Goal: Transaction & Acquisition: Purchase product/service

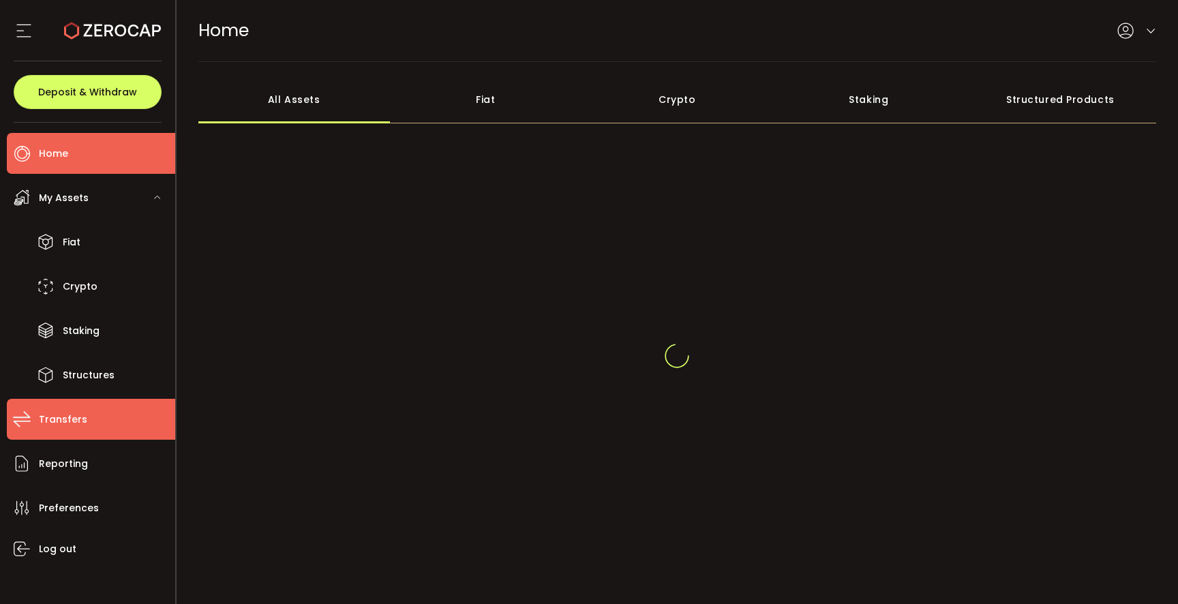
click at [85, 419] on li "Transfers" at bounding box center [91, 419] width 168 height 41
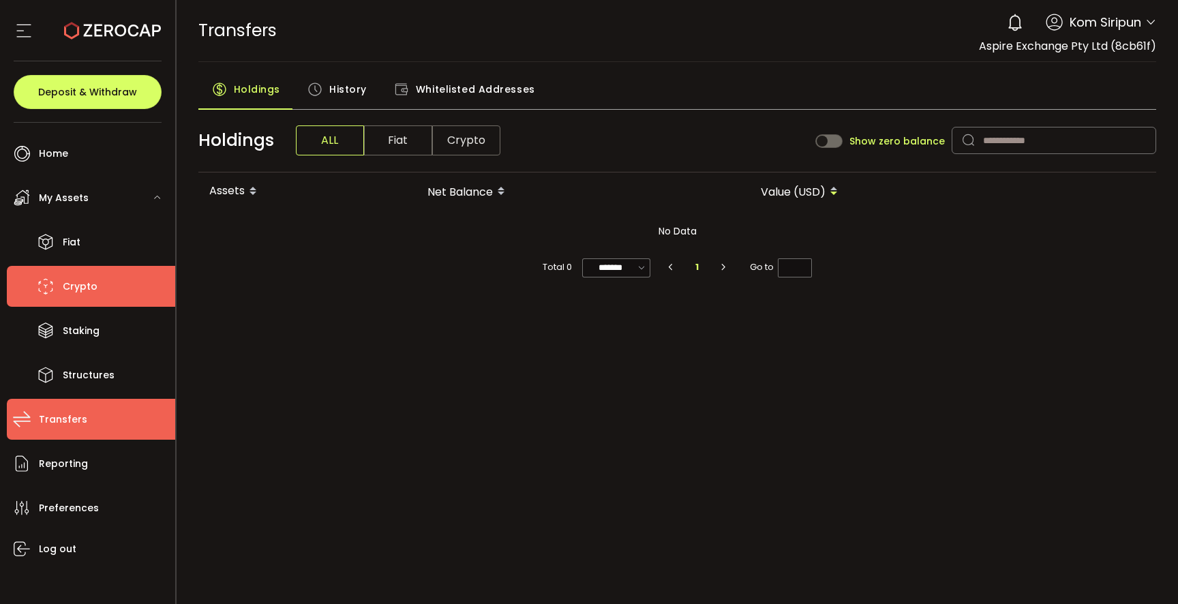
click at [93, 293] on span "Crypto" at bounding box center [80, 287] width 35 height 20
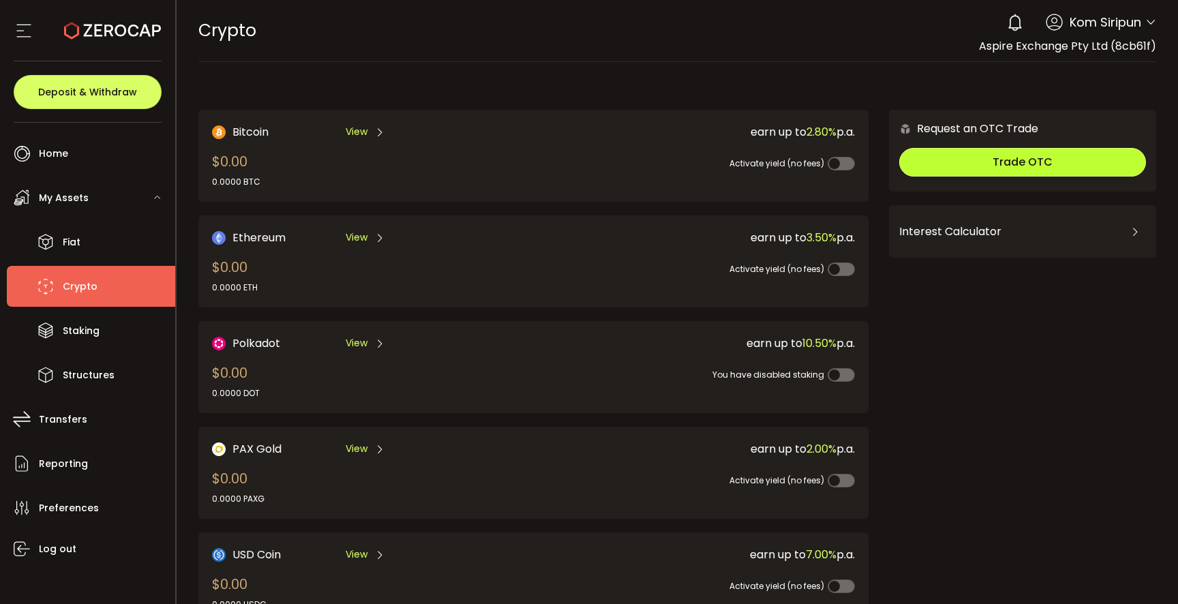
click at [1041, 159] on span "Trade OTC" at bounding box center [1022, 162] width 60 height 16
click at [825, 70] on main "Bitcoin View $0.00 0.0000 BTC earn up to 2.80% p.a. Activate yield (no fees) Et…" at bounding box center [678, 436] width 1002 height 748
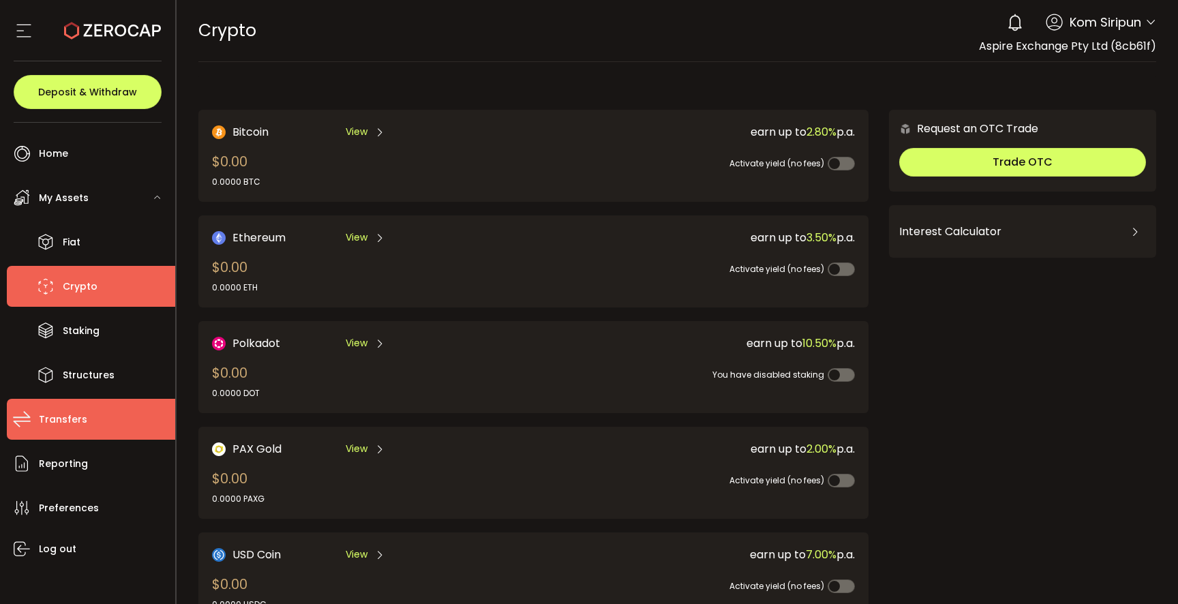
click at [66, 418] on span "Transfers" at bounding box center [63, 420] width 48 height 20
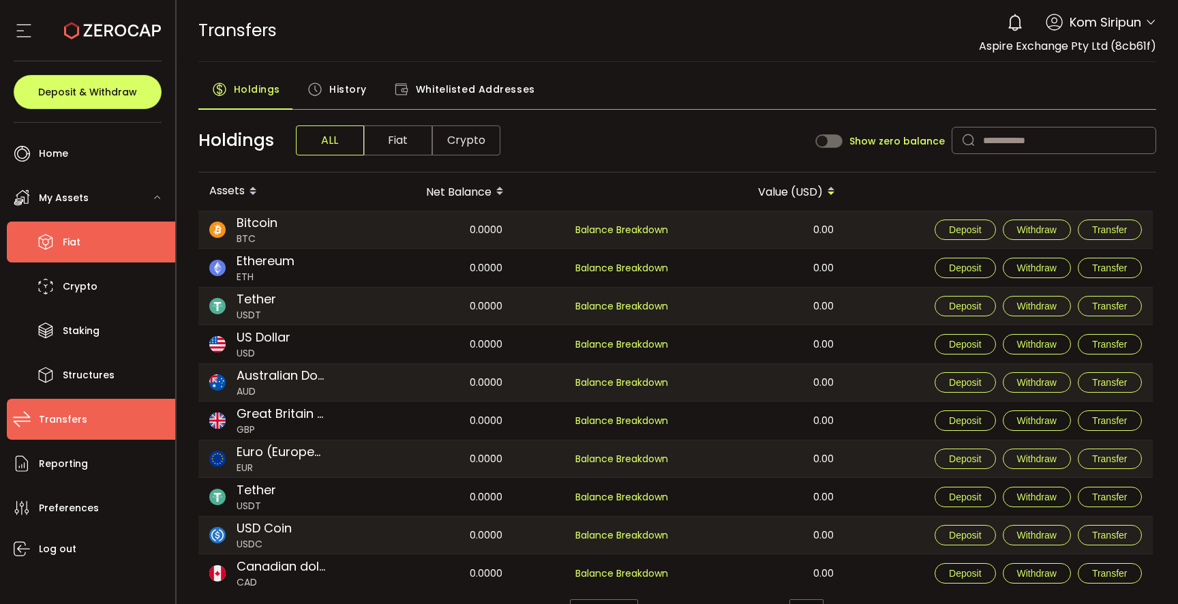
click at [113, 249] on li "Fiat" at bounding box center [91, 242] width 168 height 41
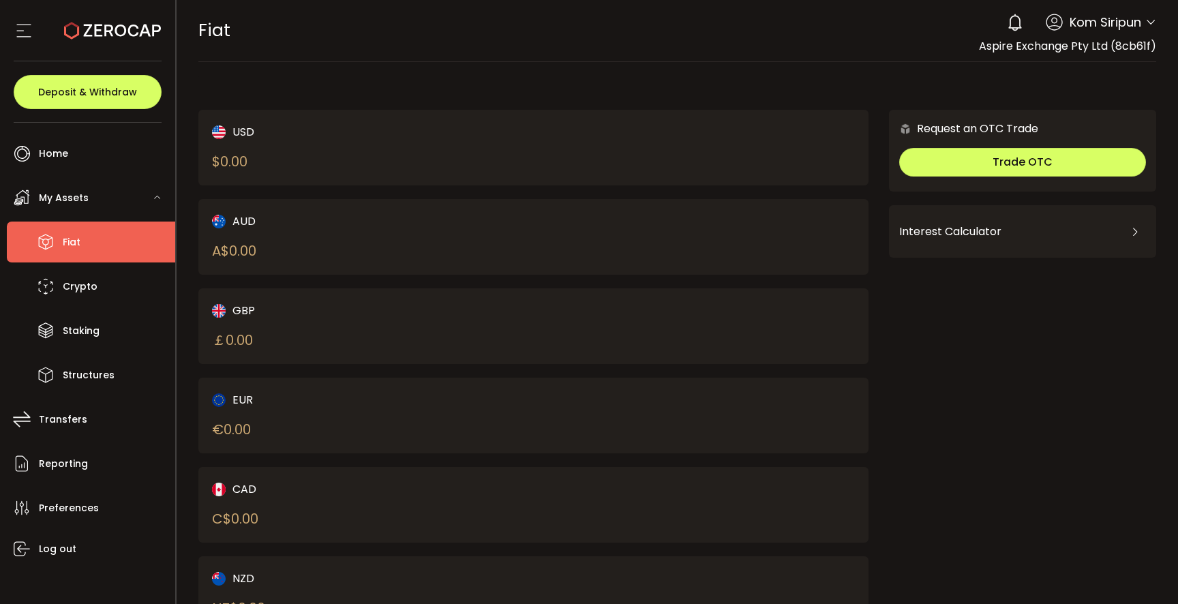
click at [996, 234] on div "Interest Calculator" at bounding box center [1022, 231] width 247 height 33
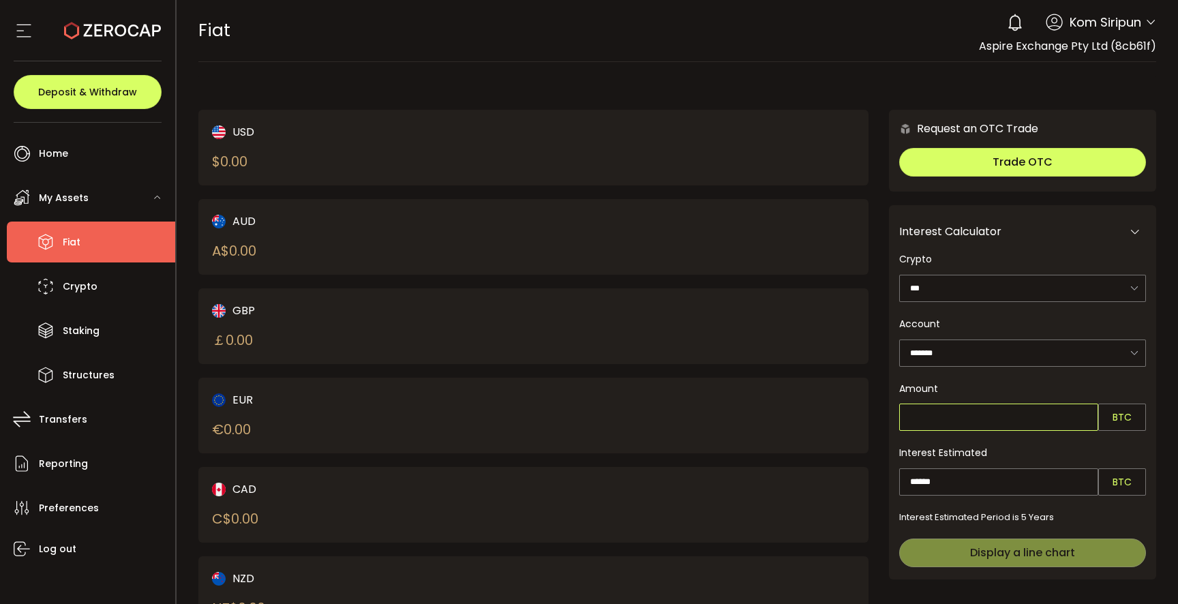
click at [1016, 420] on input "text" at bounding box center [998, 417] width 199 height 27
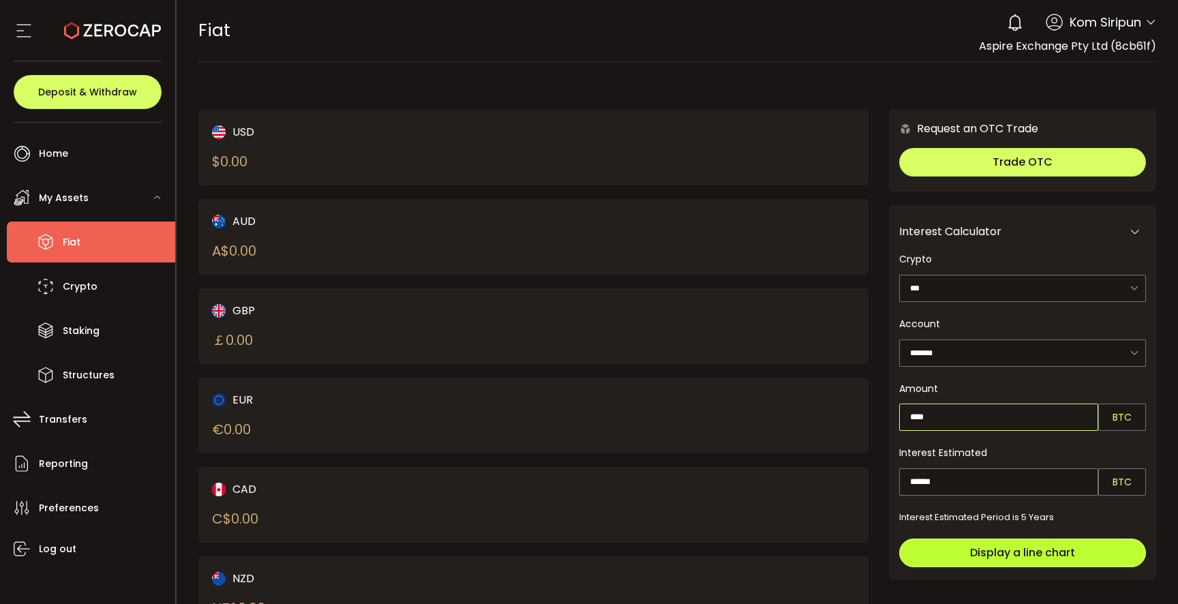
type input "****"
click at [1025, 555] on span "Display a line chart" at bounding box center [1022, 553] width 105 height 16
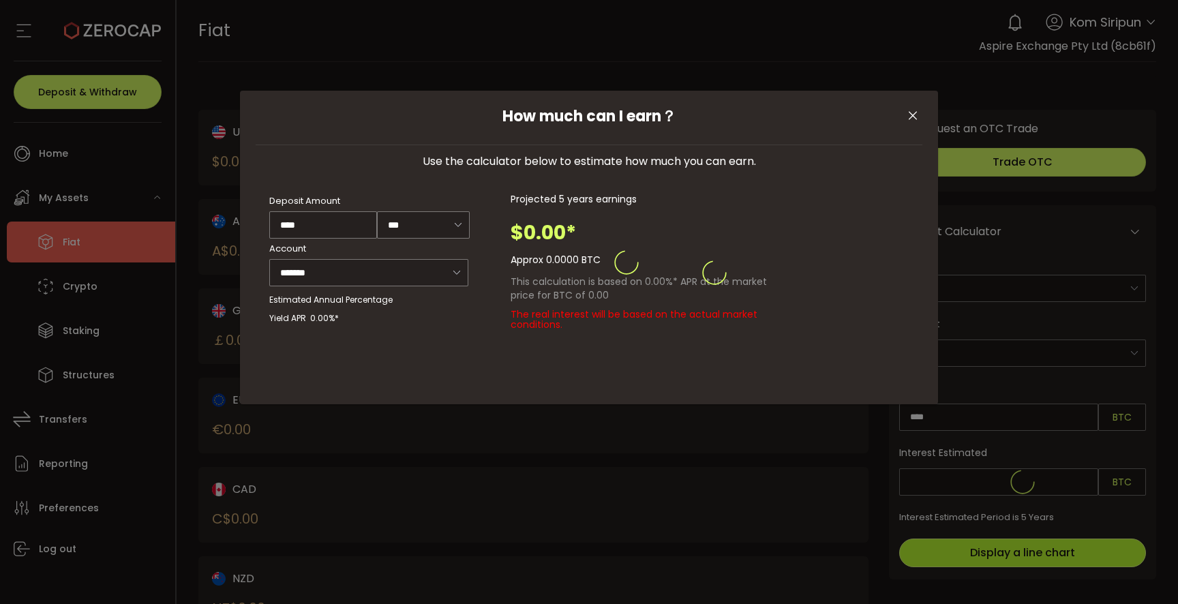
type input "******"
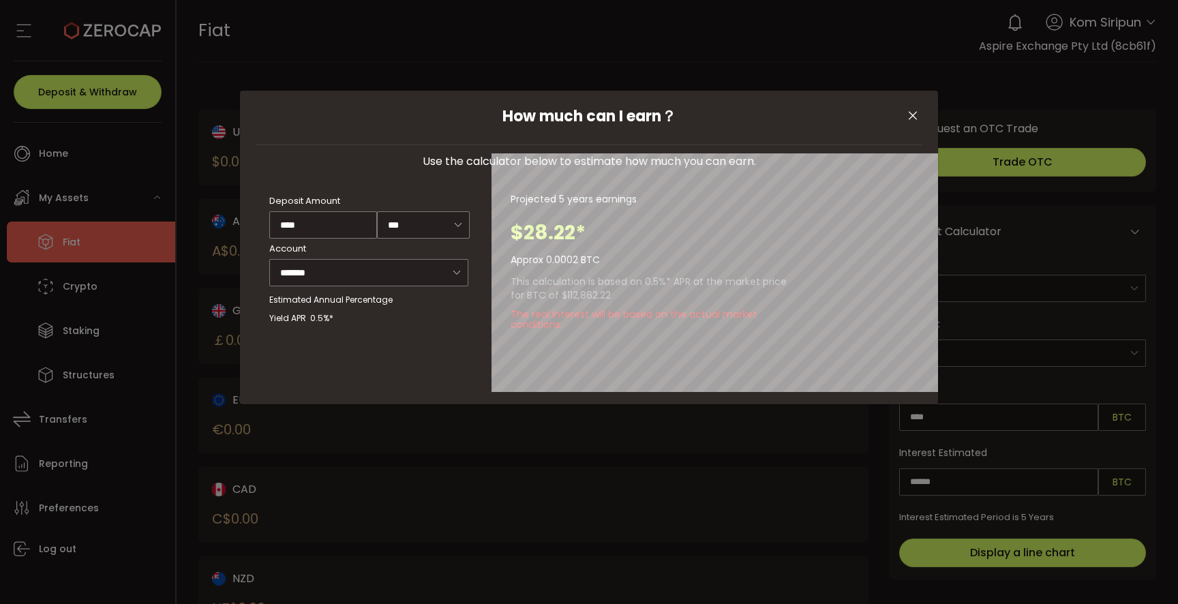
click at [915, 113] on icon "Close" at bounding box center [913, 116] width 14 height 14
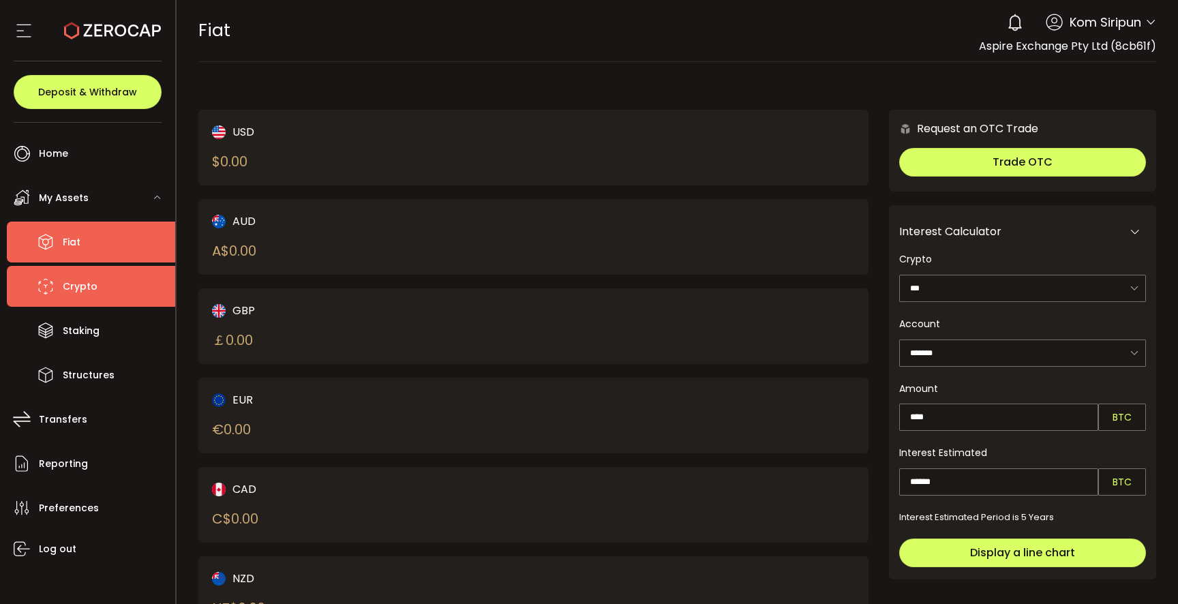
click at [104, 294] on li "Crypto" at bounding box center [91, 286] width 168 height 41
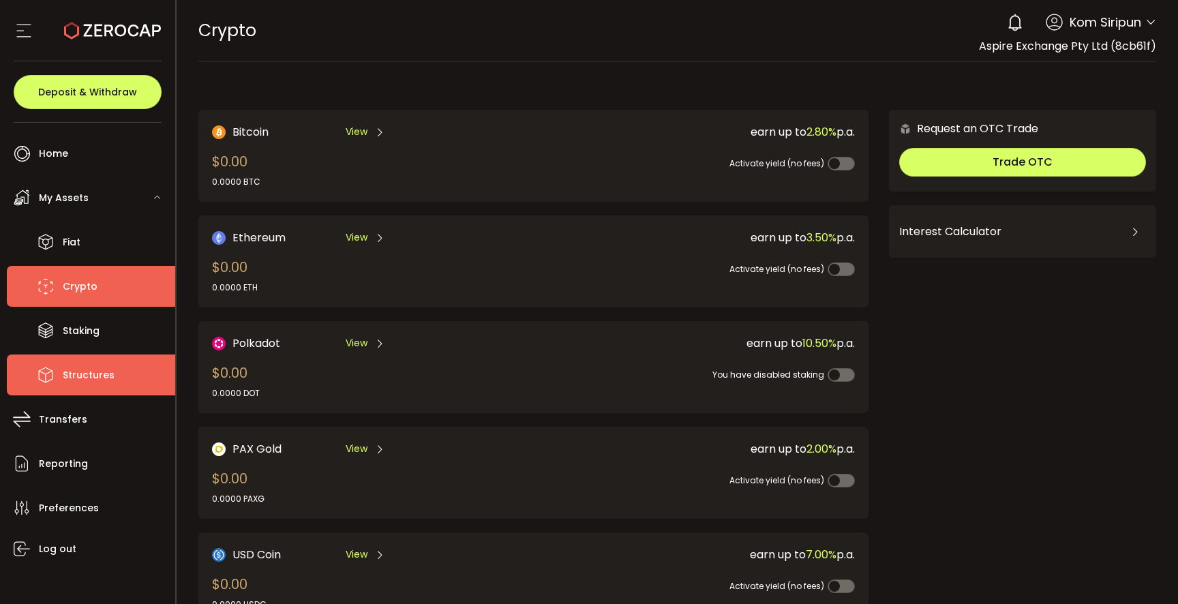
click at [95, 371] on span "Structures" at bounding box center [89, 375] width 52 height 20
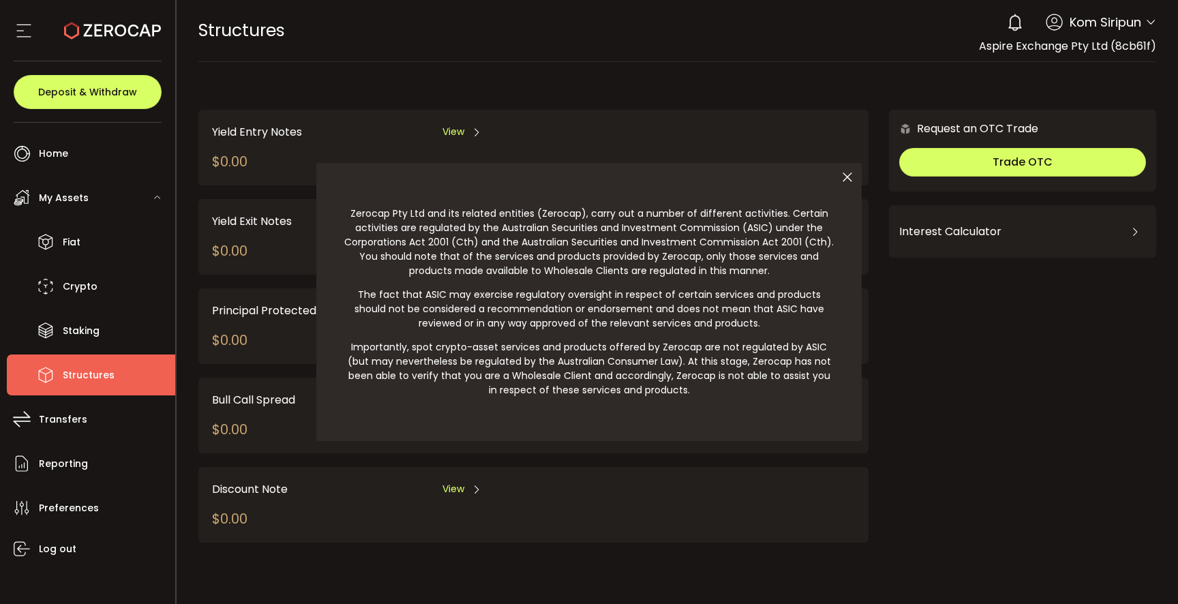
click at [849, 174] on icon at bounding box center [847, 177] width 29 height 29
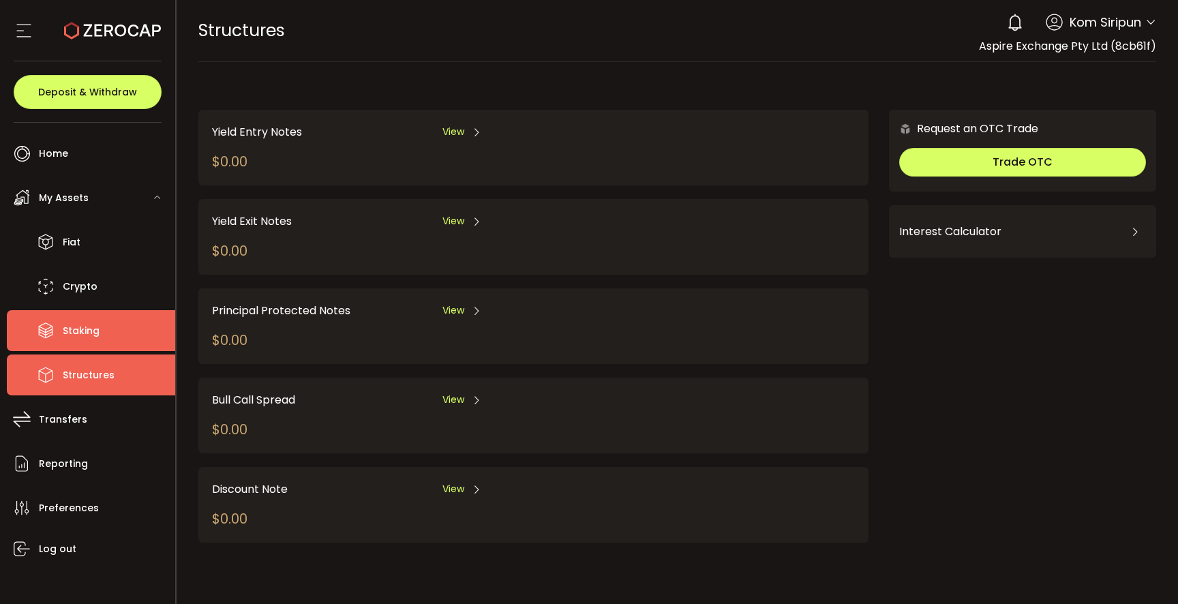
click at [105, 333] on li "Staking" at bounding box center [91, 330] width 168 height 41
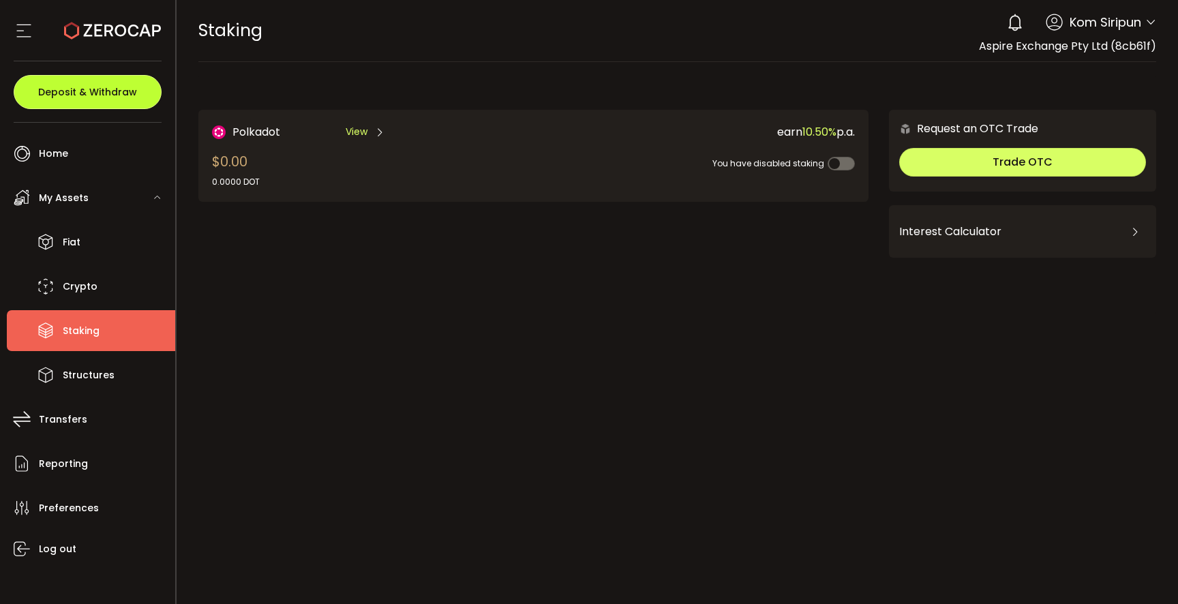
click at [107, 97] on span "Deposit & Withdraw" at bounding box center [87, 92] width 99 height 10
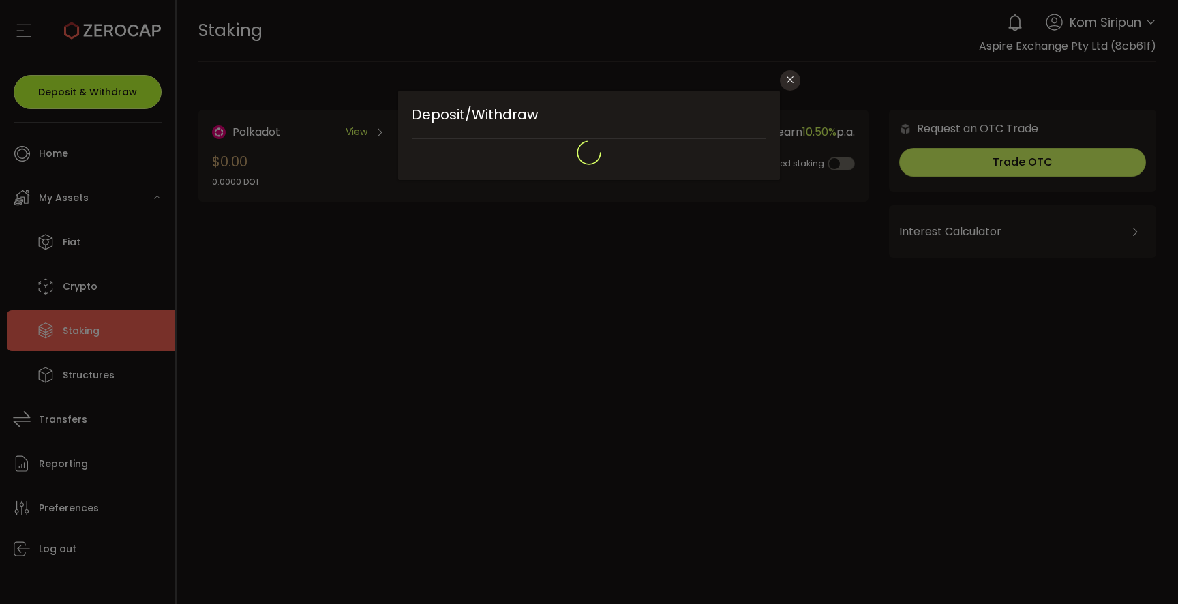
type input "**********"
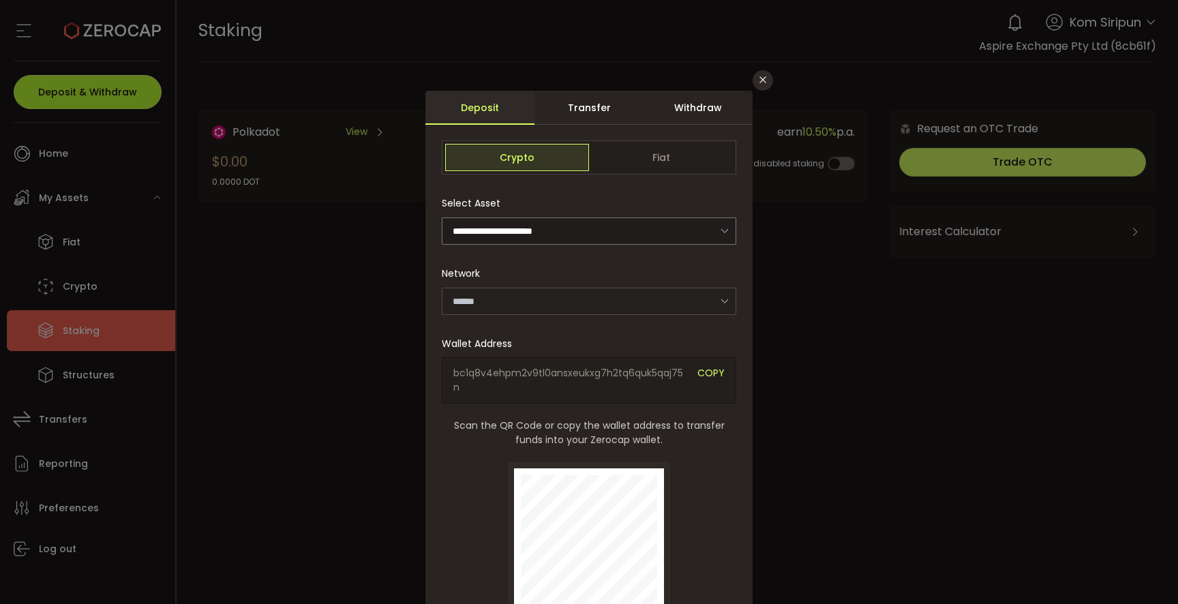
type input "*******"
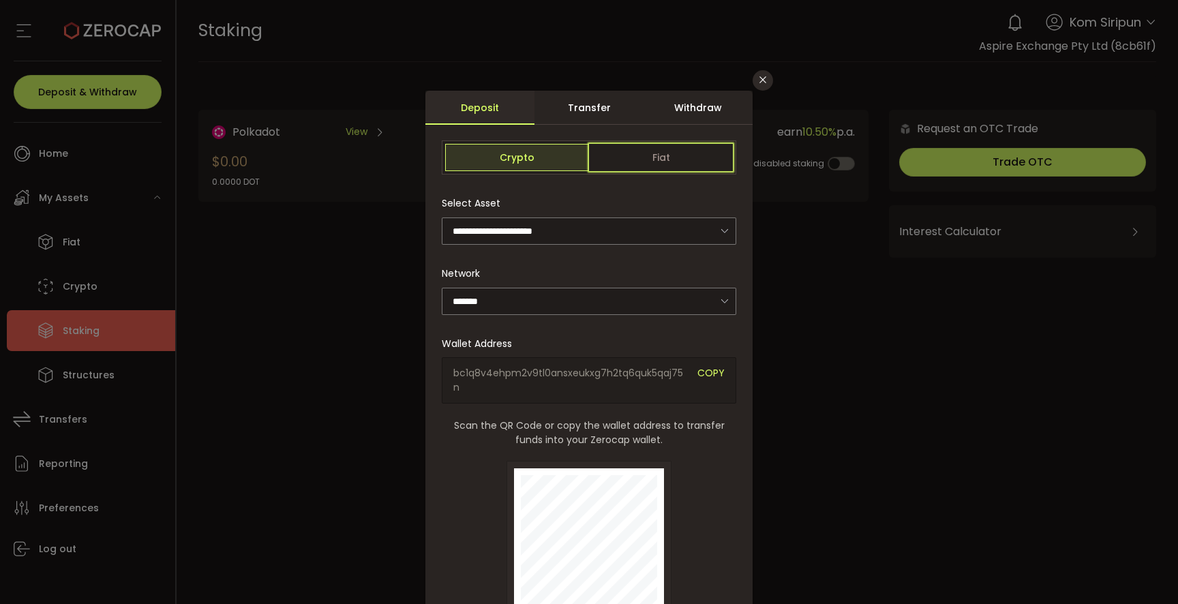
click at [698, 158] on span "Fiat" at bounding box center [661, 157] width 144 height 27
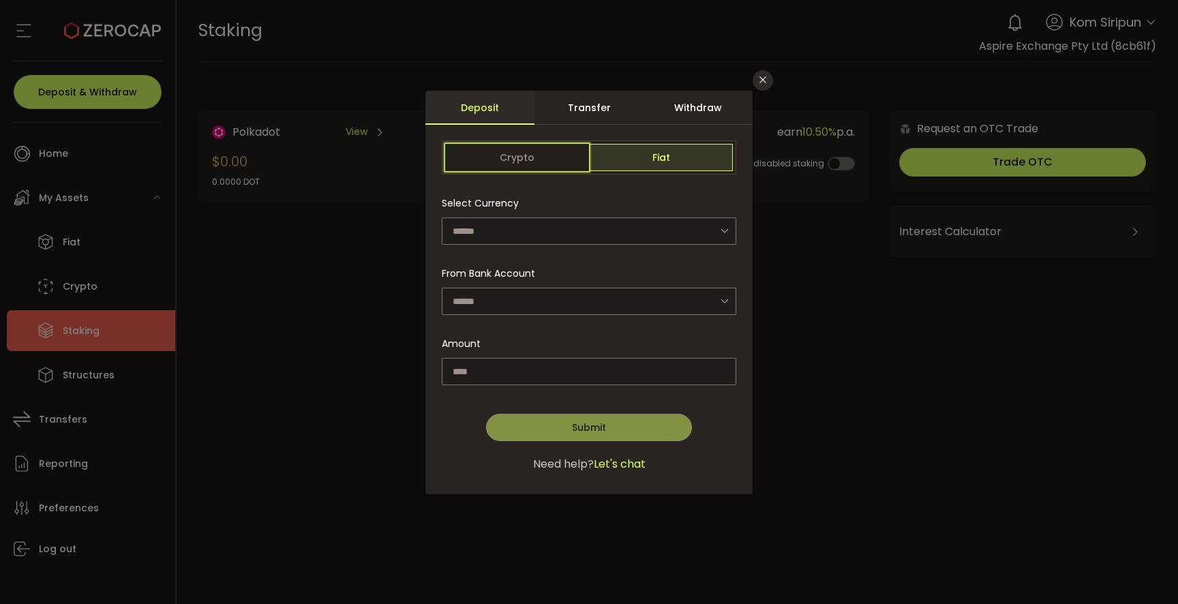
click at [527, 155] on span "Crypto" at bounding box center [517, 157] width 144 height 27
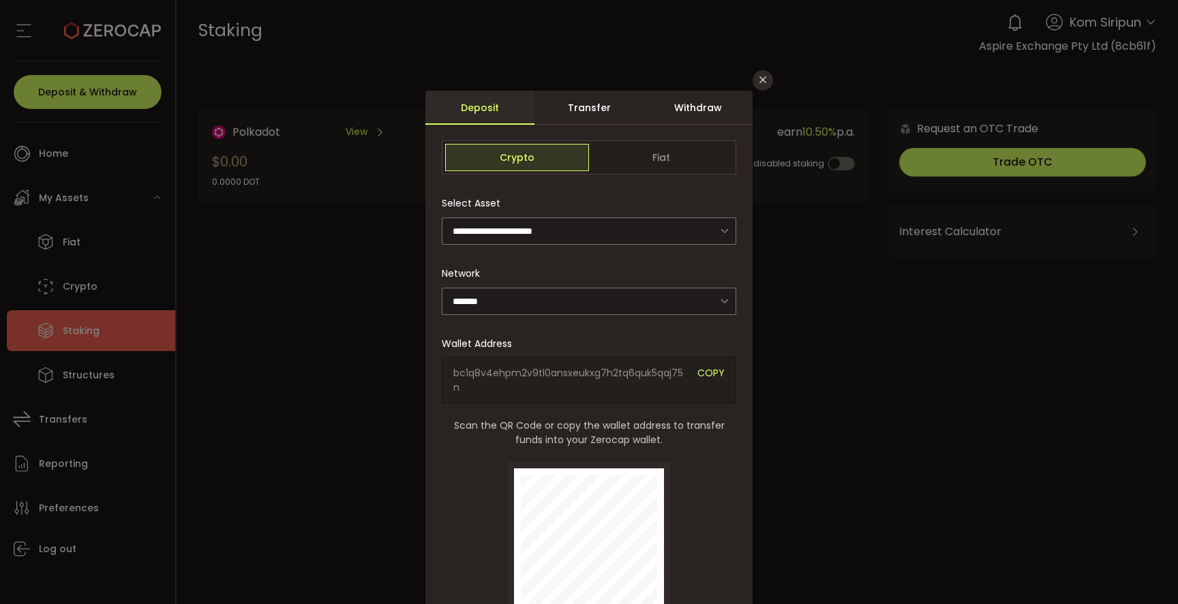
click at [579, 112] on div "Transfer" at bounding box center [588, 108] width 109 height 34
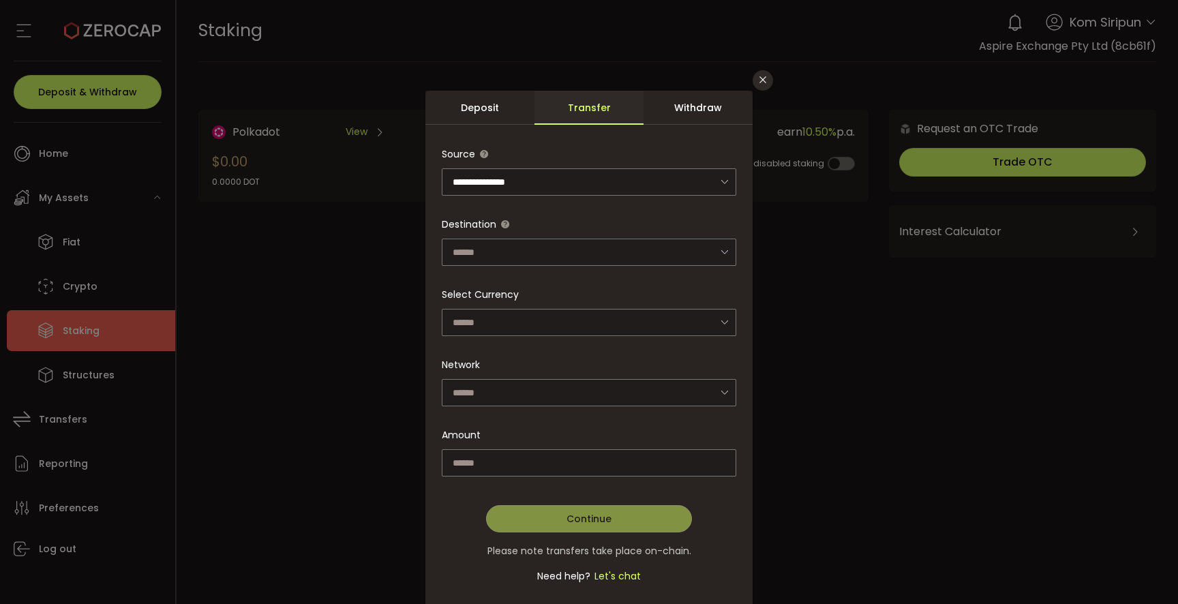
click at [692, 108] on div "Withdraw" at bounding box center [697, 108] width 109 height 34
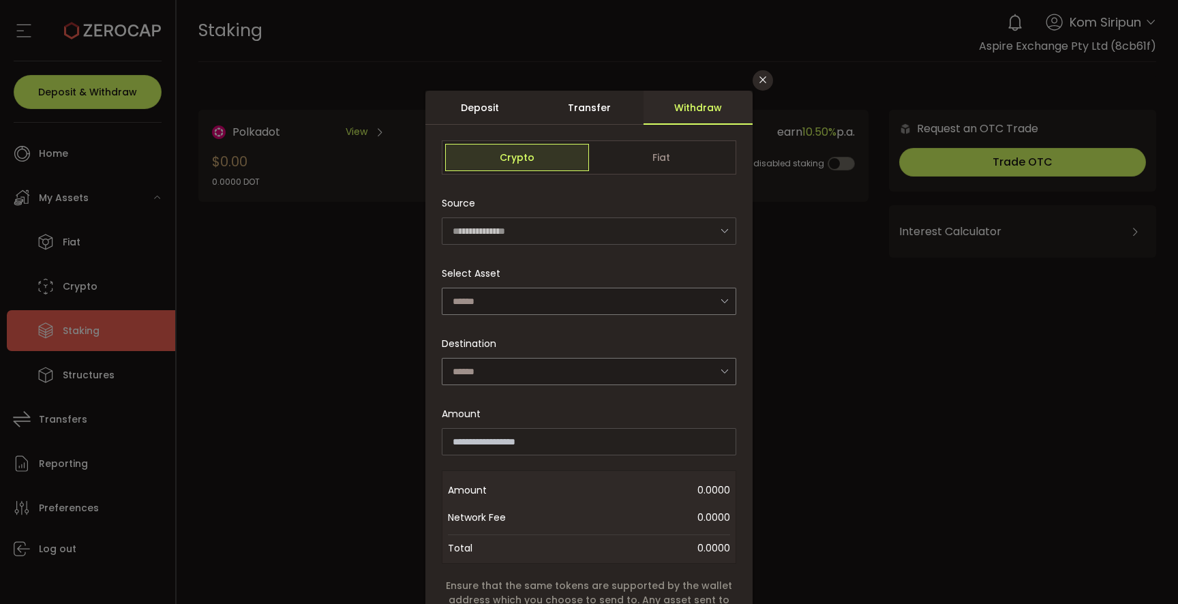
click at [476, 114] on div "Deposit" at bounding box center [479, 108] width 109 height 34
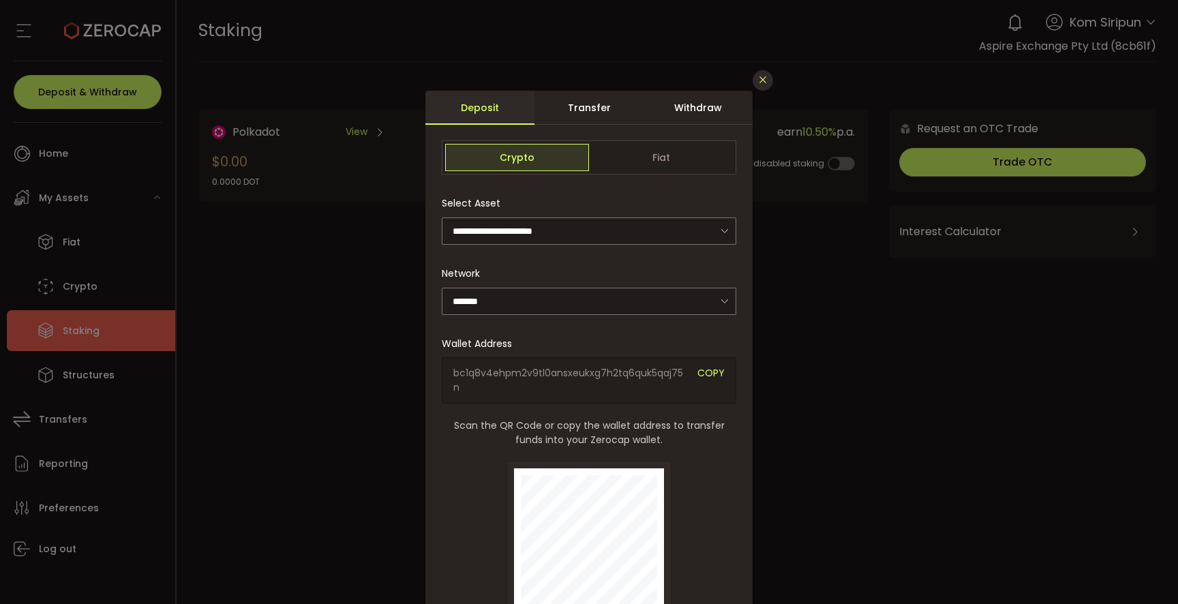
click at [752, 81] on button "Close" at bounding box center [762, 80] width 20 height 20
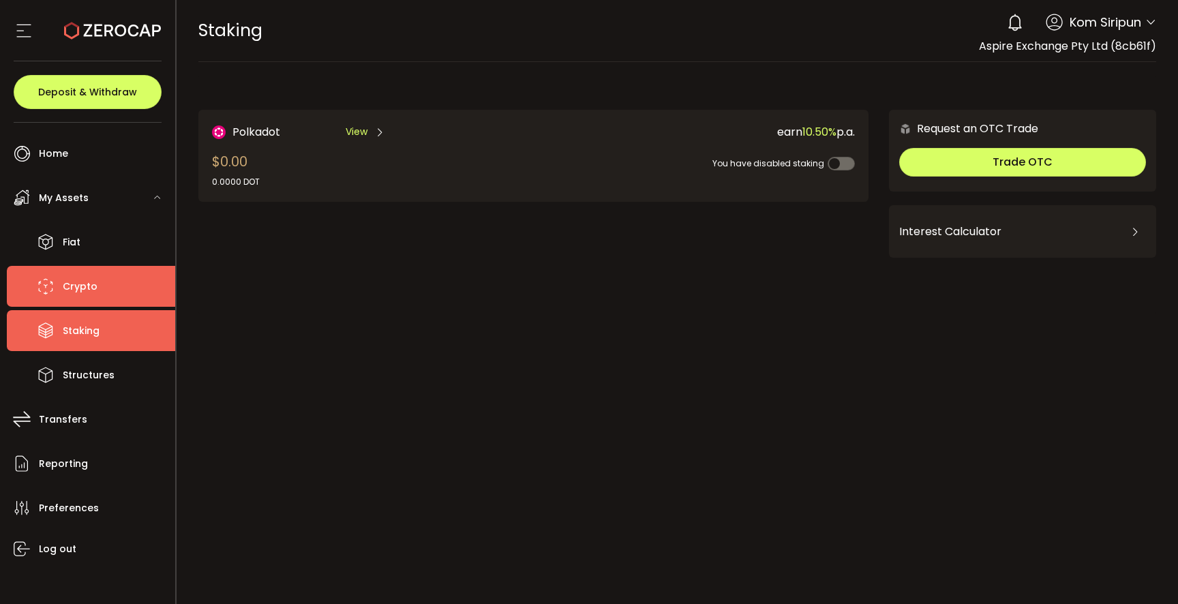
click at [77, 279] on span "Crypto" at bounding box center [80, 287] width 35 height 20
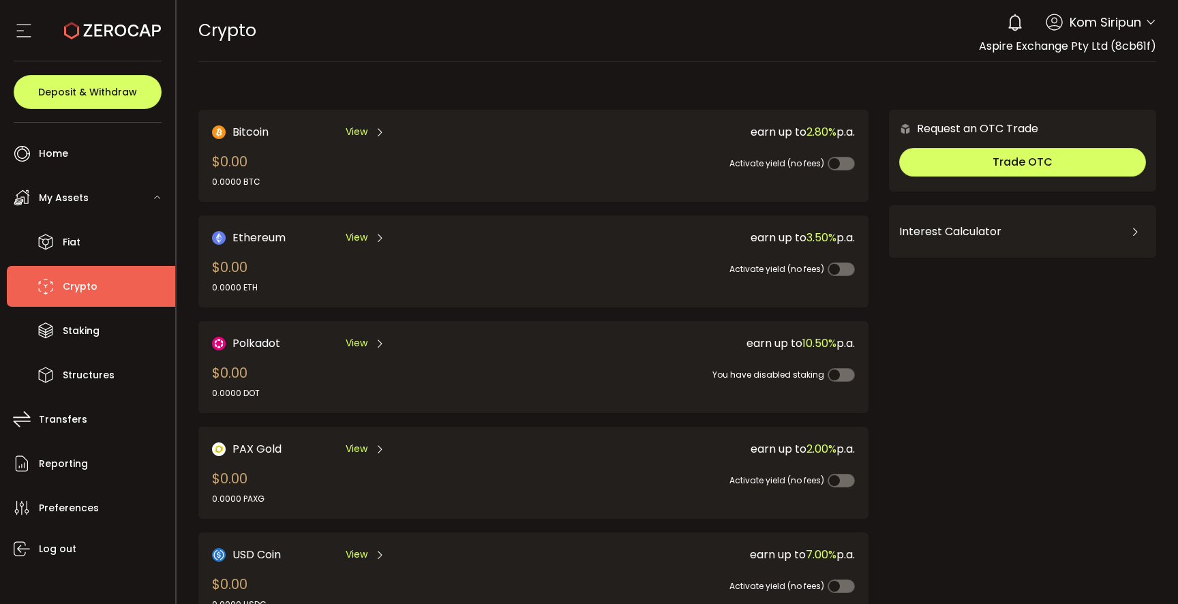
click at [376, 136] on icon at bounding box center [379, 132] width 11 height 11
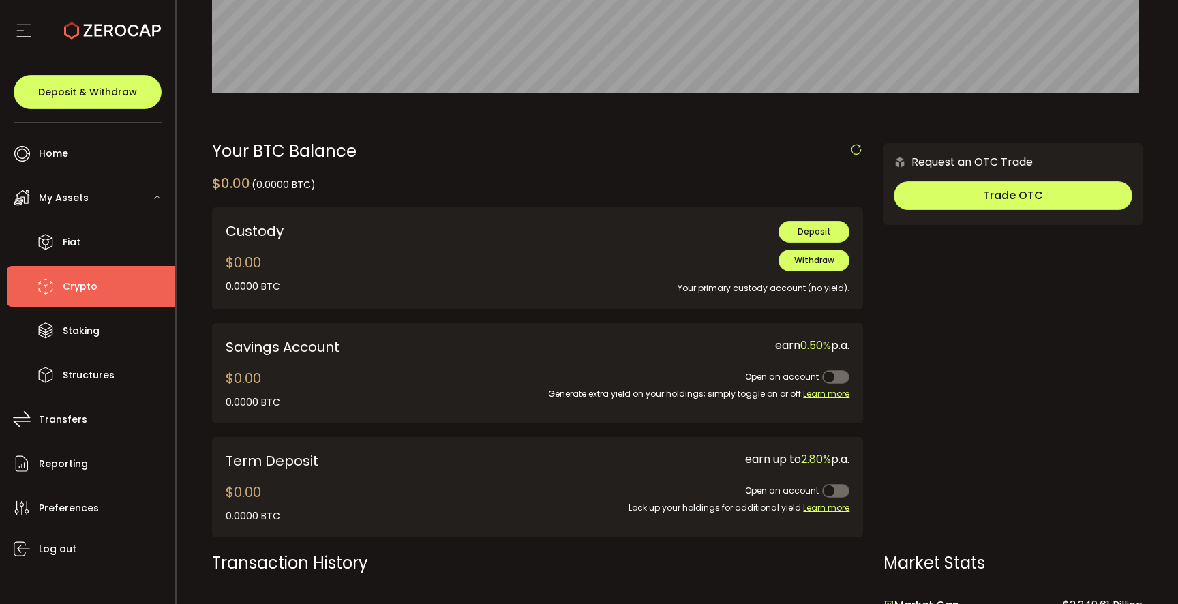
scroll to position [230, 0]
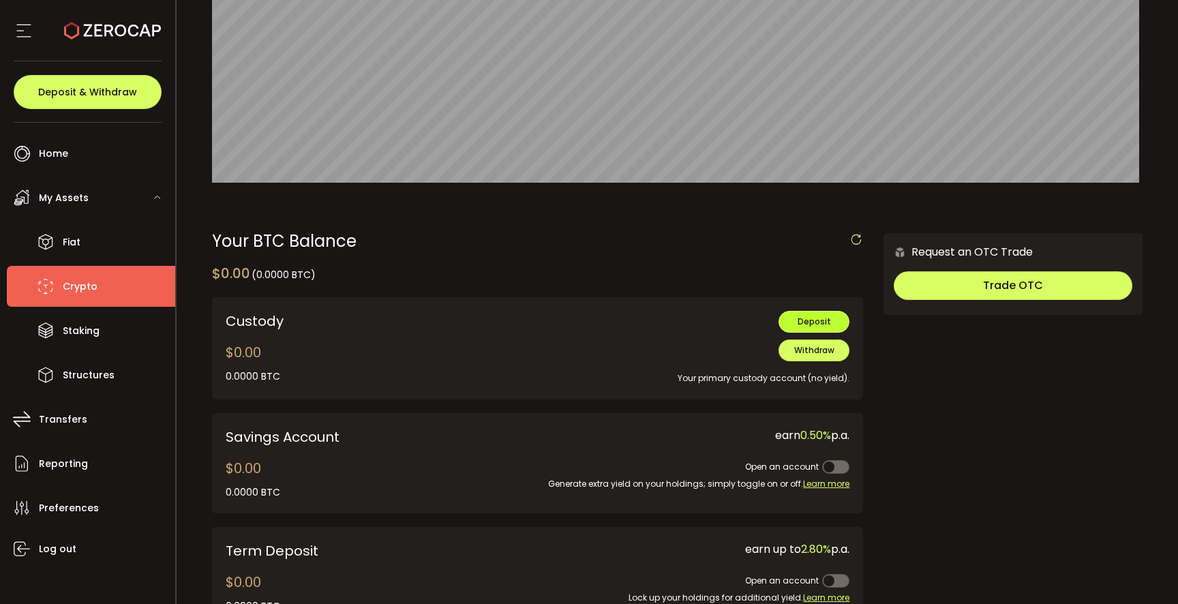
click at [810, 322] on span "Deposit" at bounding box center [813, 322] width 33 height 12
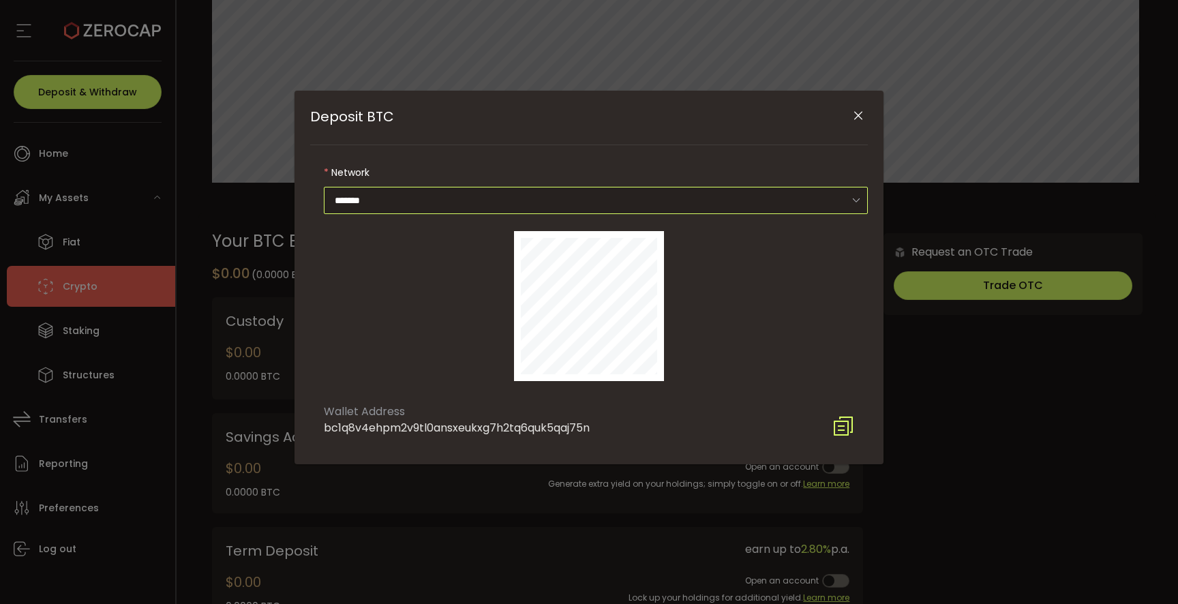
click at [809, 202] on input "*******" at bounding box center [596, 200] width 544 height 27
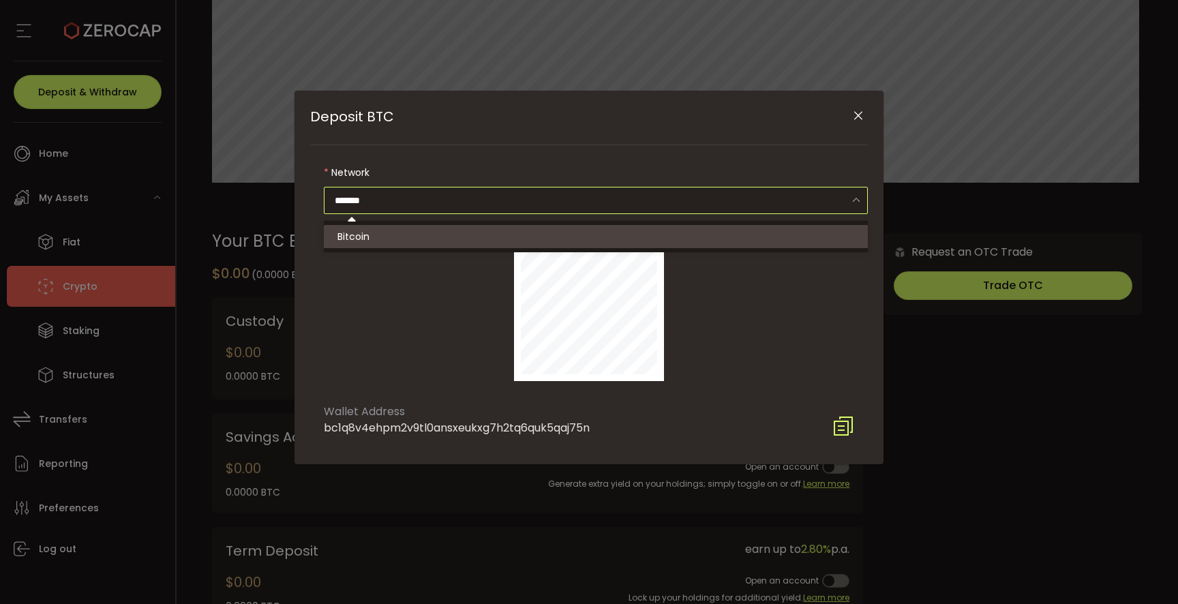
click at [626, 237] on li "Bitcoin" at bounding box center [598, 236] width 548 height 23
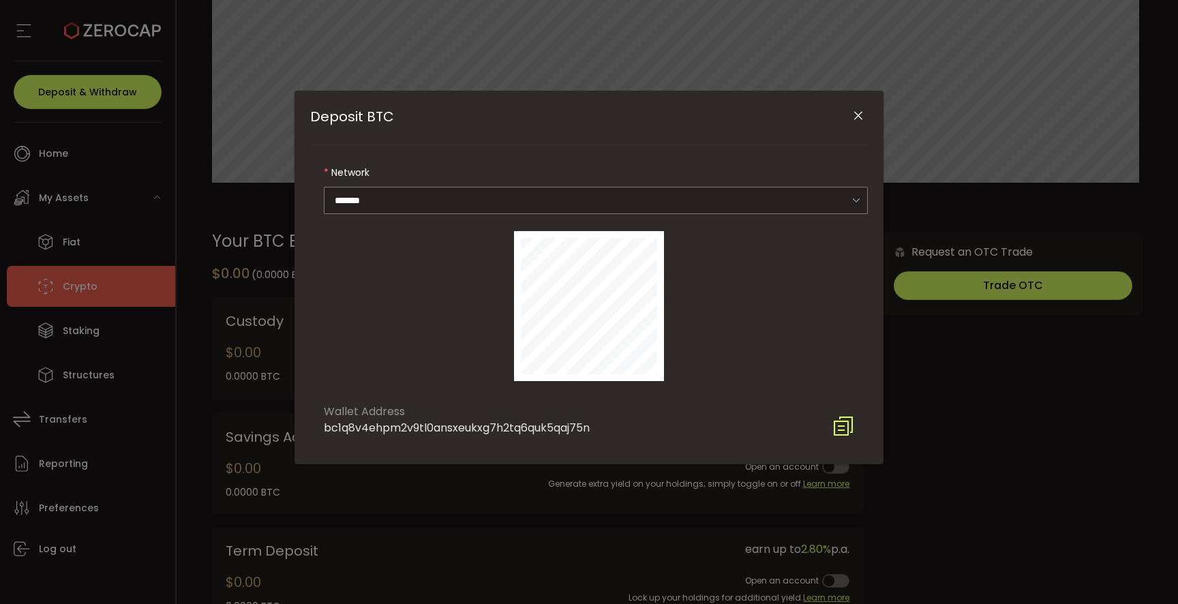
click at [854, 121] on icon "Close" at bounding box center [858, 116] width 14 height 14
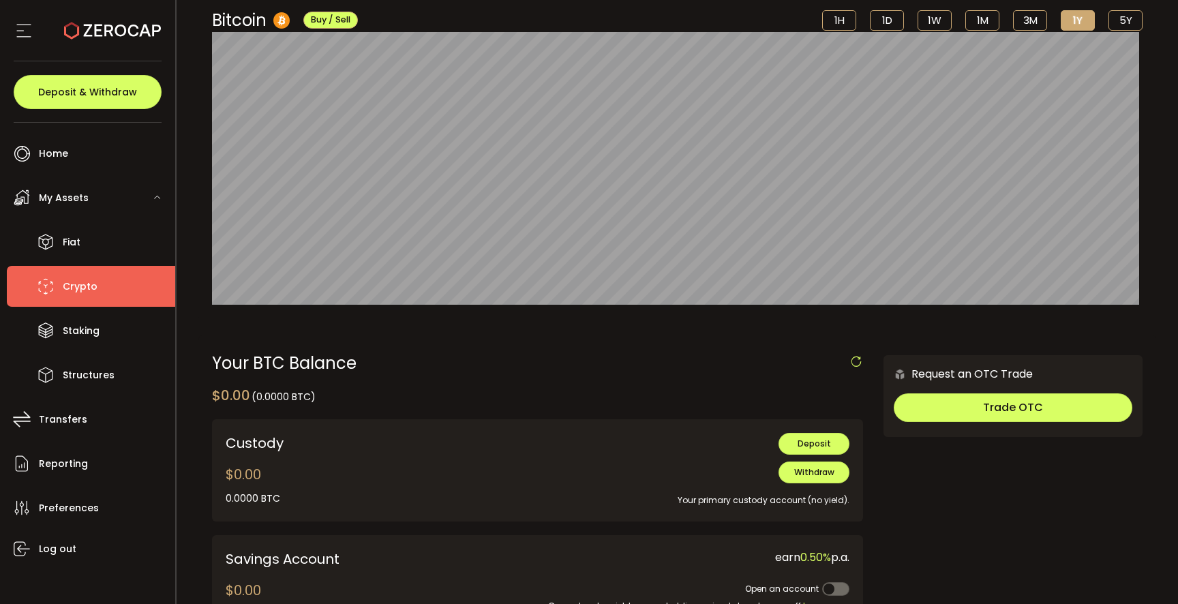
scroll to position [174, 0]
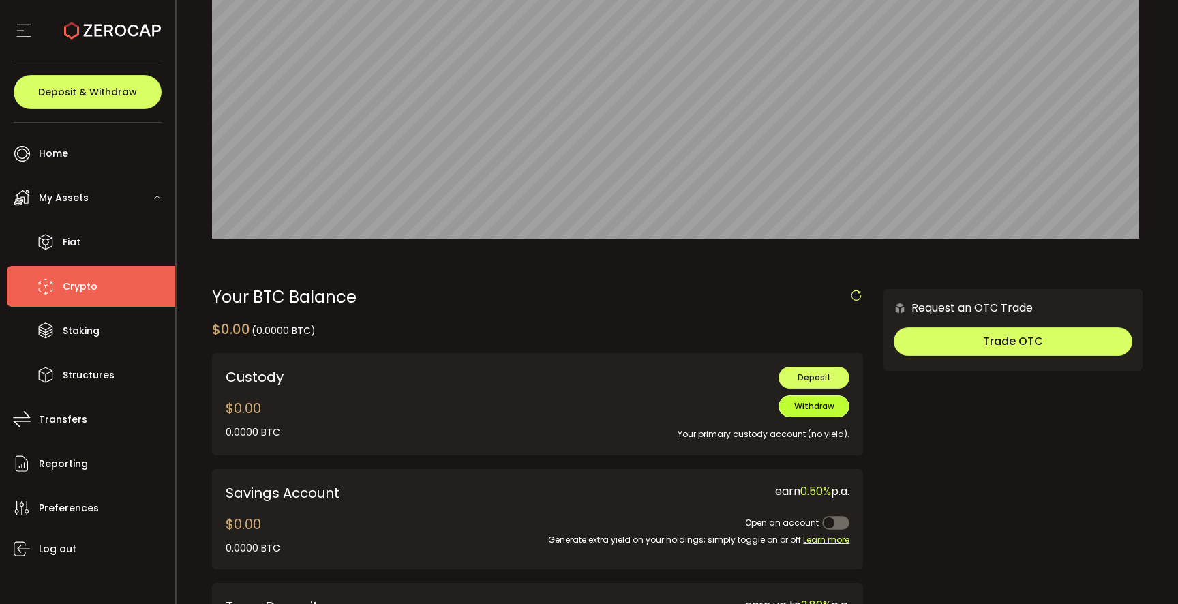
click at [810, 406] on span "Withdraw" at bounding box center [814, 406] width 40 height 12
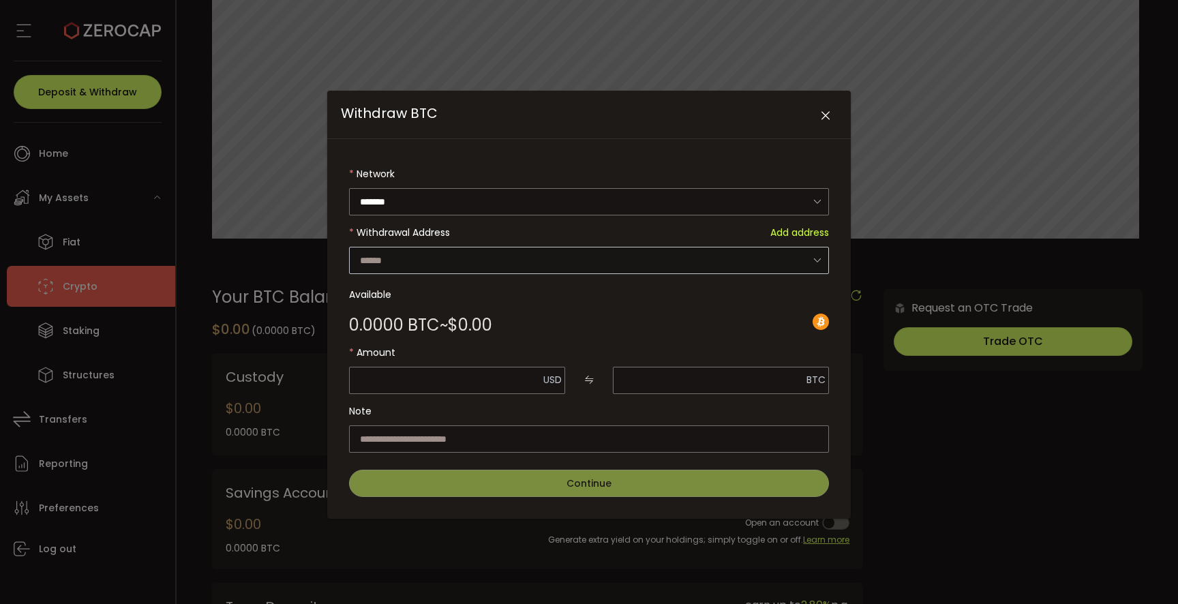
click at [814, 254] on icon "Withdraw BTC" at bounding box center [816, 260] width 17 height 28
click at [802, 229] on span "Add address" at bounding box center [799, 232] width 59 height 27
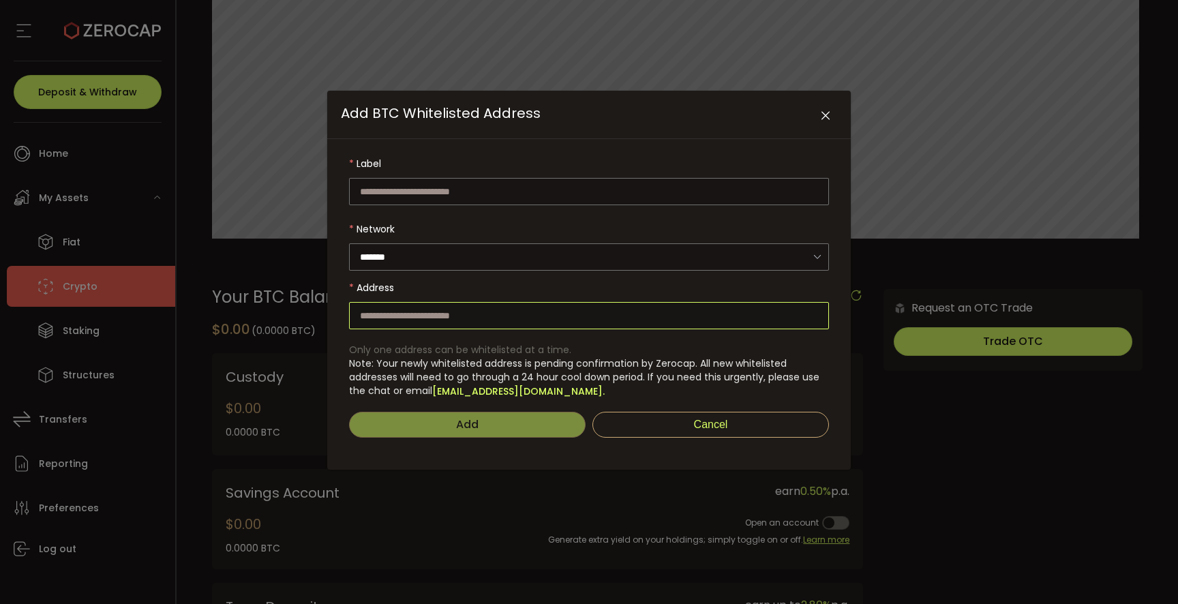
click at [526, 305] on input "Add BTC Whitelisted Address" at bounding box center [589, 315] width 480 height 27
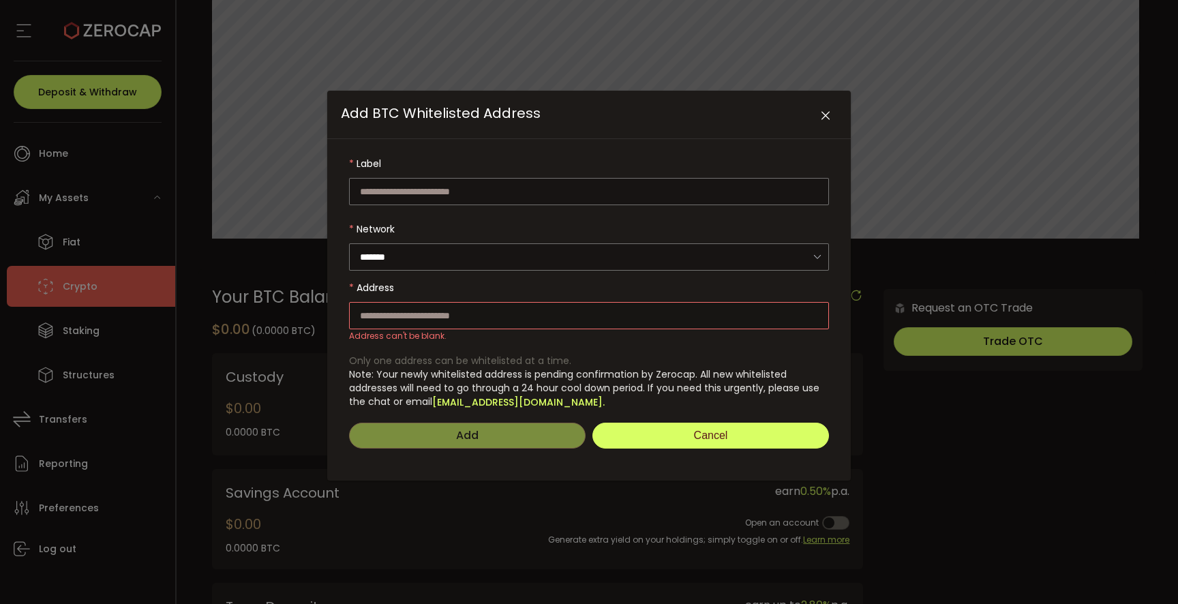
click at [679, 432] on button "Cancel" at bounding box center [710, 436] width 237 height 26
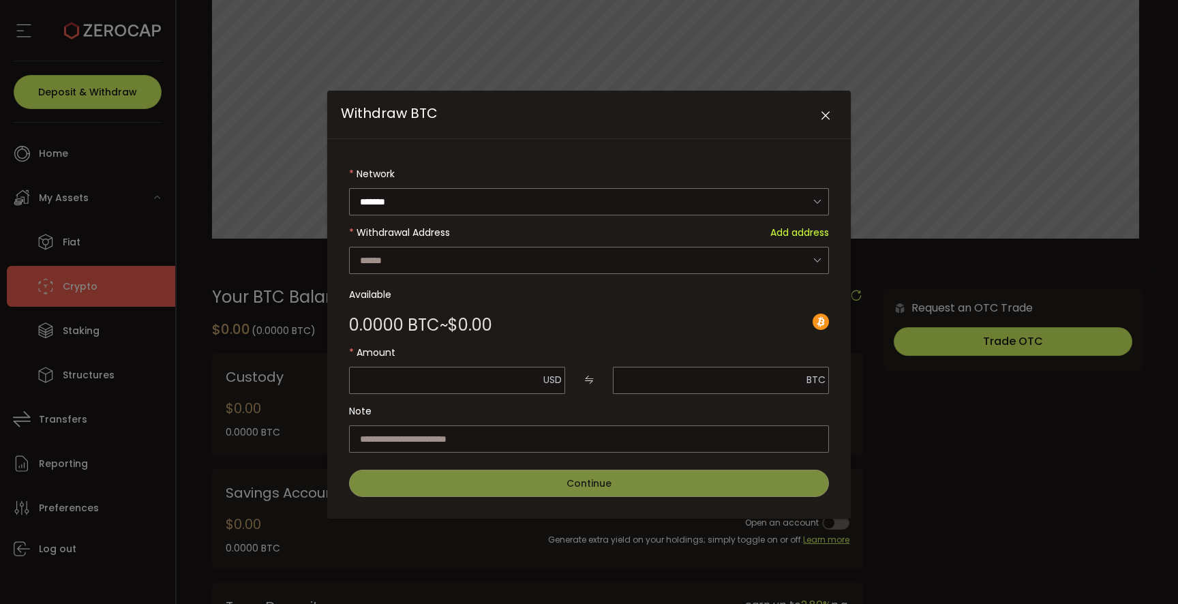
click at [823, 115] on icon "Close" at bounding box center [826, 116] width 14 height 14
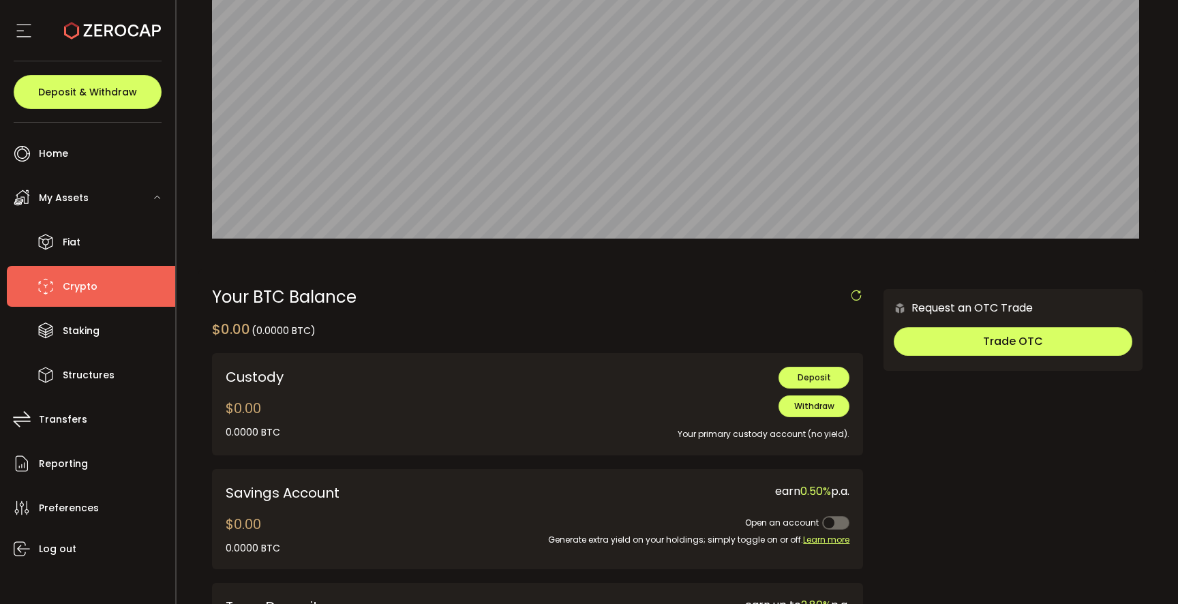
click at [59, 288] on li "Crypto" at bounding box center [91, 286] width 168 height 41
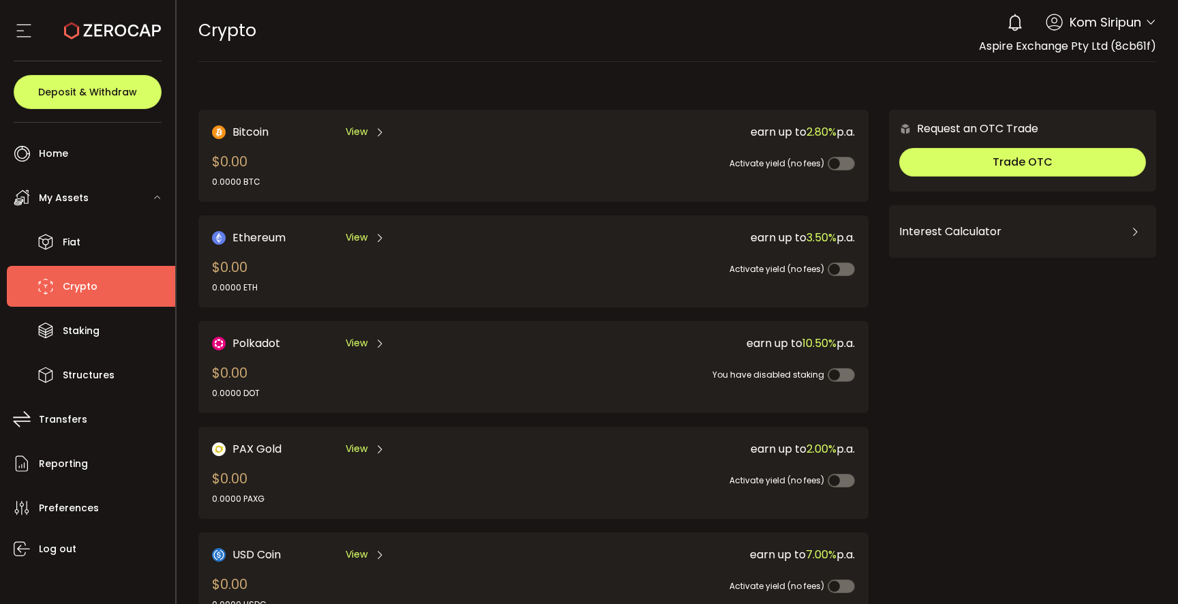
drag, startPoint x: 825, startPoint y: 237, endPoint x: 847, endPoint y: 238, distance: 22.5
click at [847, 238] on div "earn up to 3.50% p.a." at bounding box center [691, 237] width 326 height 17
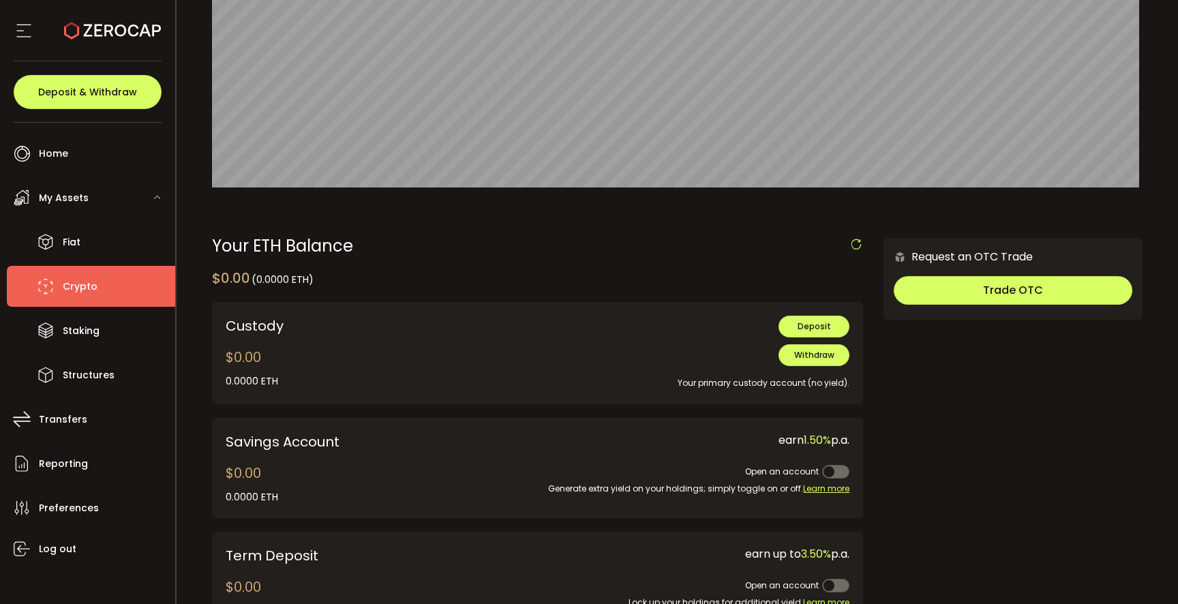
scroll to position [234, 0]
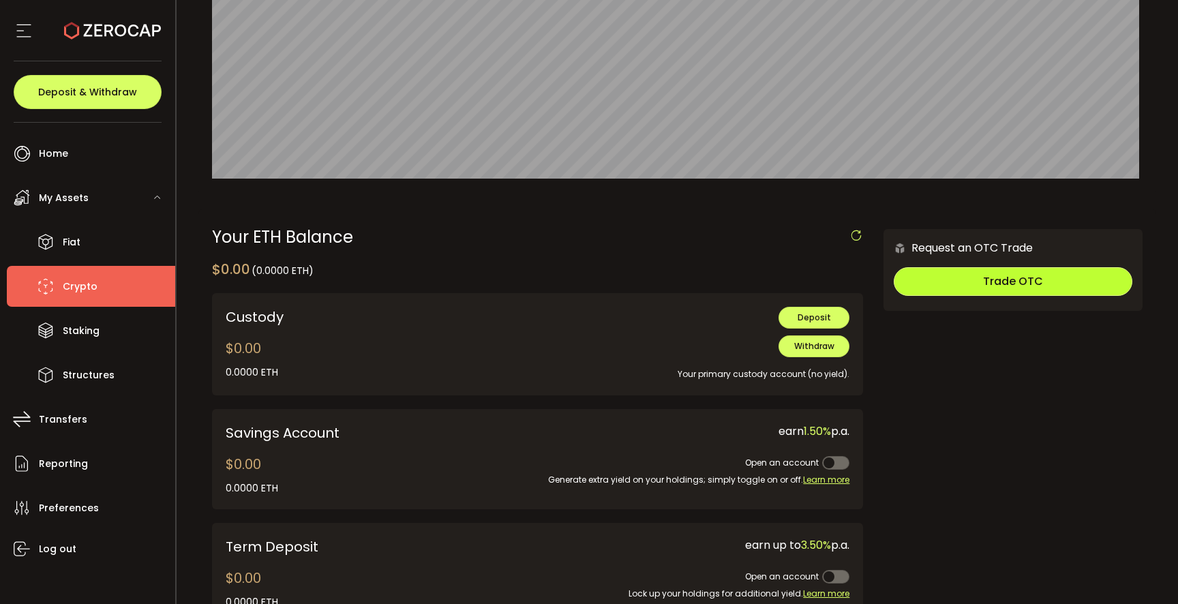
click at [1048, 274] on button "Trade OTC" at bounding box center [1013, 281] width 239 height 29
click at [1035, 286] on span "Trade OTC" at bounding box center [1013, 281] width 60 height 16
click at [1153, 40] on main "Ethereum Buy / Sell 1H 1D 1W 1M 3M 1Y 5Y $2,521.50 Jun 19th, 12:00 am Your ETH …" at bounding box center [678, 372] width 1002 height 1089
click at [110, 280] on li "Crypto" at bounding box center [91, 286] width 168 height 41
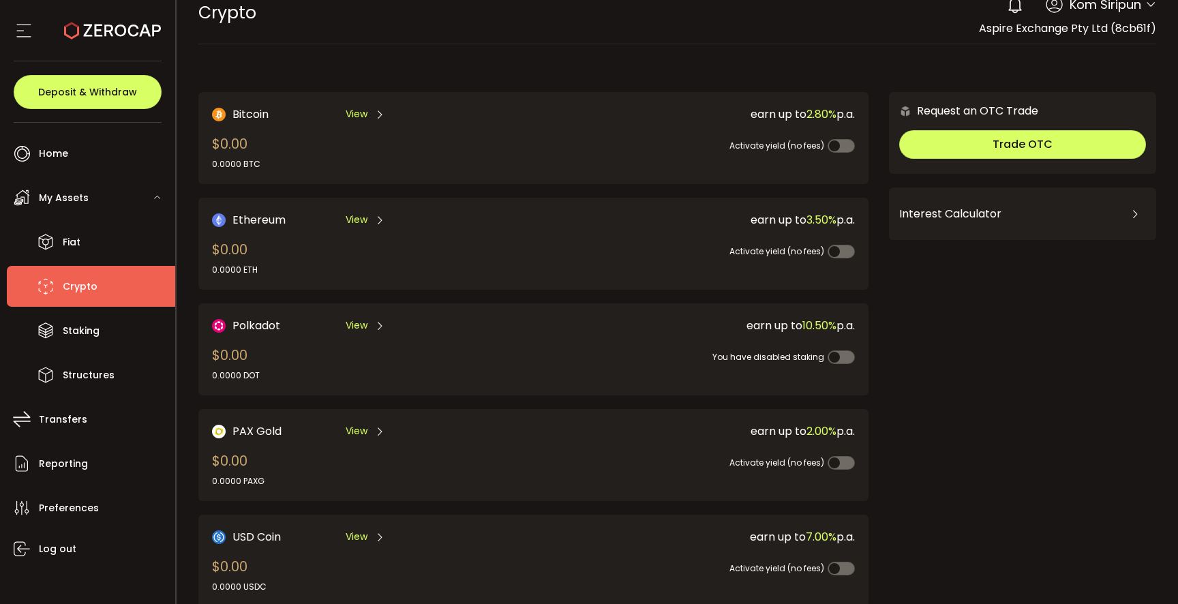
scroll to position [1, 0]
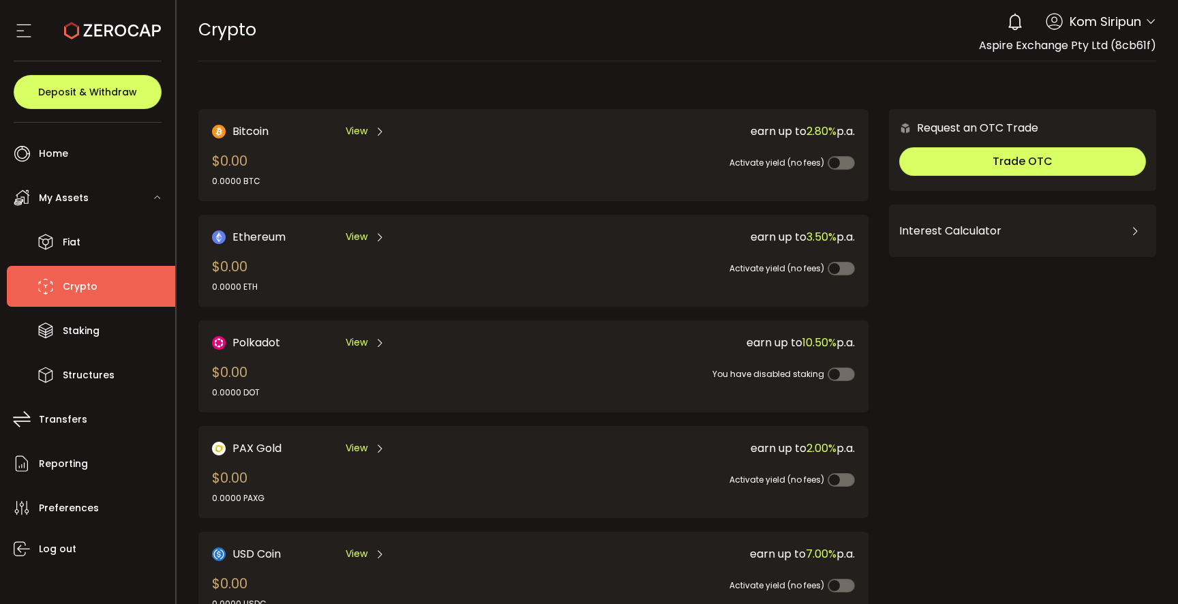
click at [564, 141] on div "Activate yield (no fees)" at bounding box center [687, 155] width 333 height 31
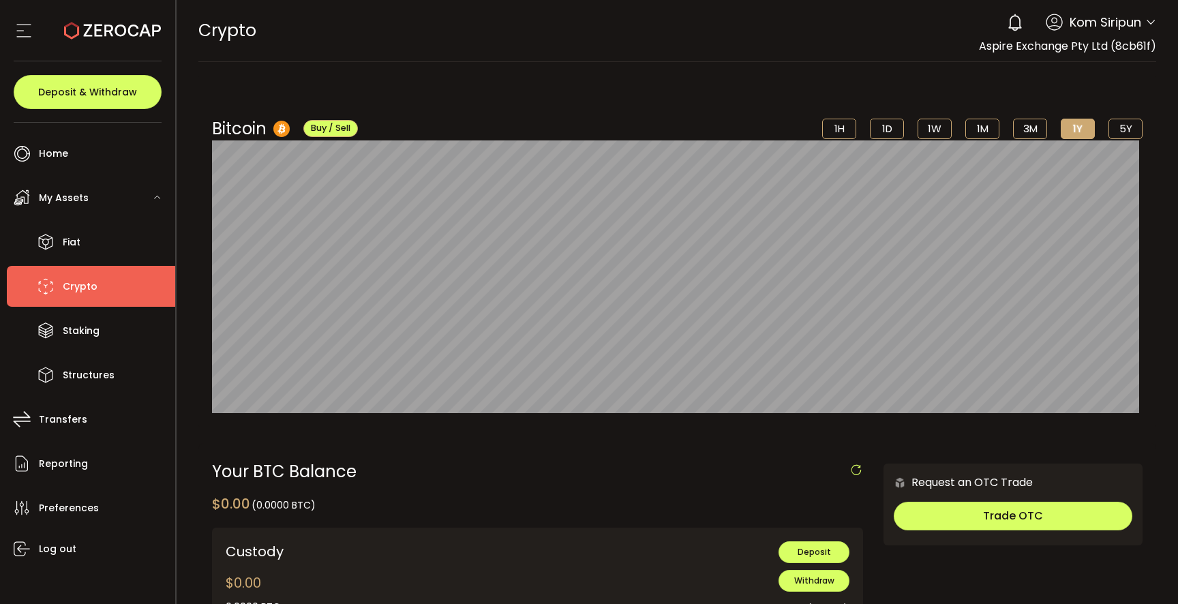
click at [70, 284] on span "Crypto" at bounding box center [80, 287] width 35 height 20
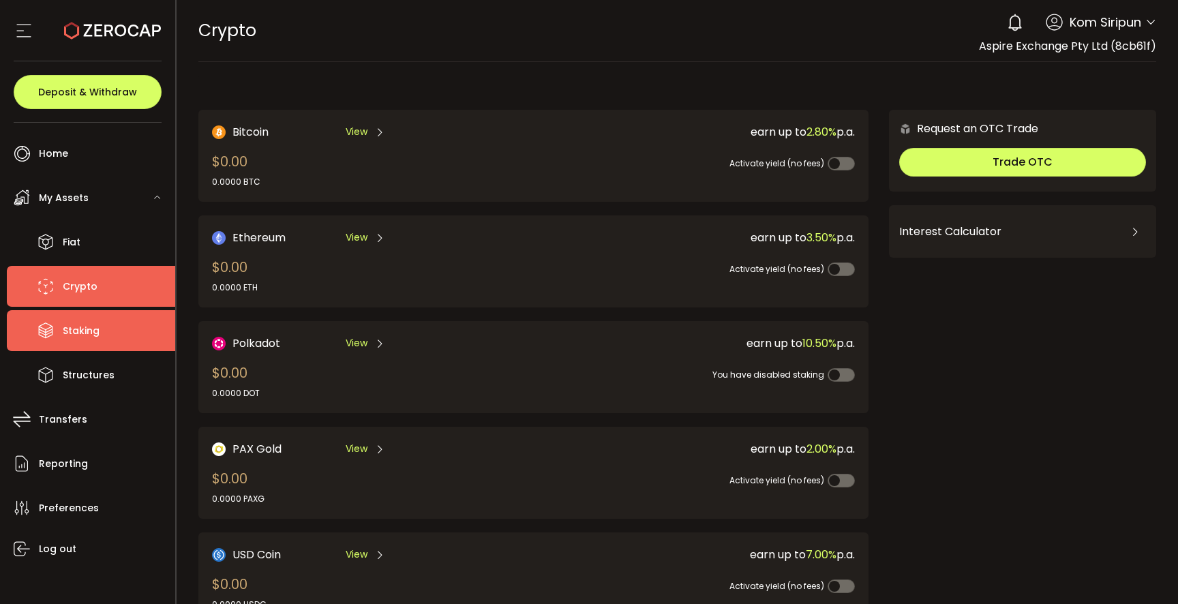
click at [78, 326] on span "Staking" at bounding box center [81, 331] width 37 height 20
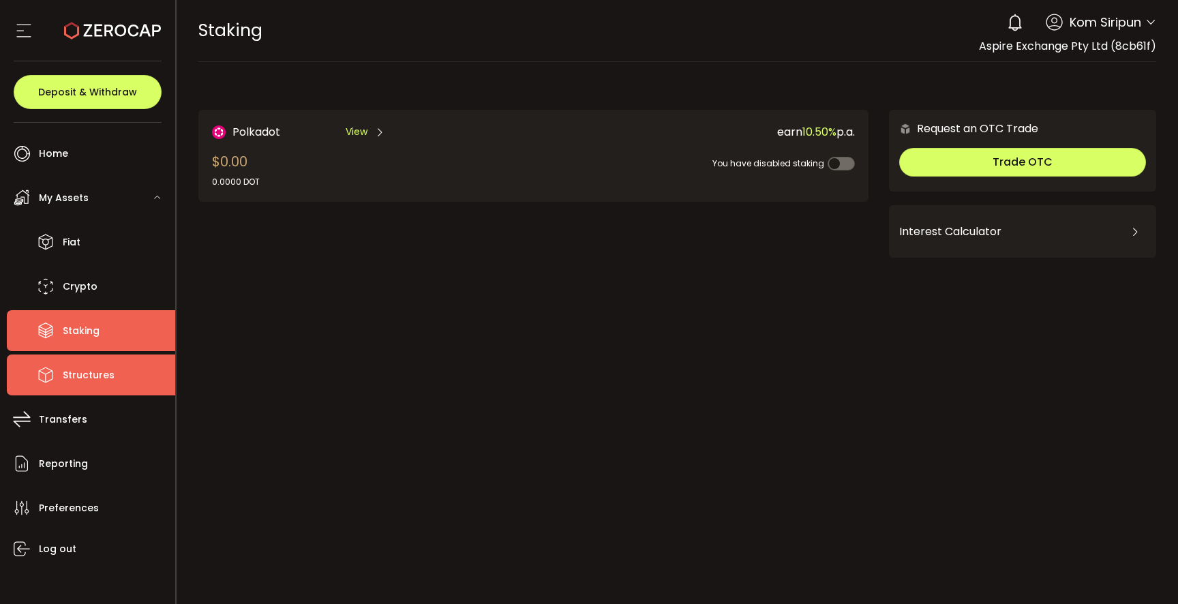
click at [86, 381] on span "Structures" at bounding box center [89, 375] width 52 height 20
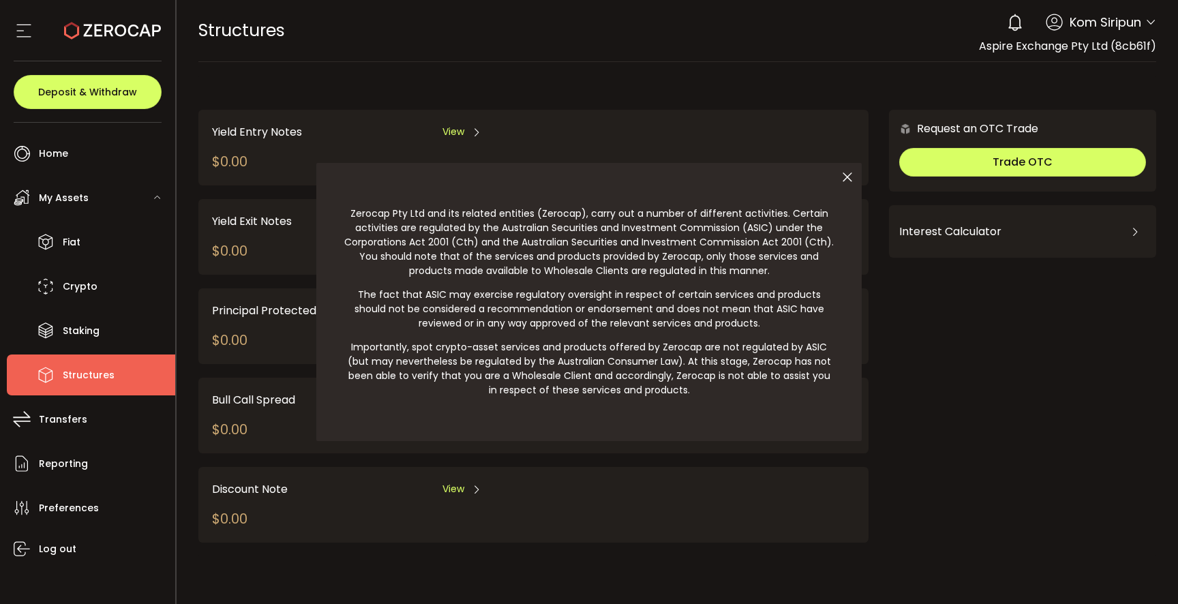
click at [67, 416] on div at bounding box center [589, 302] width 1178 height 604
click at [63, 423] on div at bounding box center [589, 302] width 1178 height 604
click at [80, 283] on div at bounding box center [589, 302] width 1178 height 604
click at [81, 285] on div at bounding box center [589, 302] width 1178 height 604
click at [76, 235] on div at bounding box center [589, 302] width 1178 height 604
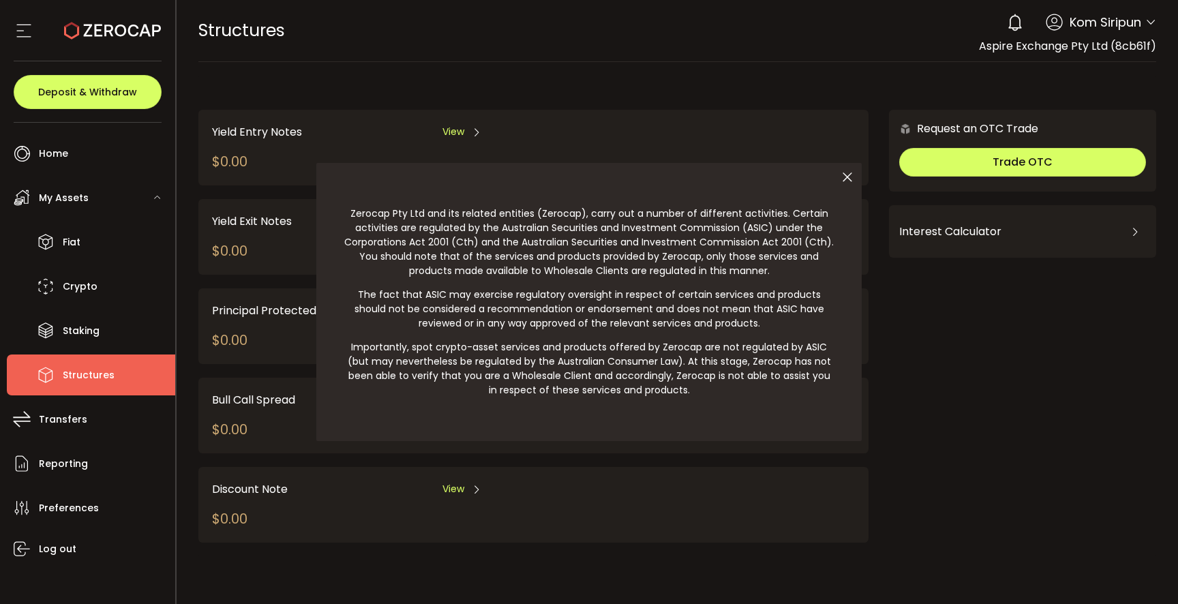
click at [853, 174] on icon at bounding box center [847, 177] width 29 height 29
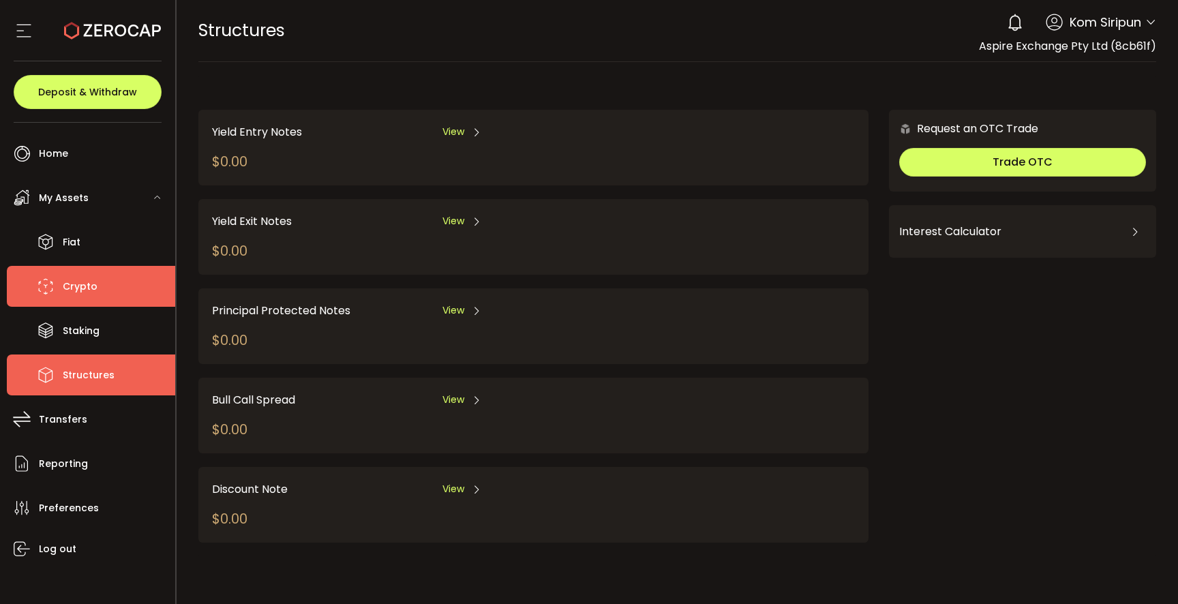
click at [74, 292] on span "Crypto" at bounding box center [80, 287] width 35 height 20
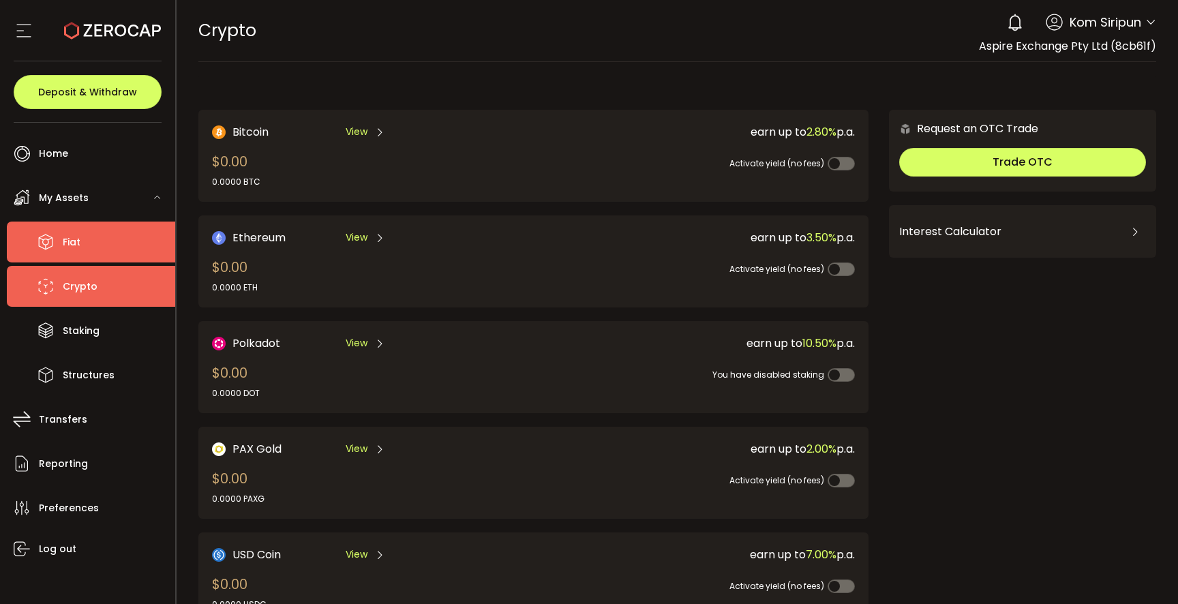
click at [95, 239] on li "Fiat" at bounding box center [91, 242] width 168 height 41
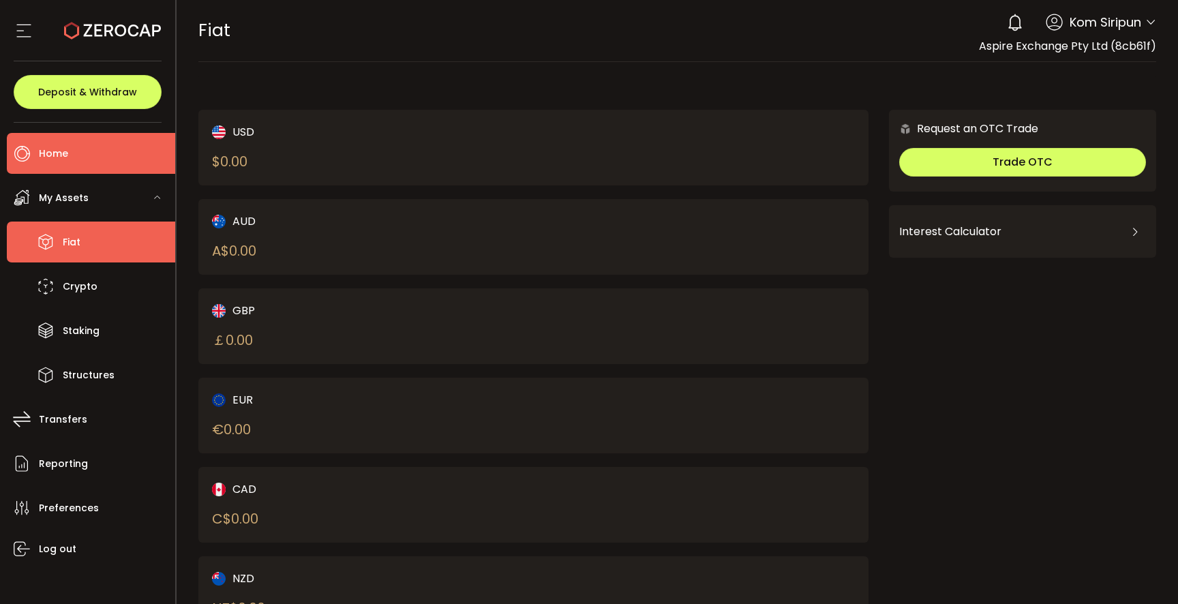
click at [77, 155] on li "Home" at bounding box center [91, 153] width 168 height 41
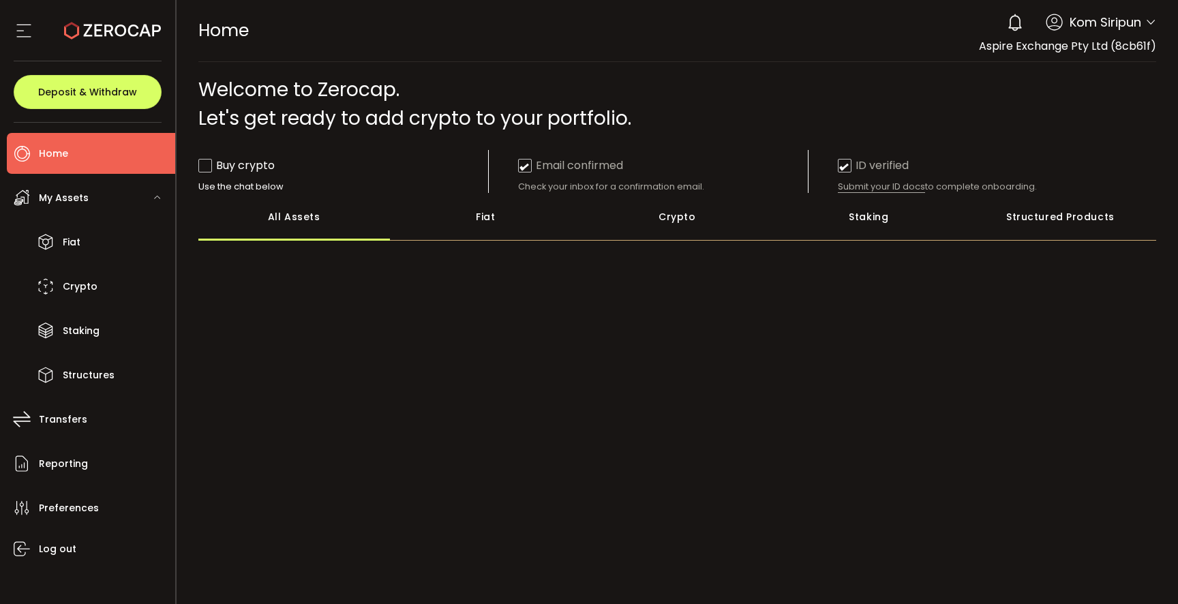
click at [1148, 20] on icon at bounding box center [1150, 22] width 11 height 11
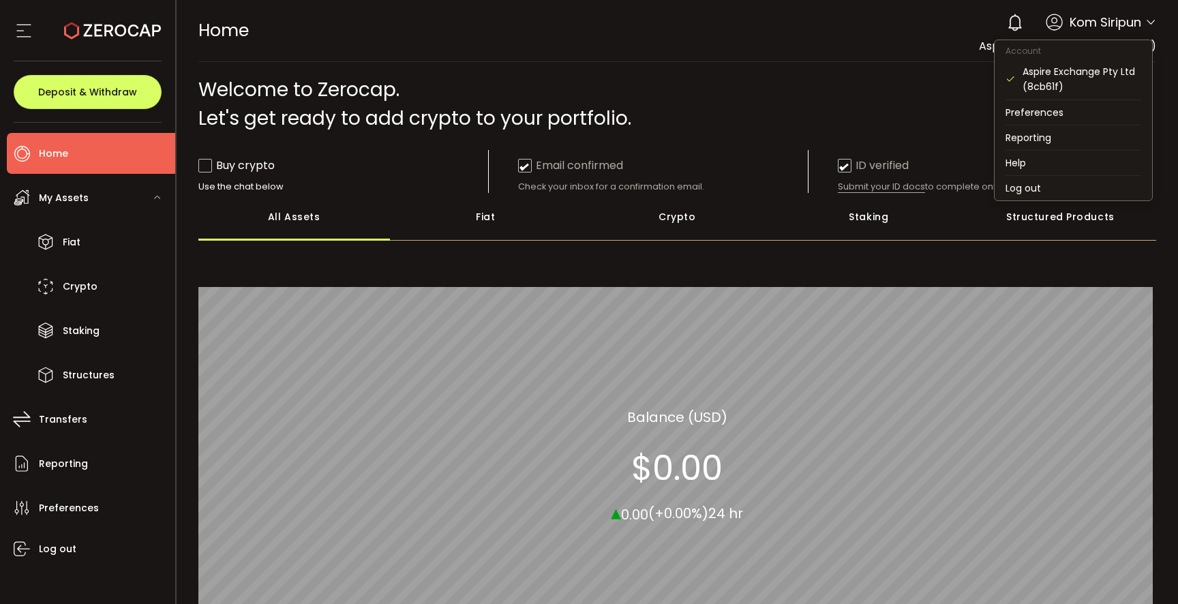
click at [1145, 22] on icon at bounding box center [1150, 22] width 11 height 11
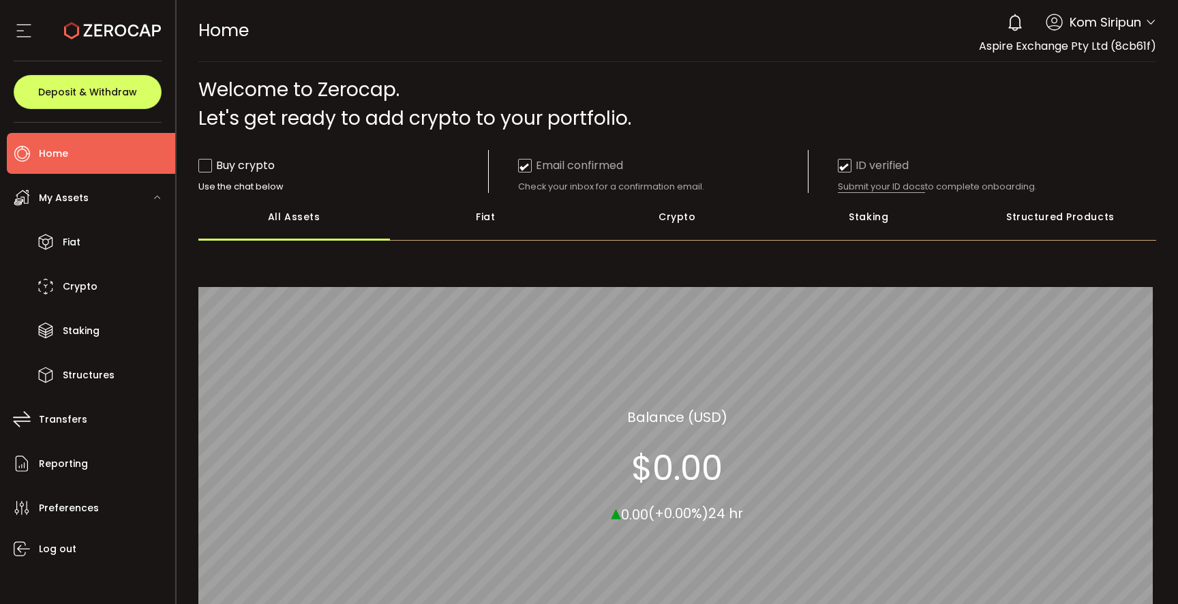
click at [104, 209] on div "My Assets" at bounding box center [91, 197] width 168 height 41
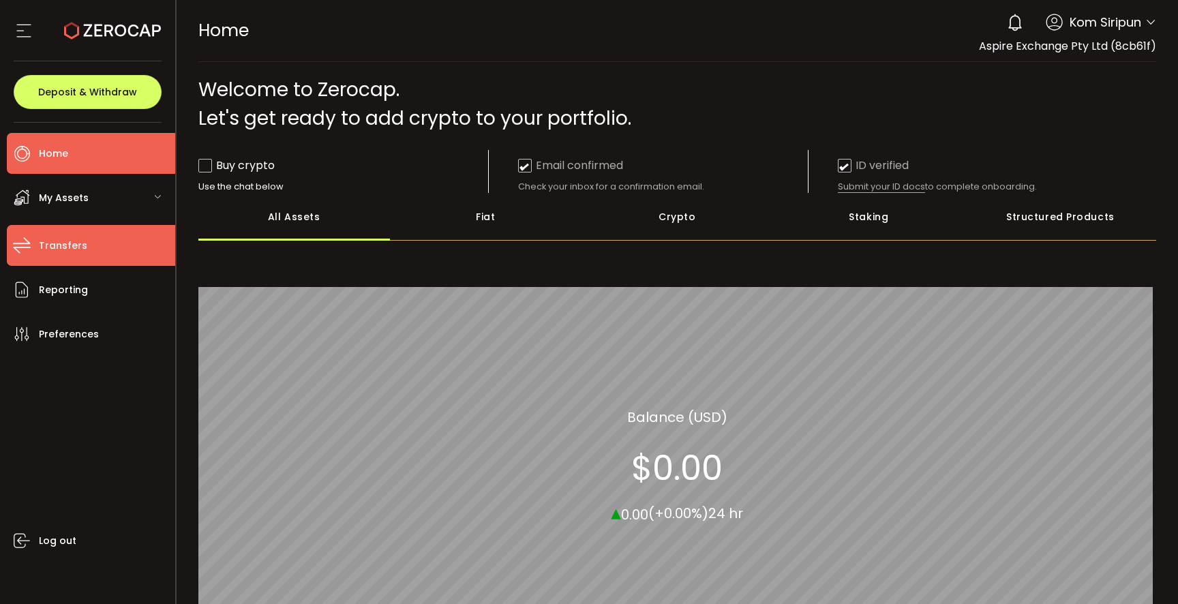
click at [93, 229] on li "Transfers" at bounding box center [91, 245] width 168 height 41
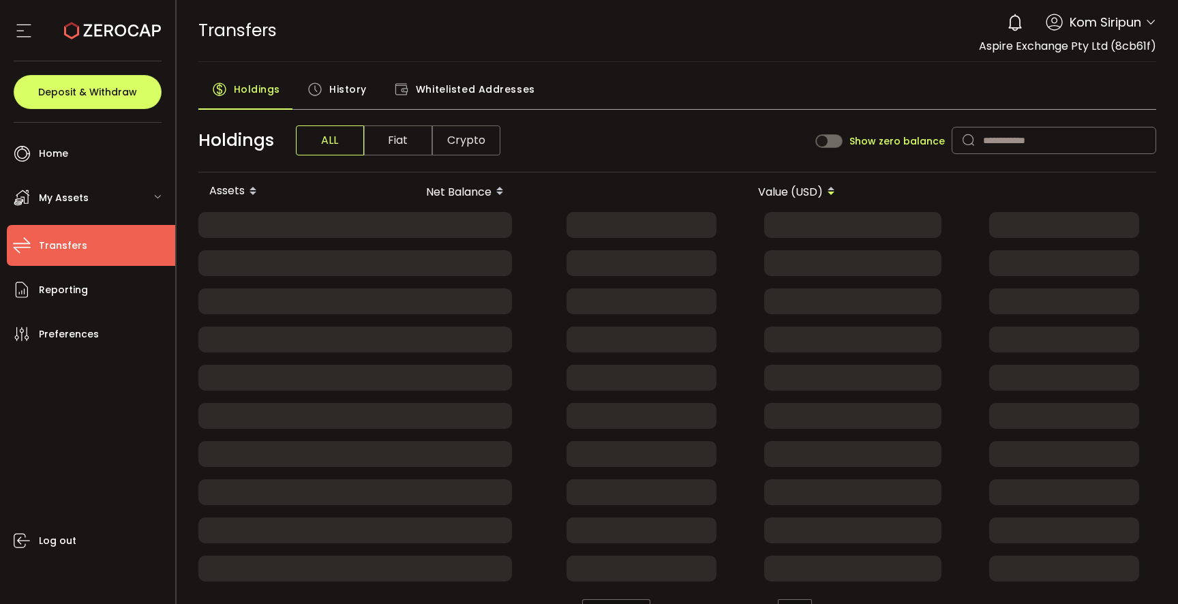
click at [93, 202] on div "My Assets" at bounding box center [91, 197] width 168 height 41
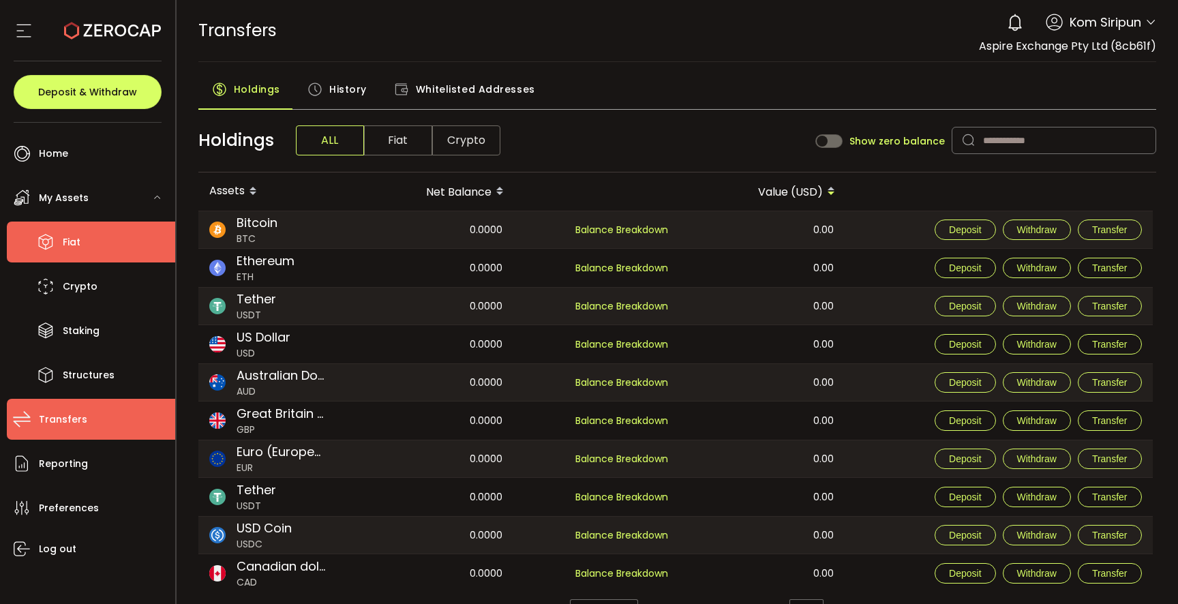
click at [87, 234] on li "Fiat" at bounding box center [91, 242] width 168 height 41
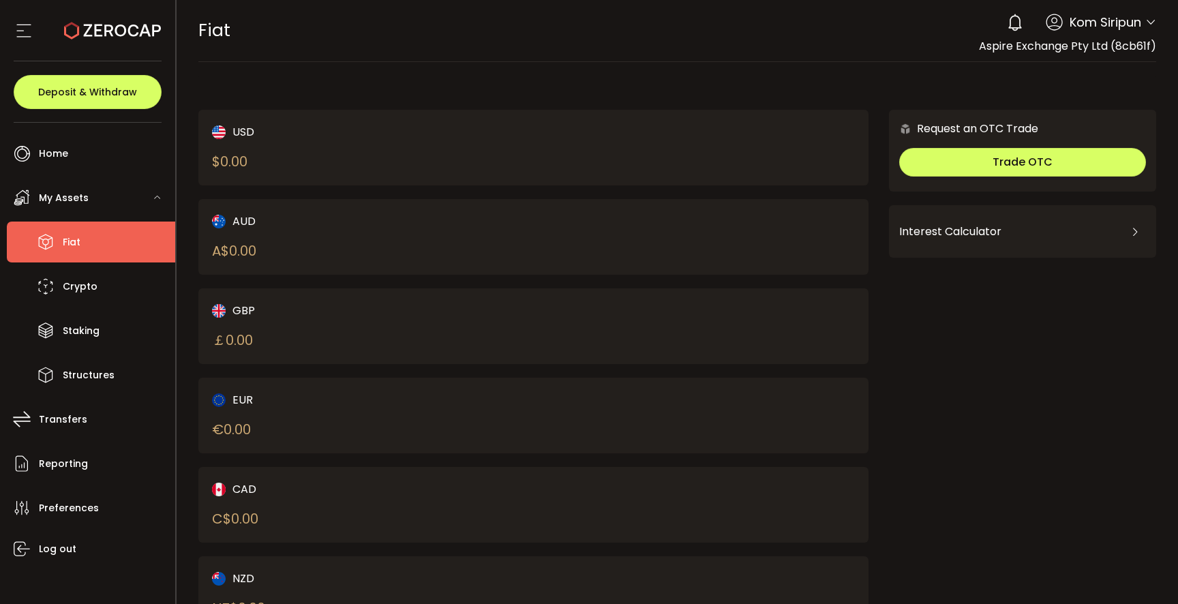
click at [275, 167] on div "USD $ 0.00" at bounding box center [357, 147] width 290 height 48
click at [235, 164] on div "$ 0.00" at bounding box center [229, 161] width 35 height 20
click at [776, 134] on div "USD $ 0.00" at bounding box center [533, 148] width 671 height 76
click at [757, 232] on div "AUD A$ 0.00" at bounding box center [533, 237] width 671 height 76
click at [1016, 226] on div "Interest Calculator" at bounding box center [1022, 231] width 247 height 33
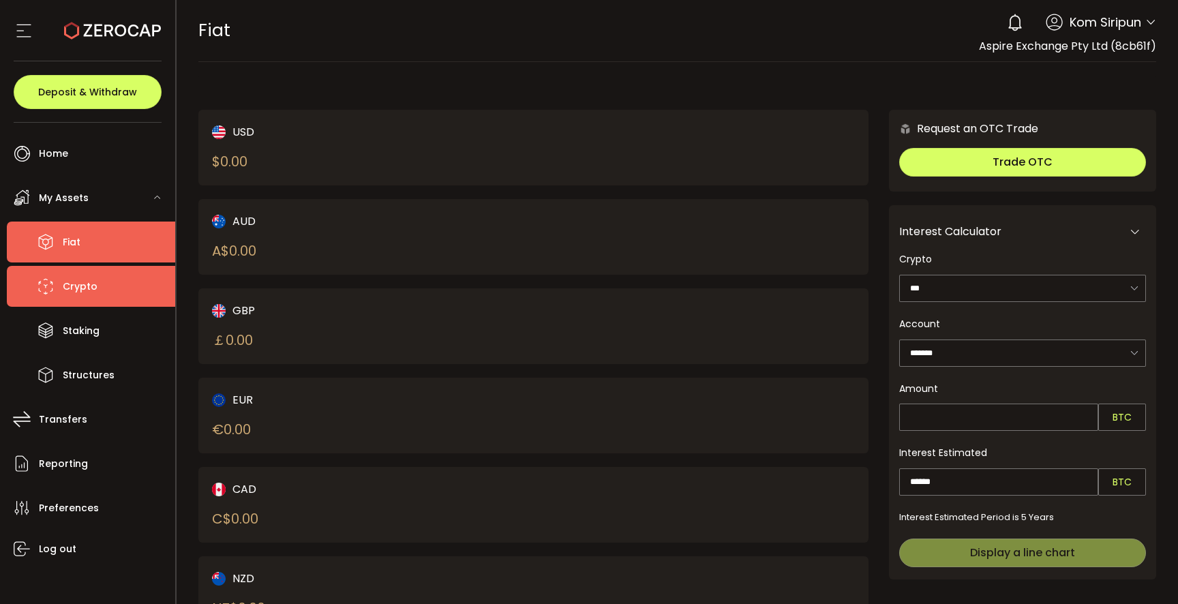
click at [91, 282] on span "Crypto" at bounding box center [80, 287] width 35 height 20
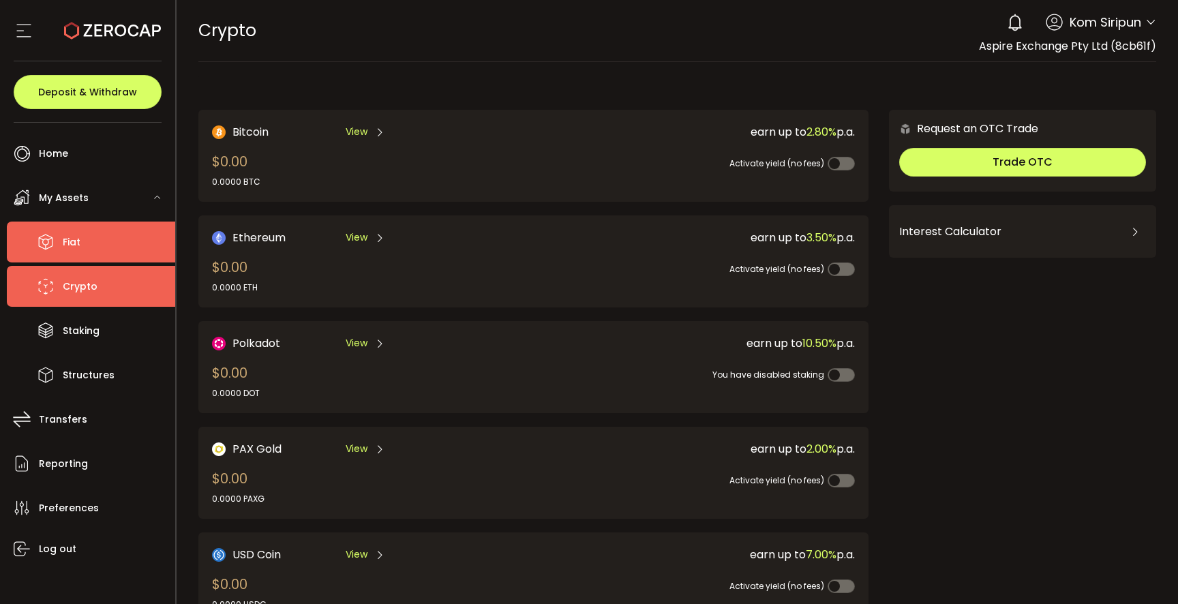
click at [108, 240] on li "Fiat" at bounding box center [91, 242] width 168 height 41
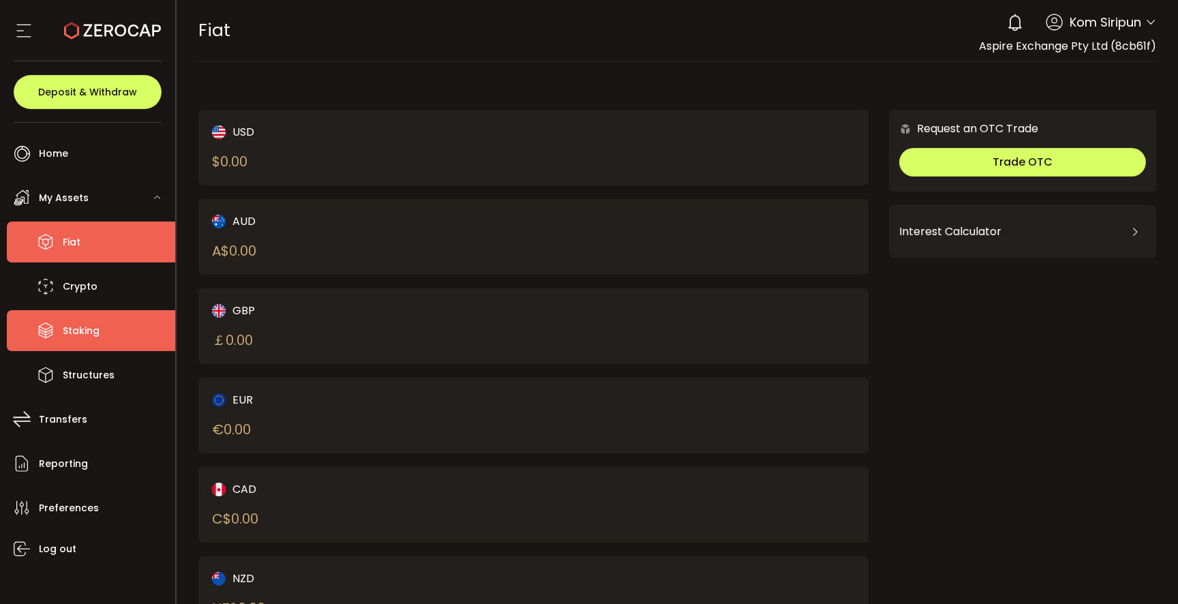
click at [91, 339] on span "Staking" at bounding box center [81, 331] width 37 height 20
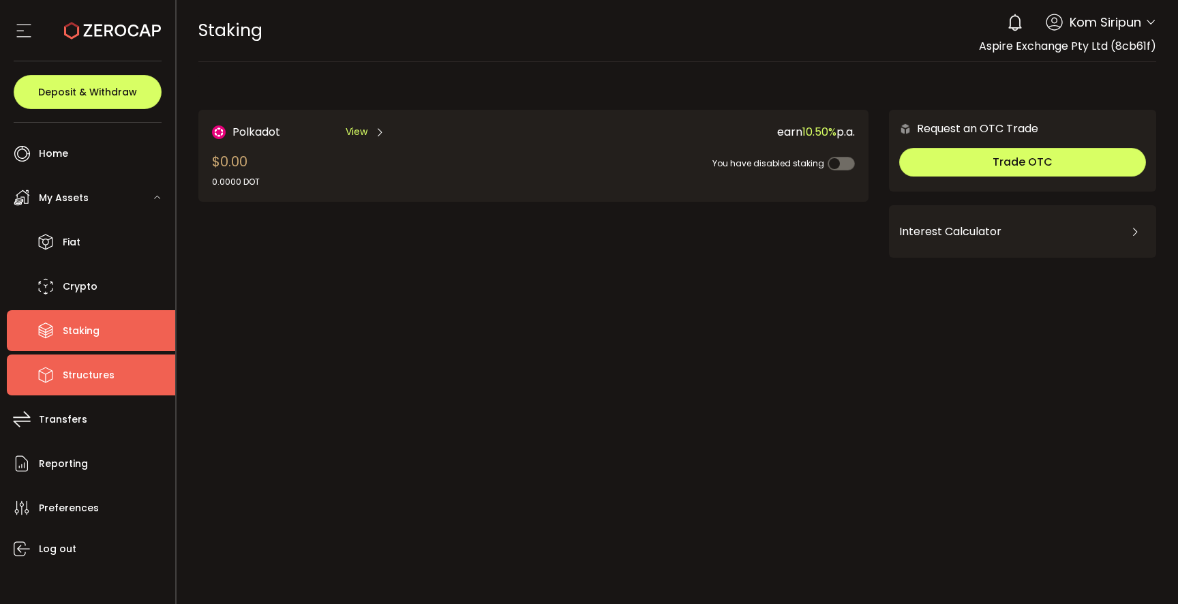
click at [93, 373] on span "Structures" at bounding box center [89, 375] width 52 height 20
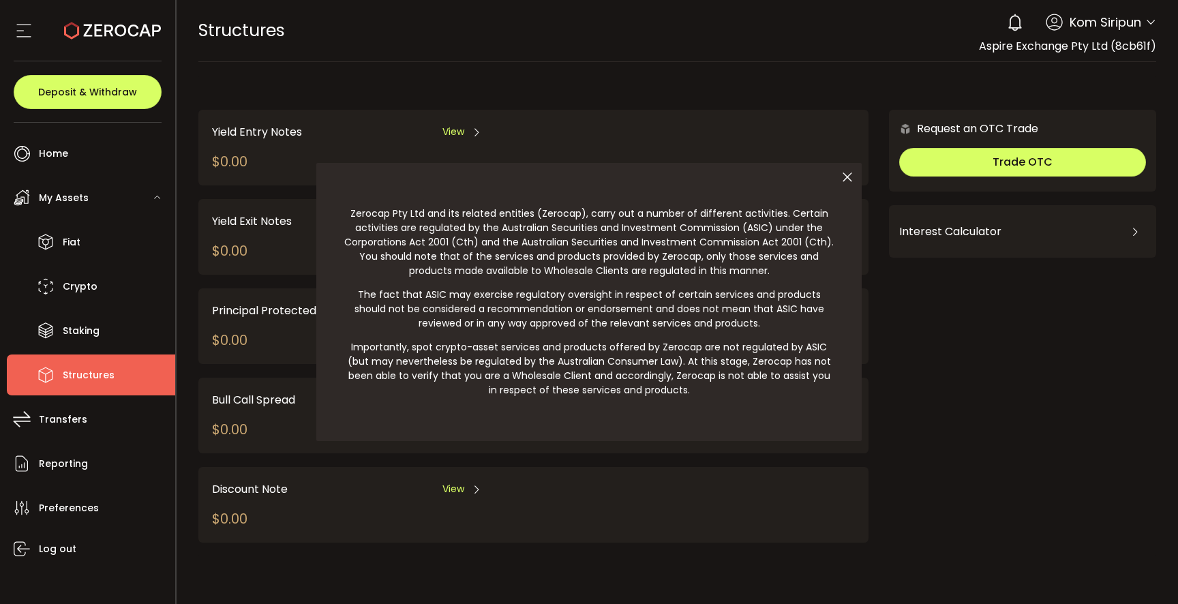
click at [851, 179] on icon at bounding box center [847, 177] width 29 height 29
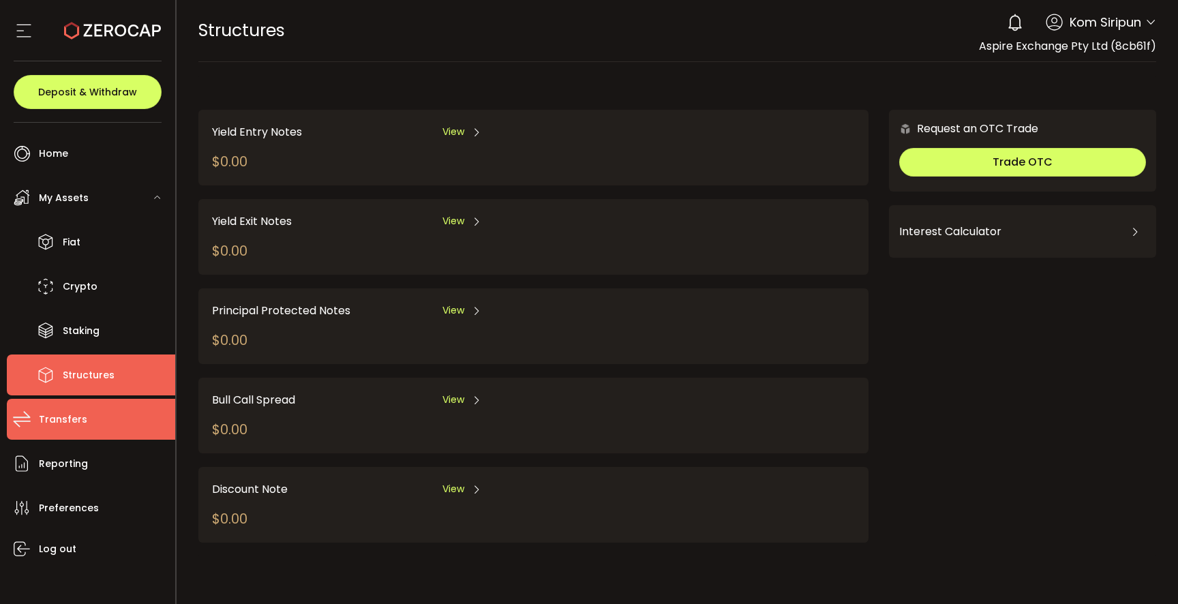
click at [85, 408] on li "Transfers" at bounding box center [91, 419] width 168 height 41
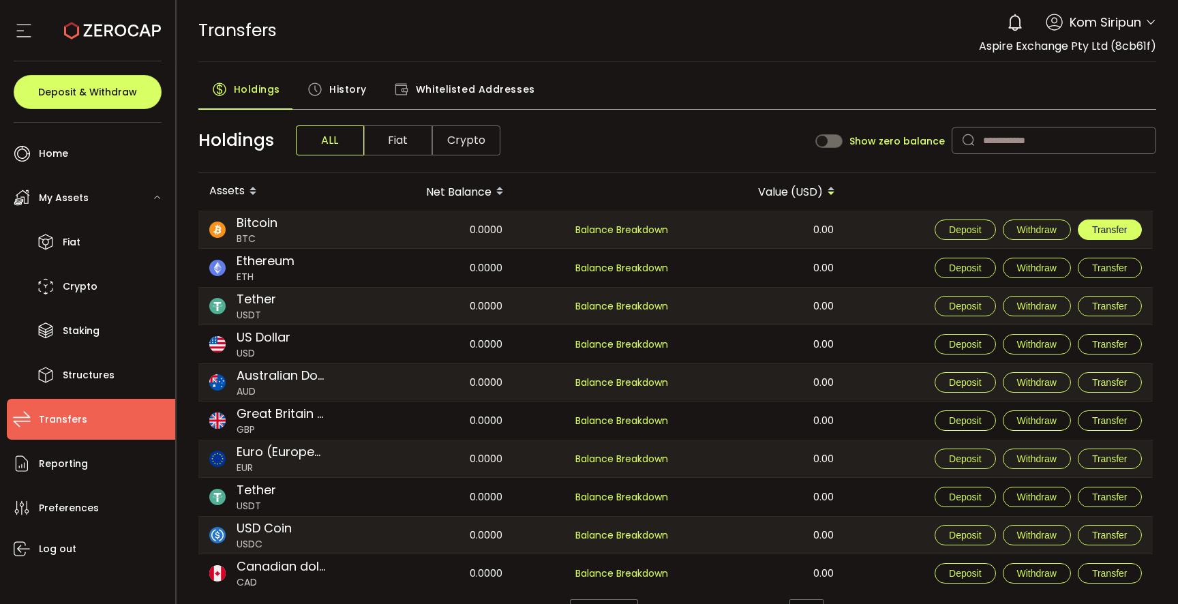
click at [1112, 230] on span "Transfer" at bounding box center [1109, 229] width 35 height 11
type input "**********"
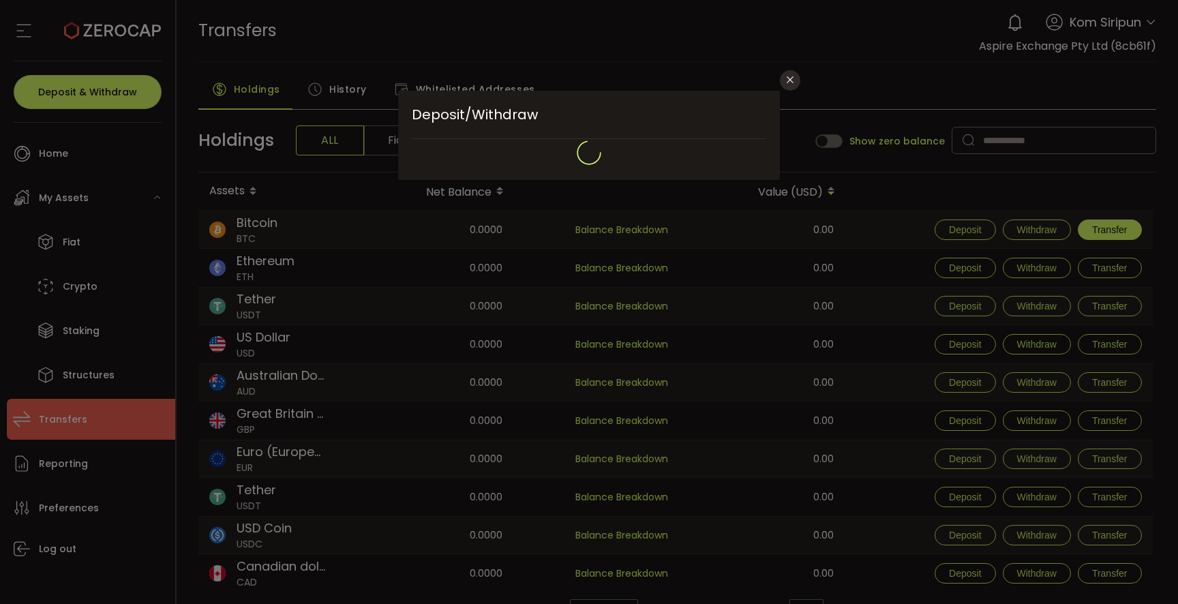
type input "**********"
type input "*******"
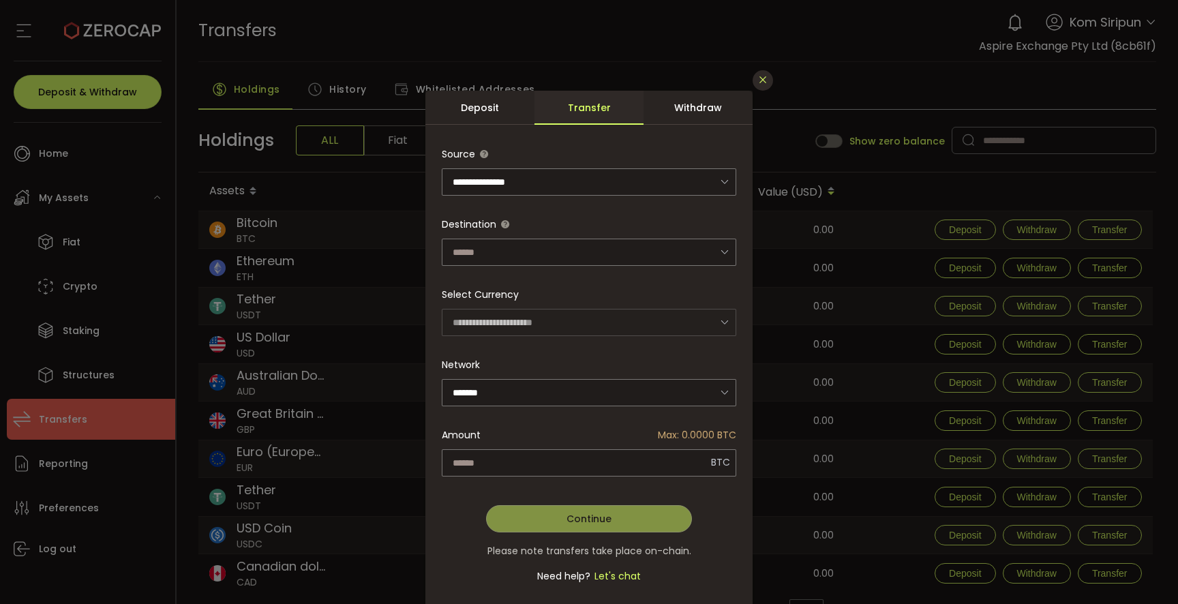
click at [764, 82] on icon "Close" at bounding box center [762, 79] width 11 height 11
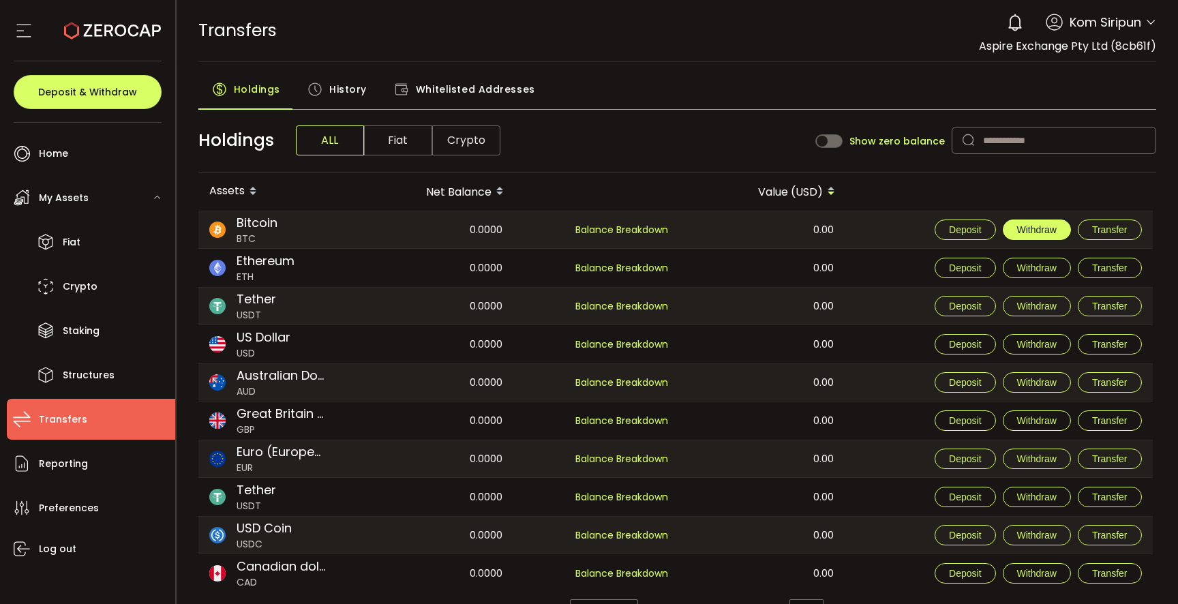
click at [1052, 236] on button "Withdraw" at bounding box center [1037, 229] width 68 height 20
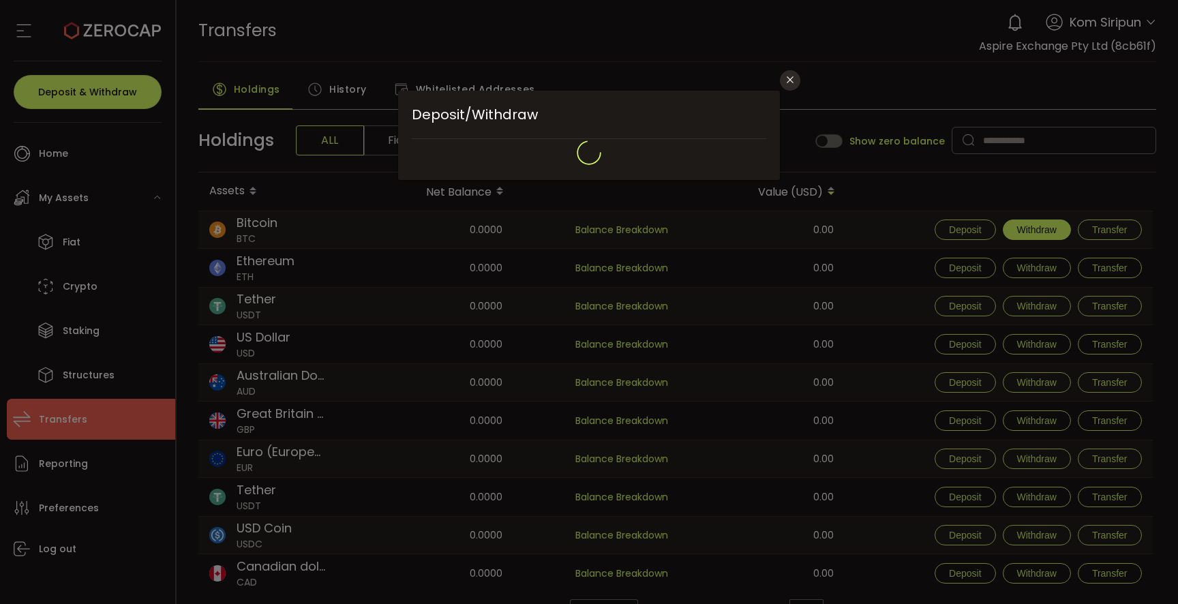
type input "**********"
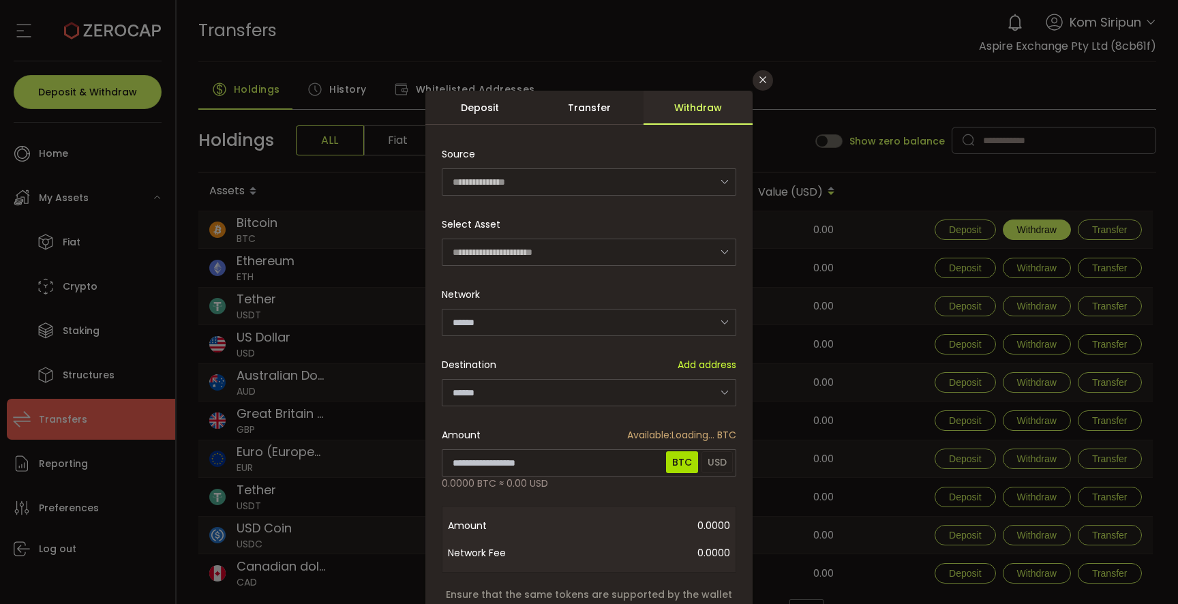
type input "*******"
click at [762, 80] on icon "Close" at bounding box center [762, 79] width 11 height 11
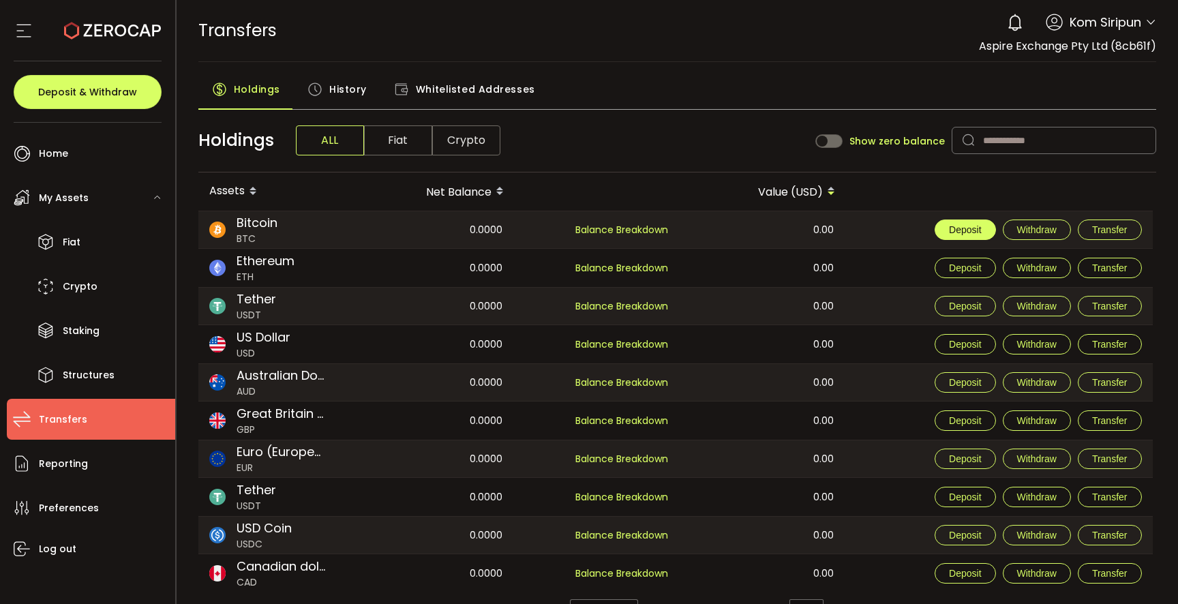
click at [965, 233] on span "Deposit" at bounding box center [965, 229] width 32 height 11
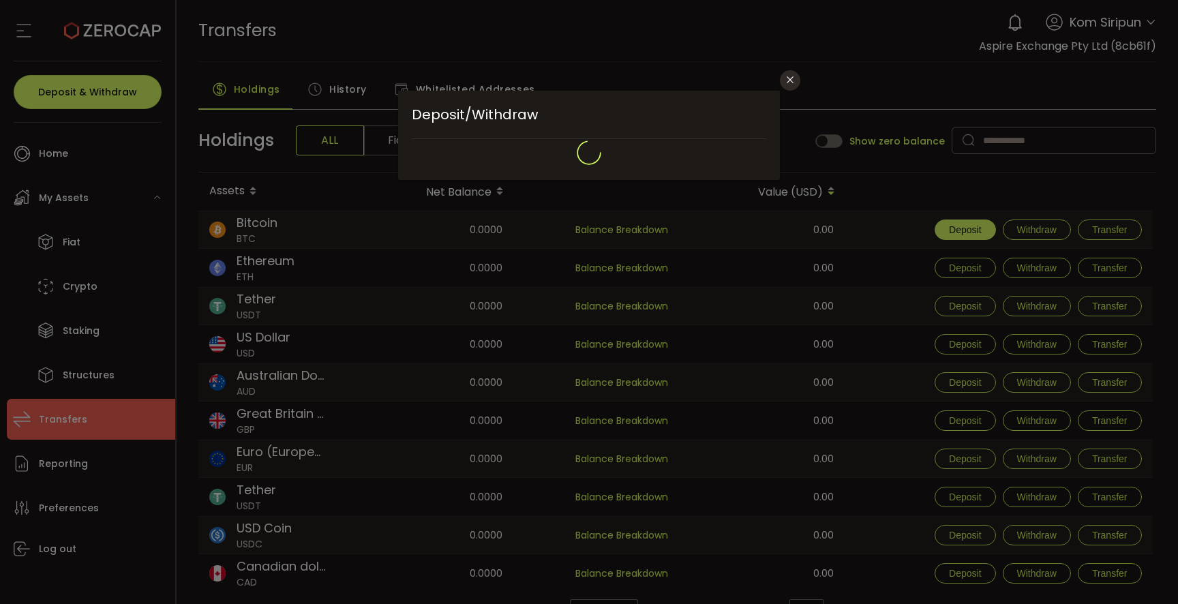
type input "**********"
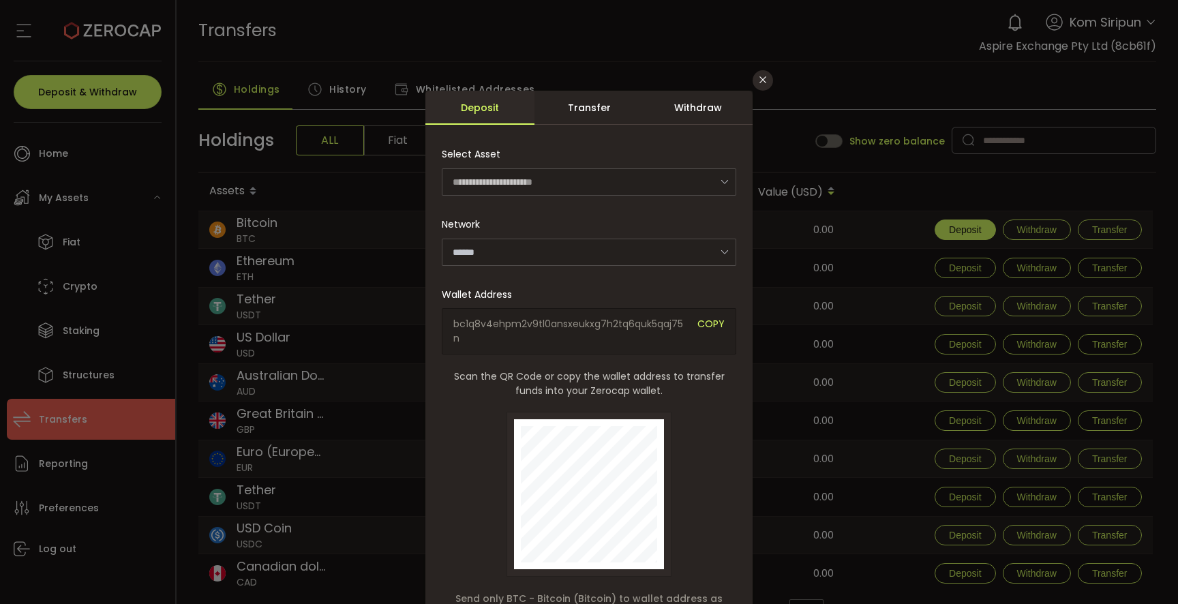
type input "*******"
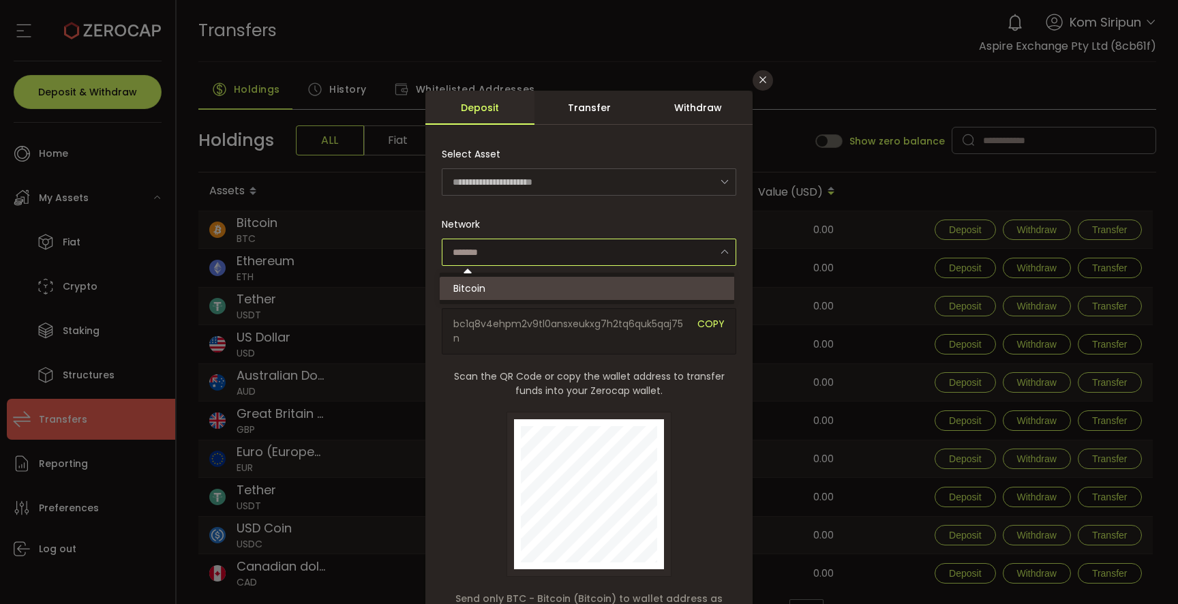
click at [620, 249] on input "dialog" at bounding box center [589, 252] width 294 height 27
click at [621, 249] on input "dialog" at bounding box center [589, 252] width 294 height 27
type input "*******"
click at [595, 104] on div "Transfer" at bounding box center [588, 108] width 109 height 34
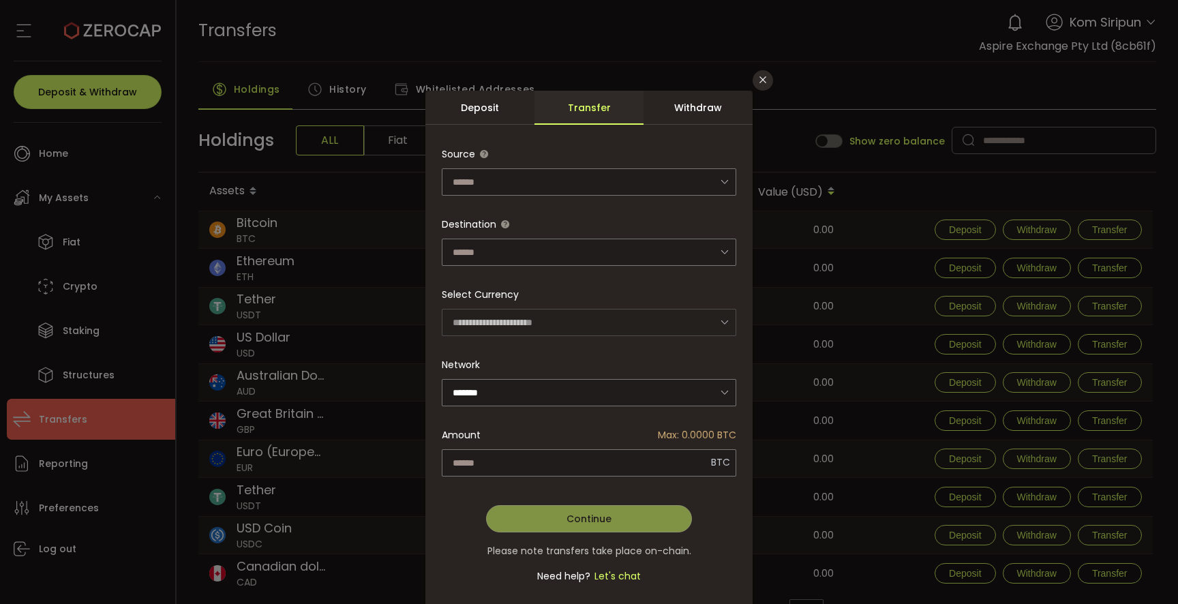
click at [699, 112] on div "Withdraw" at bounding box center [697, 108] width 109 height 34
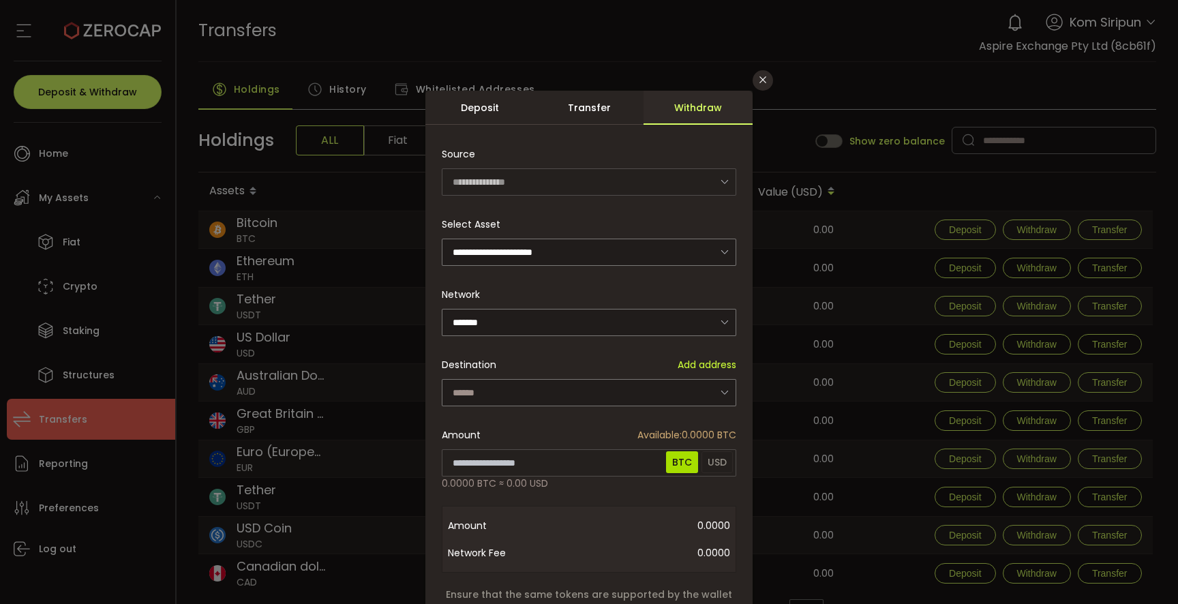
click at [453, 112] on div "Deposit" at bounding box center [479, 108] width 109 height 34
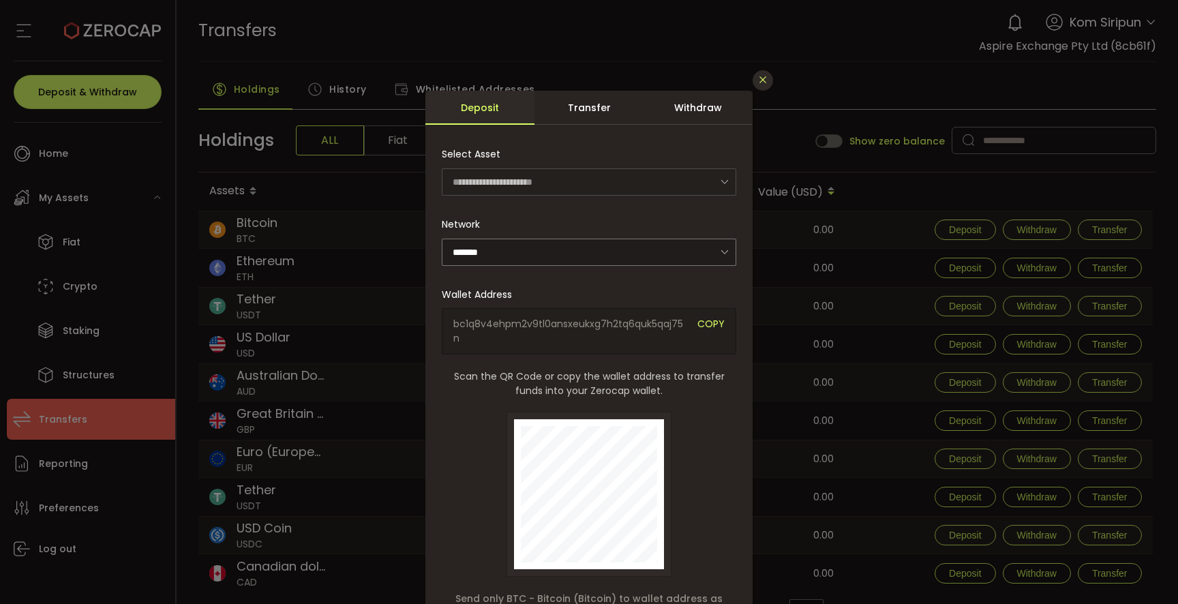
click at [761, 75] on icon "Close" at bounding box center [762, 79] width 11 height 11
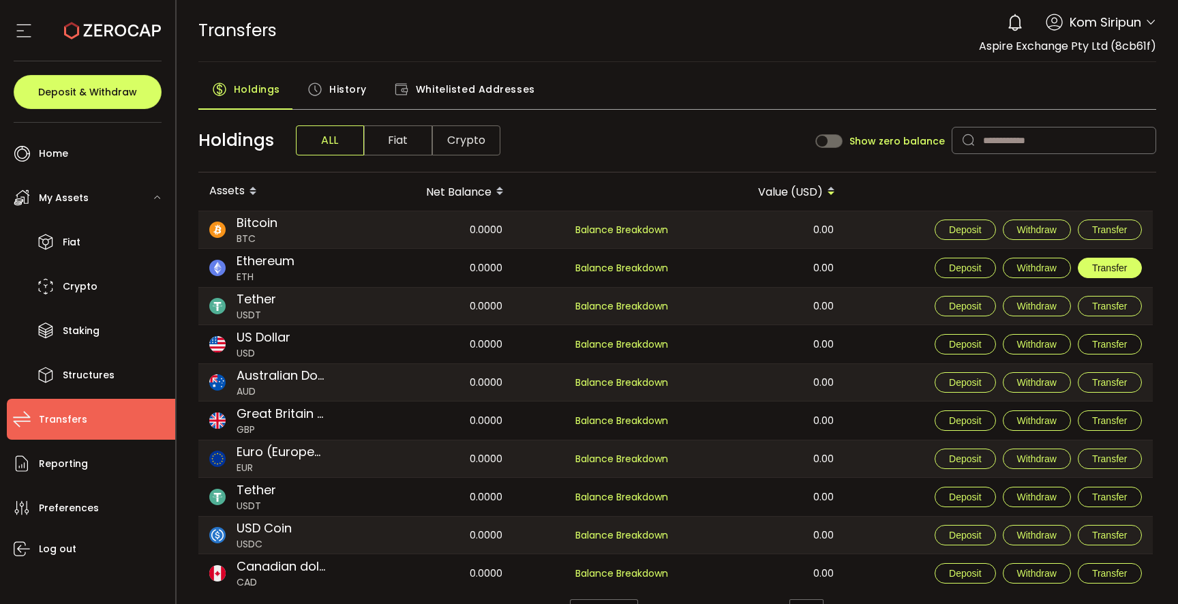
click at [1125, 266] on span "Transfer" at bounding box center [1109, 267] width 35 height 11
type input "**********"
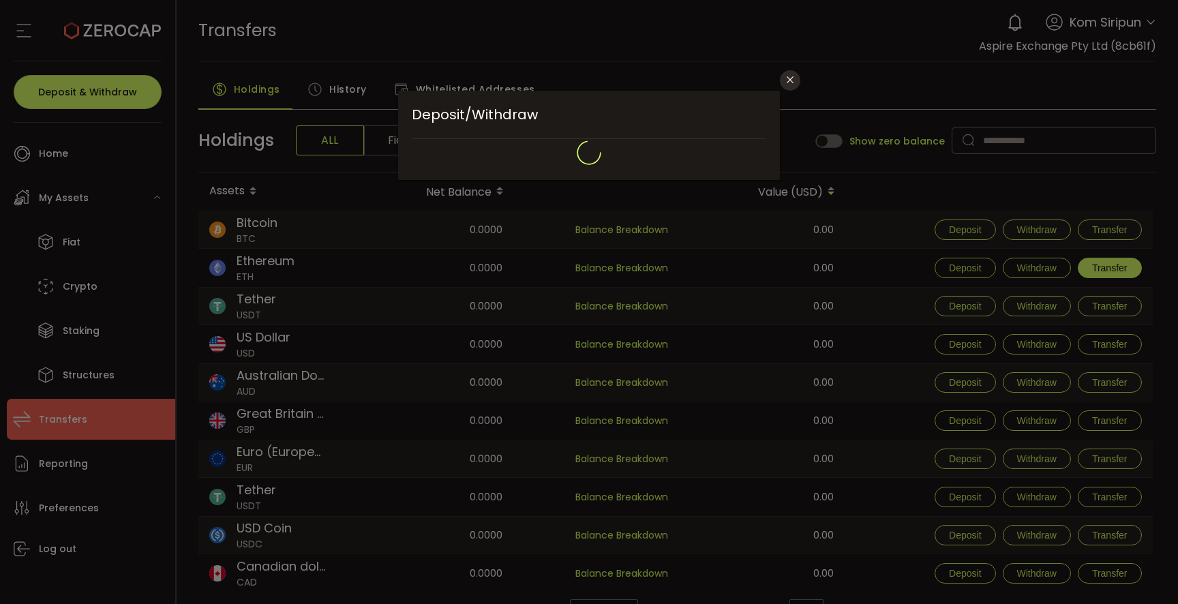
type input "********"
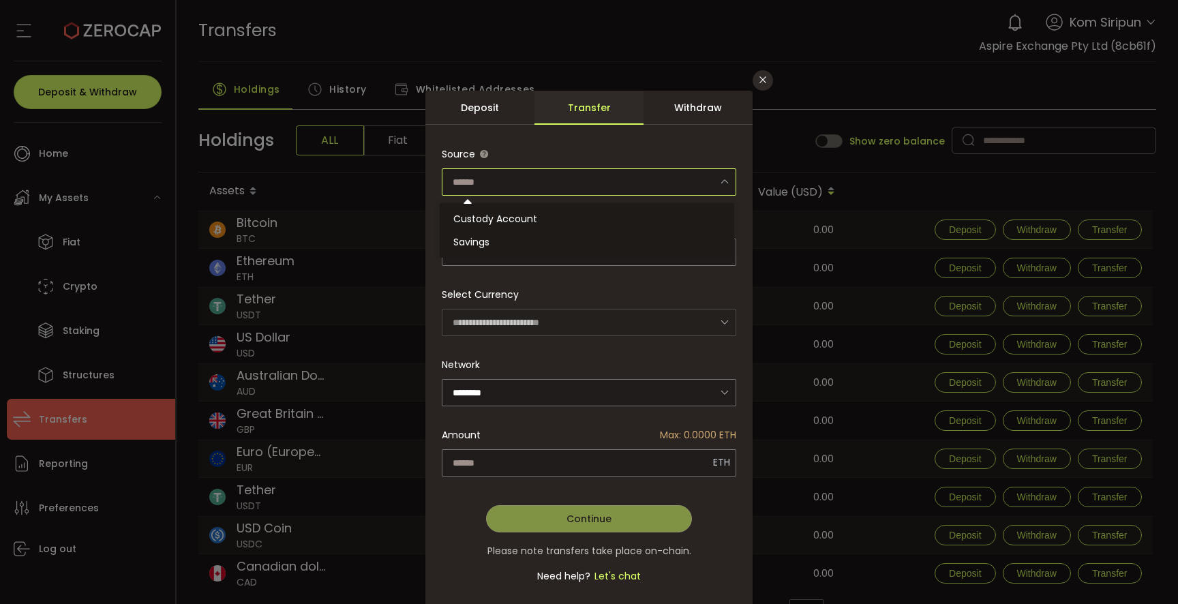
click at [655, 185] on input "dialog" at bounding box center [589, 181] width 294 height 27
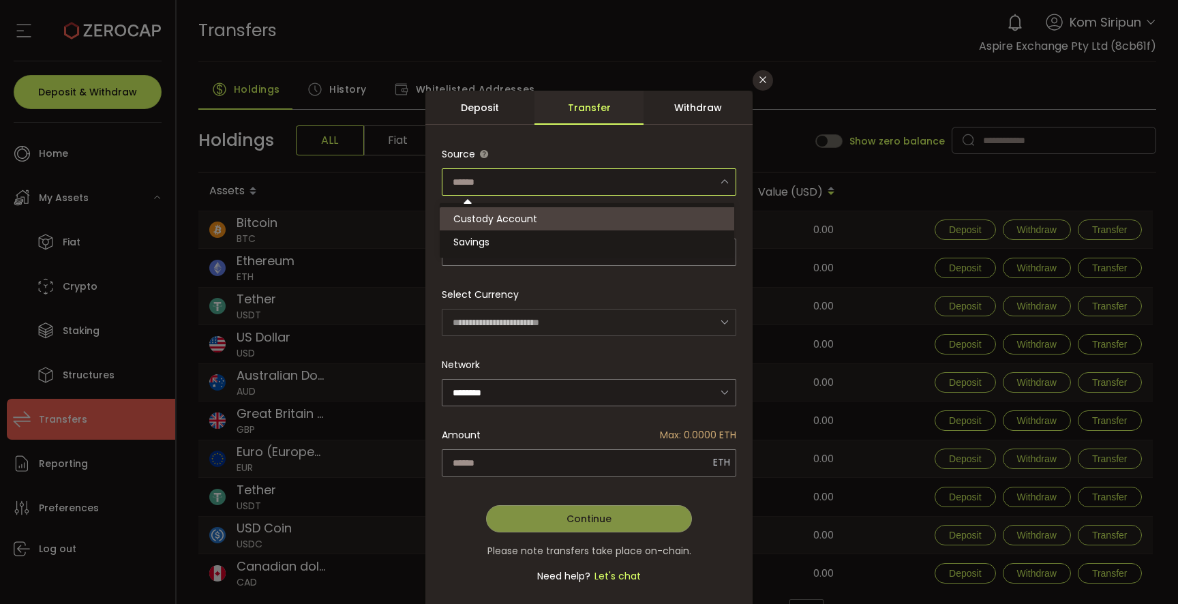
click at [574, 215] on li "Custody Account" at bounding box center [589, 218] width 299 height 23
type input "**********"
click at [554, 258] on div "dialog" at bounding box center [589, 372] width 294 height 464
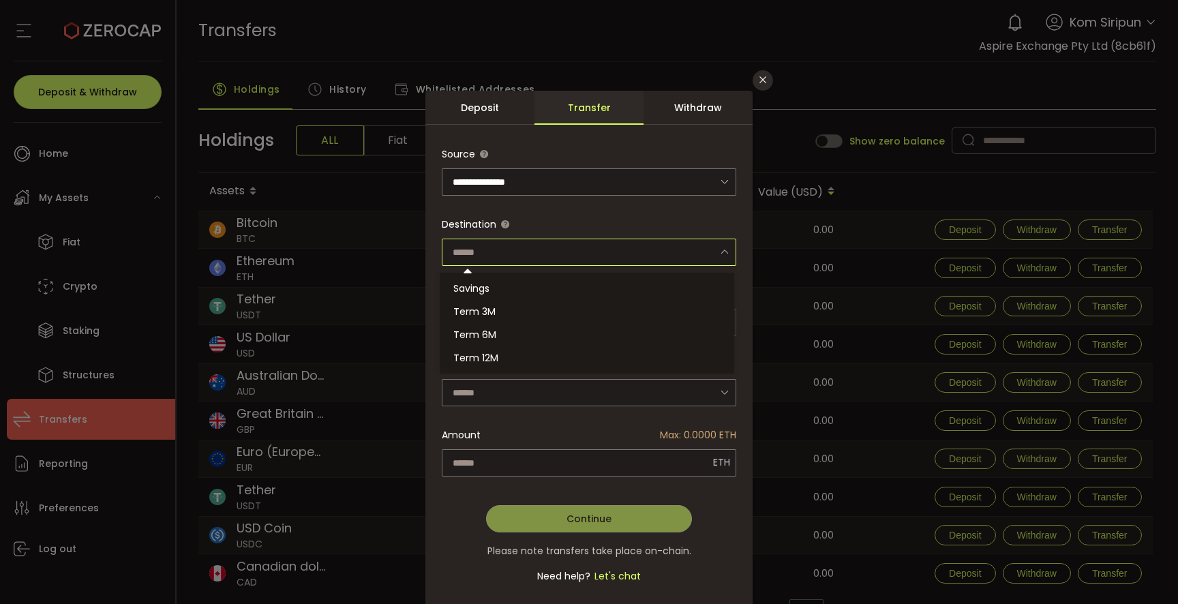
click at [552, 251] on input "dialog" at bounding box center [589, 252] width 294 height 27
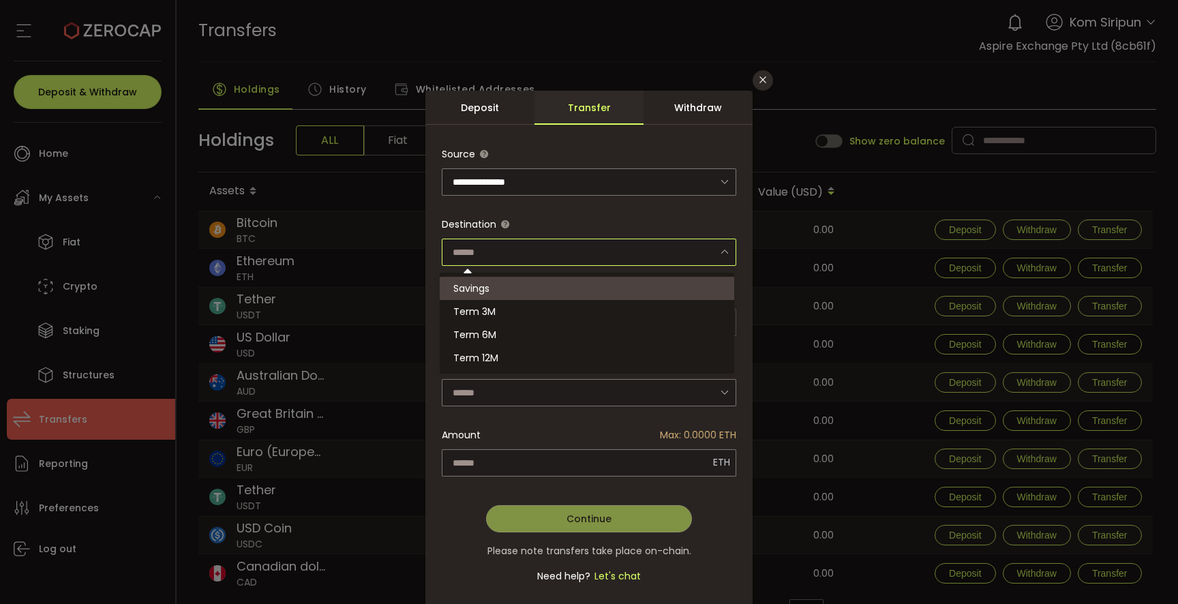
click at [528, 286] on li "Savings" at bounding box center [589, 288] width 299 height 23
type input "*******"
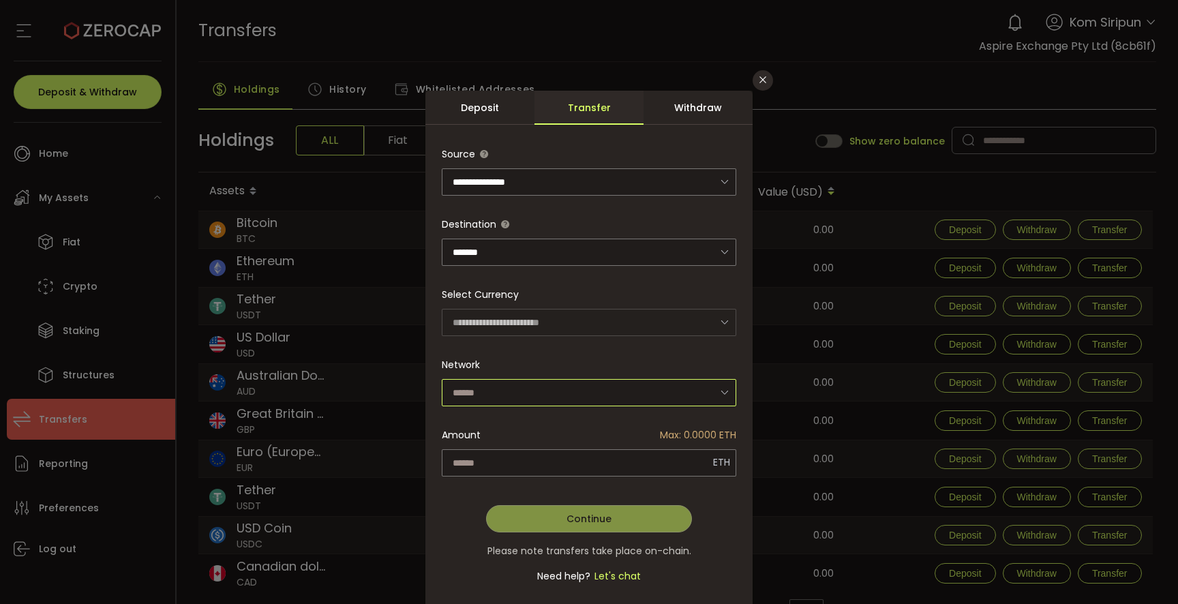
click at [559, 386] on input "dialog" at bounding box center [589, 392] width 294 height 27
click at [549, 427] on li "Ethereum" at bounding box center [589, 427] width 299 height 23
type input "********"
click at [578, 460] on div "**********" at bounding box center [589, 372] width 294 height 464
click at [575, 457] on input "dialog" at bounding box center [589, 462] width 294 height 27
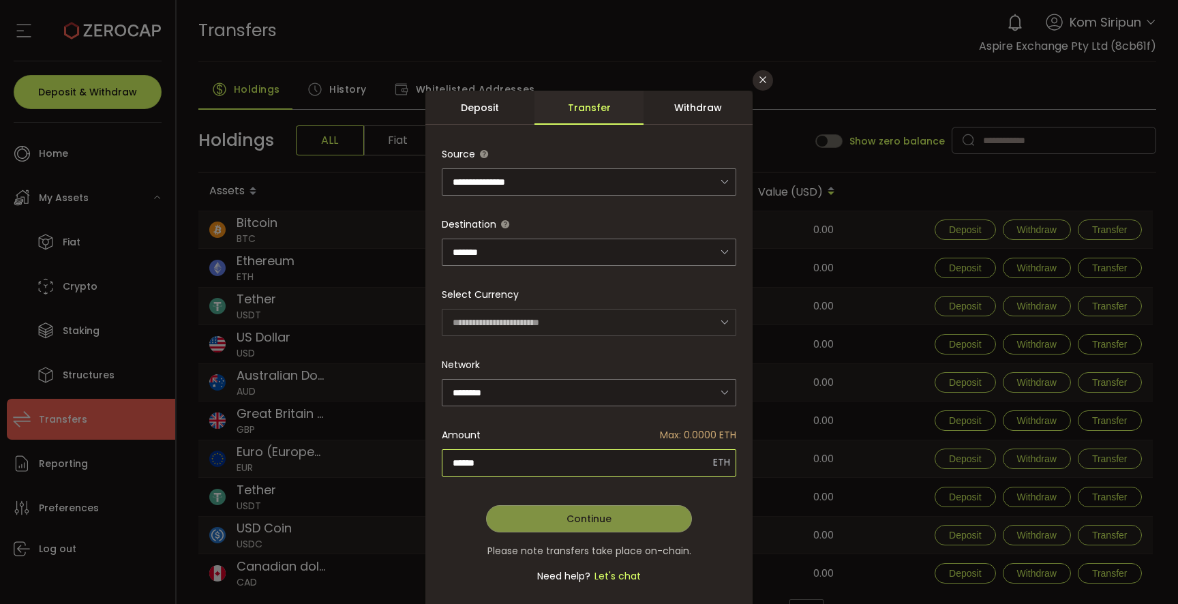
drag, startPoint x: 514, startPoint y: 459, endPoint x: 384, endPoint y: 441, distance: 130.8
click at [384, 441] on div "**********" at bounding box center [589, 302] width 1178 height 604
type input "*"
click at [712, 107] on div "Withdraw" at bounding box center [697, 108] width 109 height 34
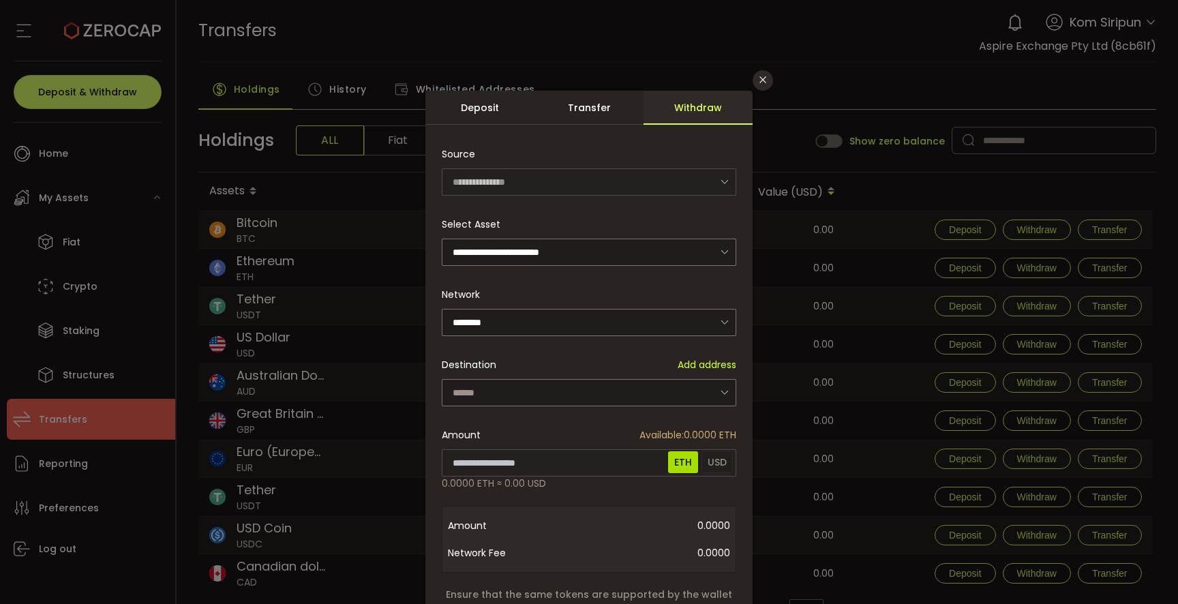
click at [588, 110] on div "Transfer" at bounding box center [588, 108] width 109 height 34
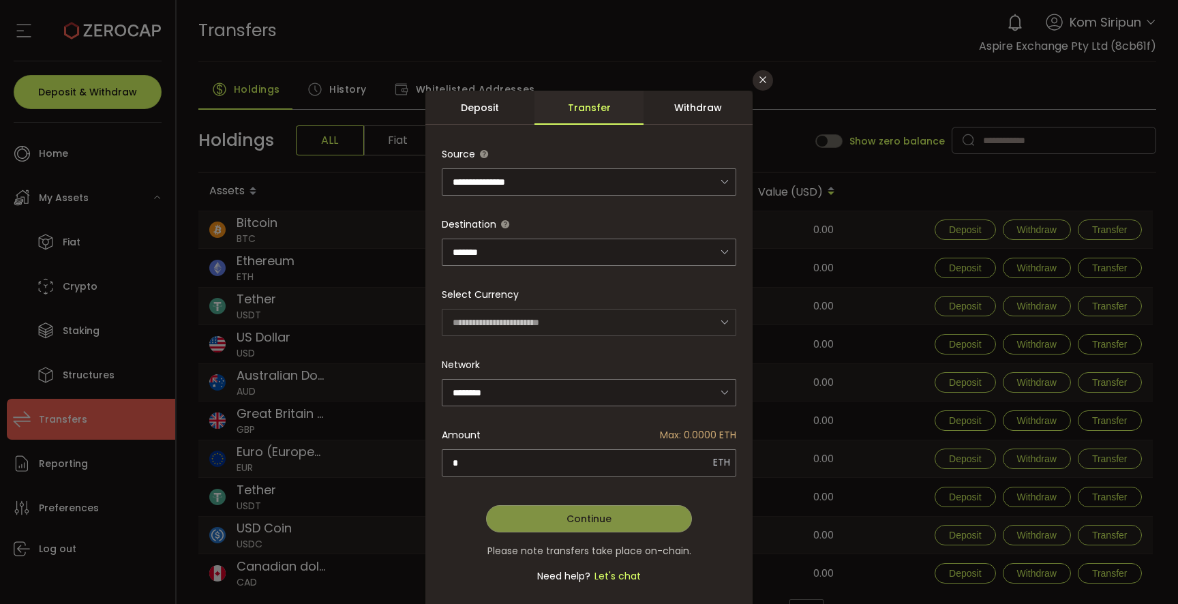
click at [663, 108] on div "Withdraw" at bounding box center [697, 108] width 109 height 34
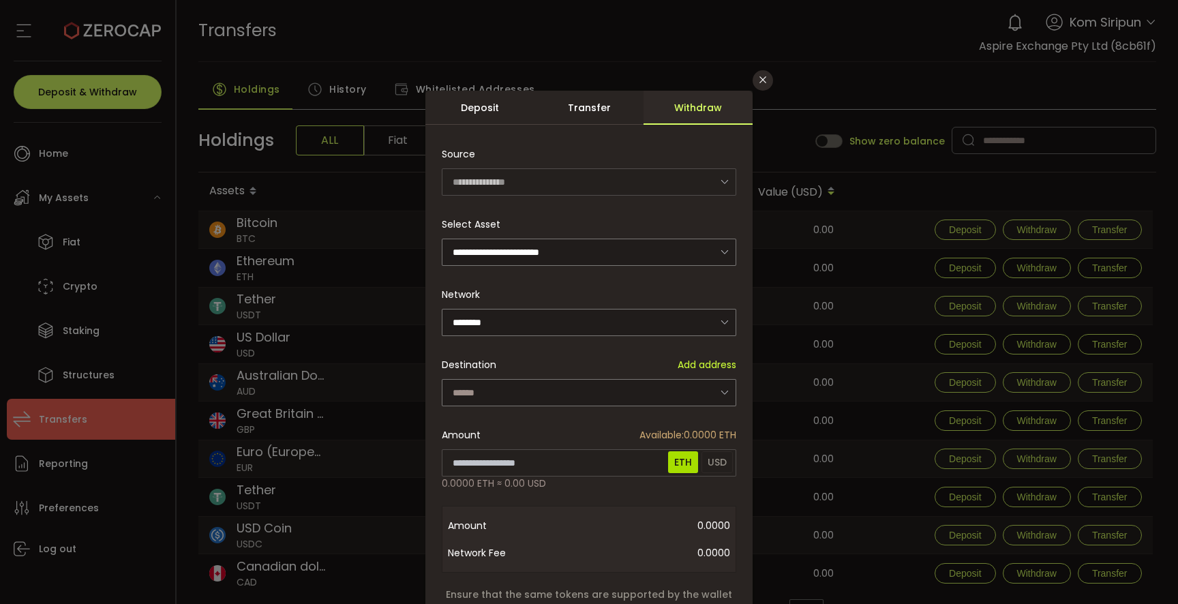
click at [560, 111] on div "Transfer" at bounding box center [588, 108] width 109 height 34
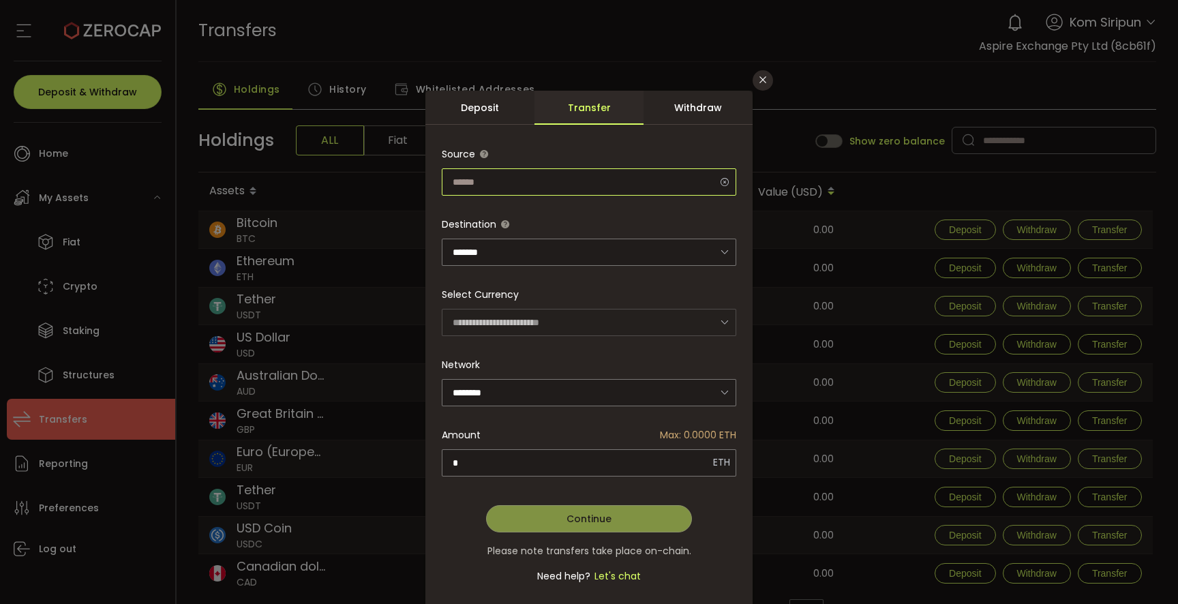
click at [536, 188] on input "dialog" at bounding box center [589, 181] width 294 height 27
click at [757, 80] on icon "Close" at bounding box center [762, 79] width 11 height 11
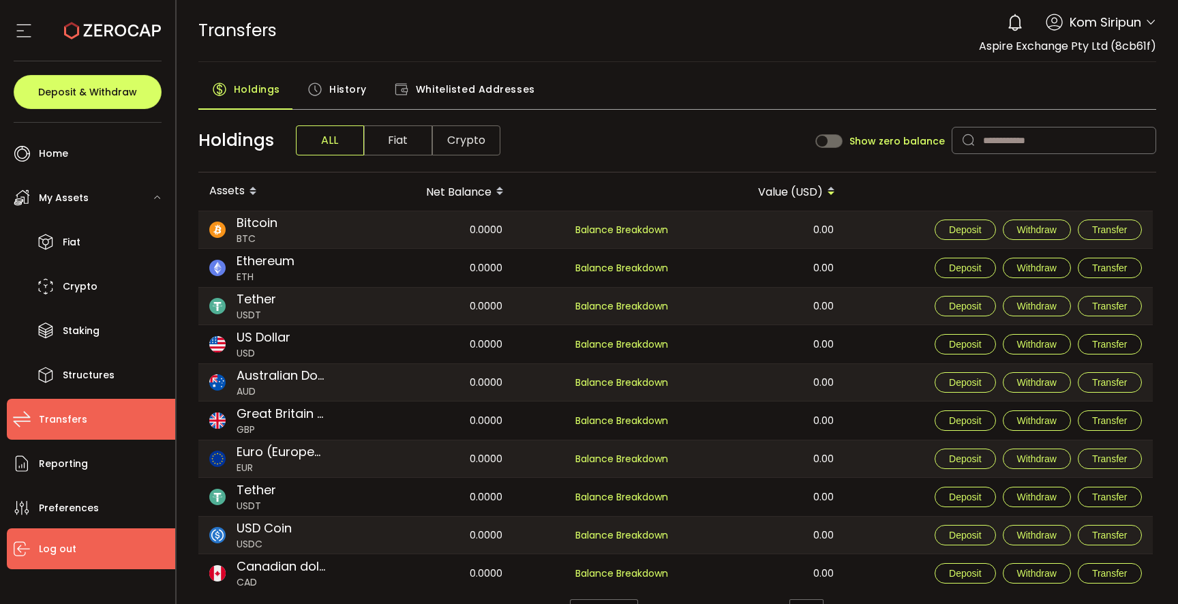
click at [72, 555] on span "Log out" at bounding box center [57, 549] width 37 height 20
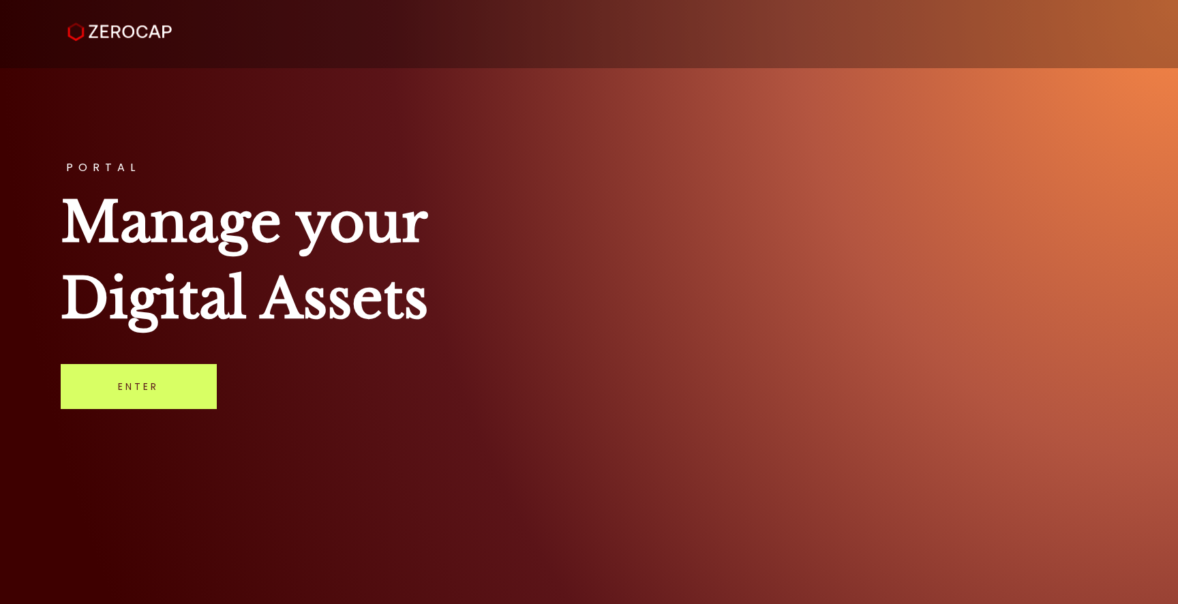
click at [128, 30] on img at bounding box center [119, 31] width 104 height 19
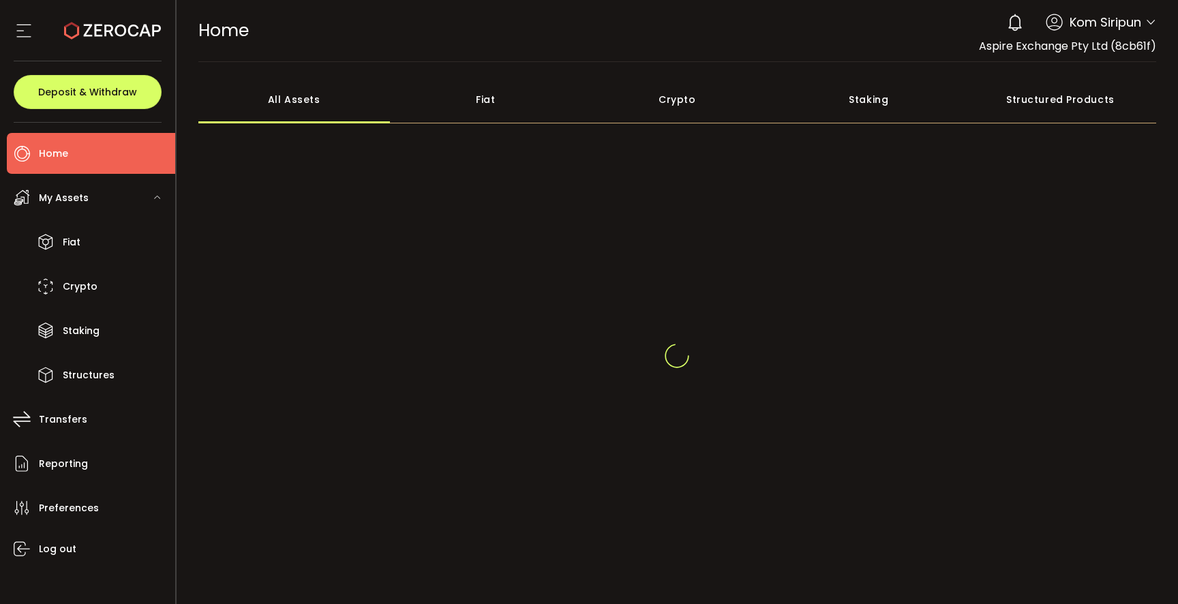
click at [673, 93] on div "Crypto" at bounding box center [677, 100] width 192 height 48
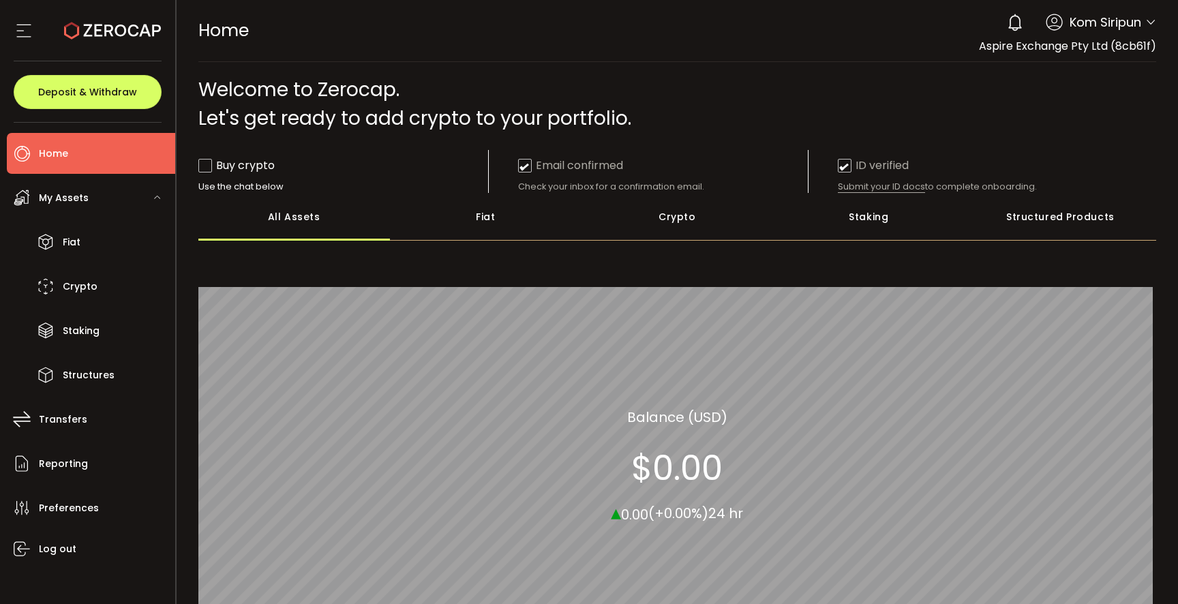
scroll to position [17, 0]
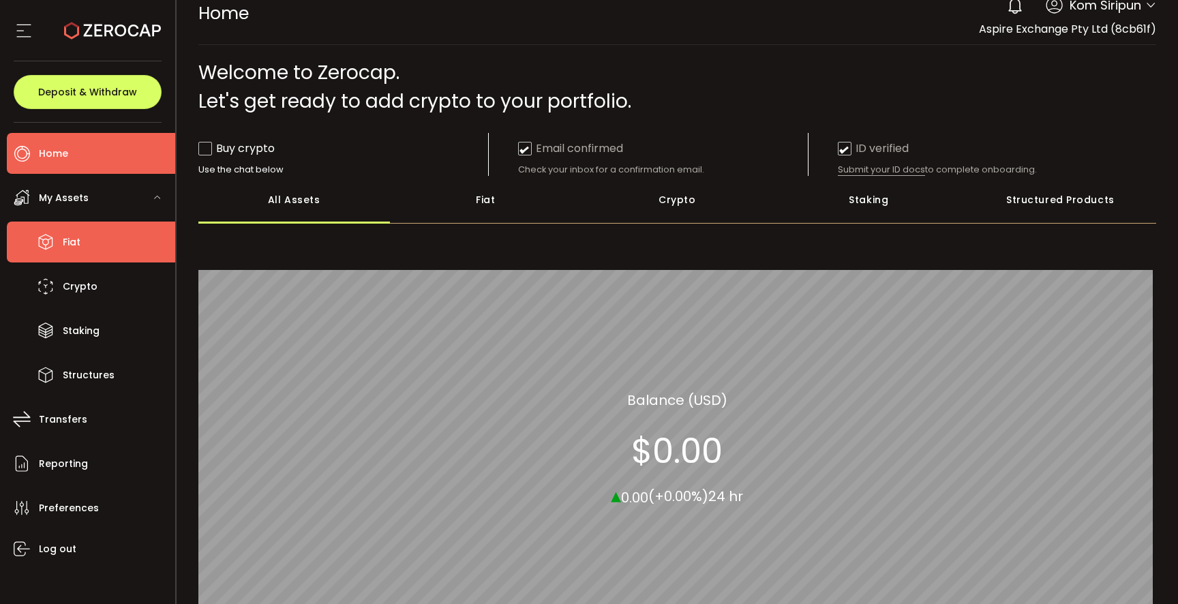
click at [76, 234] on span "Fiat" at bounding box center [72, 242] width 18 height 20
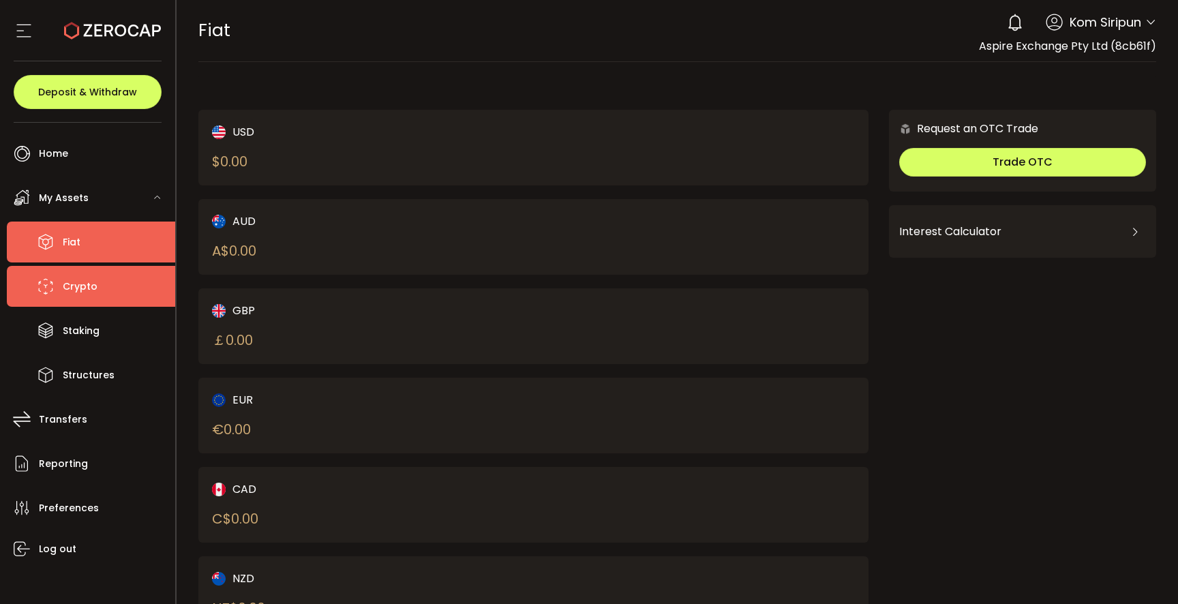
click at [92, 268] on li "Crypto" at bounding box center [91, 286] width 168 height 41
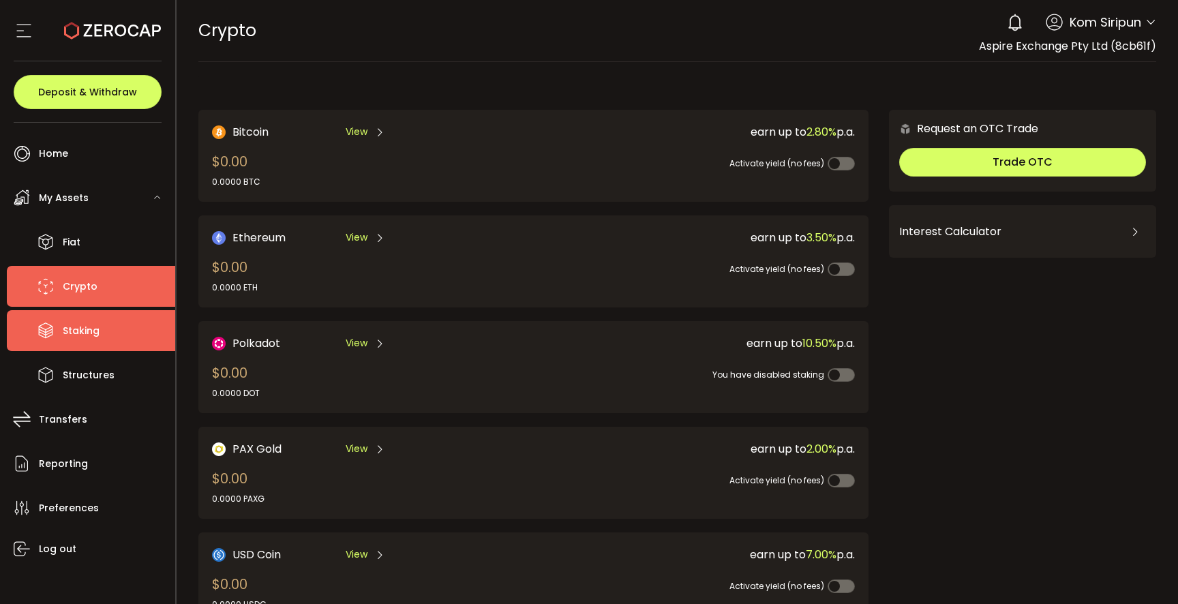
click at [93, 330] on span "Staking" at bounding box center [81, 331] width 37 height 20
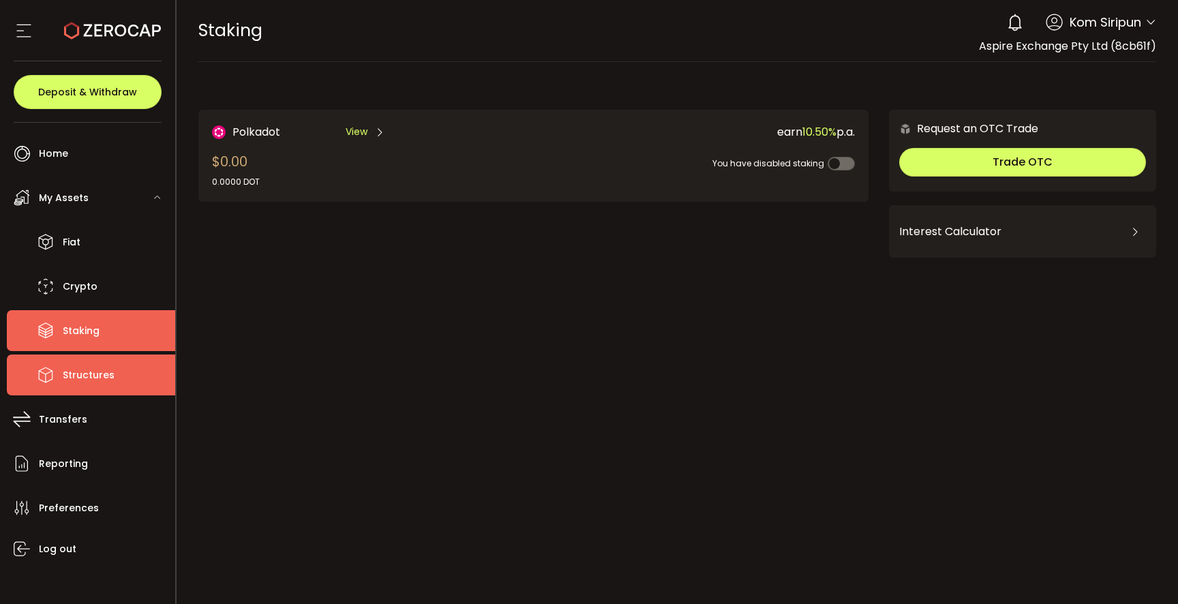
click at [95, 378] on span "Structures" at bounding box center [89, 375] width 52 height 20
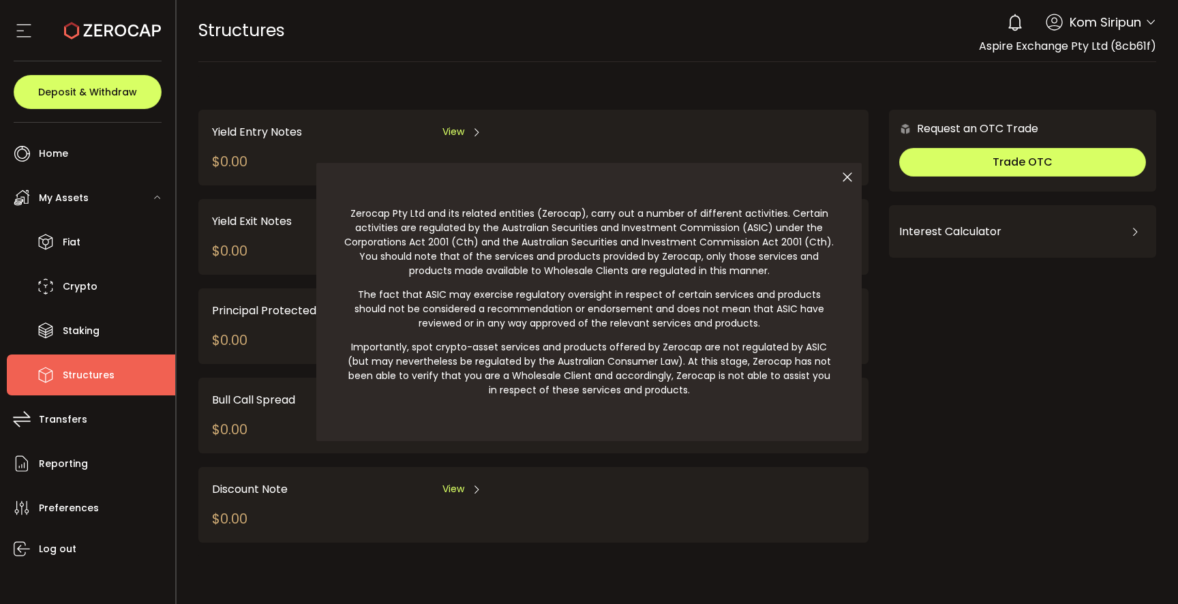
click at [846, 177] on icon at bounding box center [847, 177] width 29 height 29
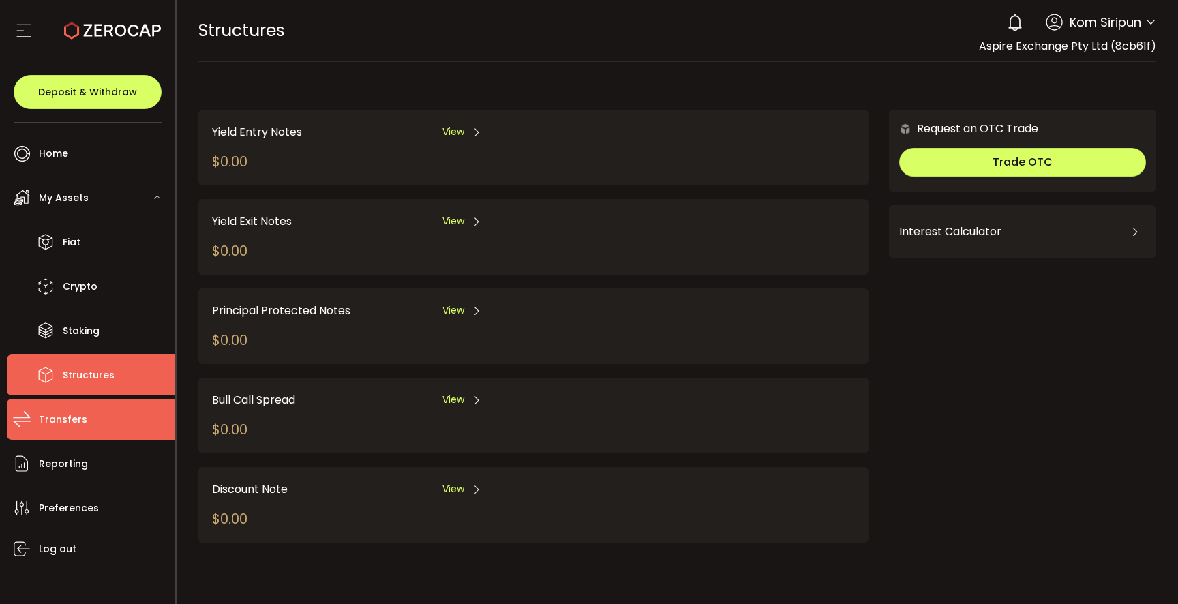
click at [29, 423] on icon at bounding box center [22, 419] width 20 height 20
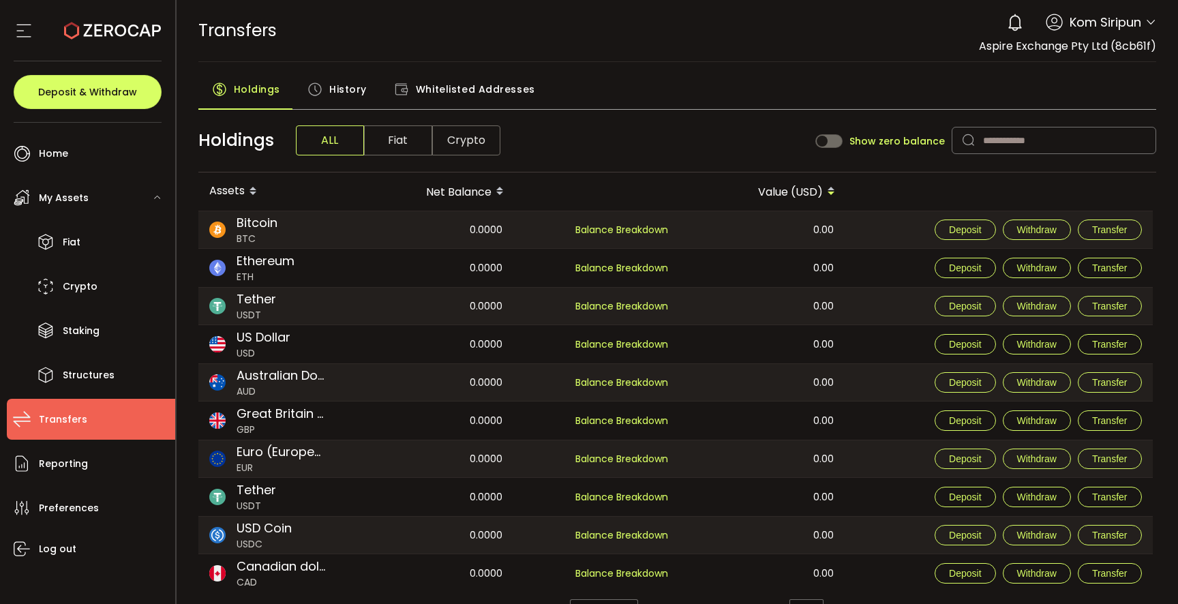
click at [252, 222] on span "Bitcoin" at bounding box center [257, 222] width 41 height 18
click at [1102, 225] on span "Transfer" at bounding box center [1109, 229] width 35 height 11
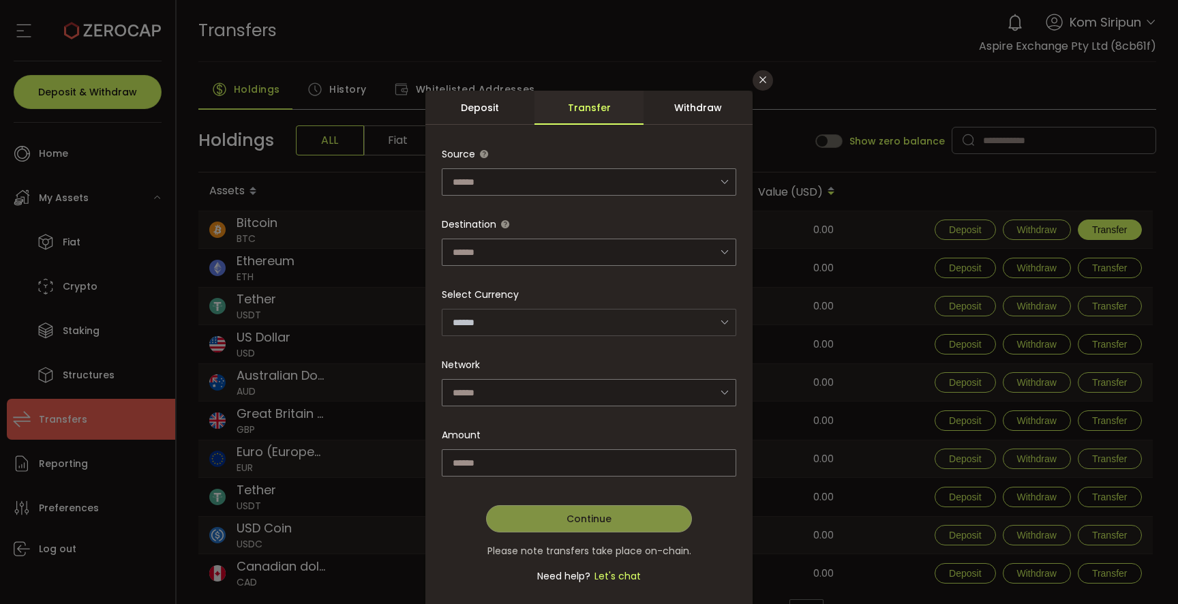
type input "***"
type input "*******"
type input "**********"
click at [578, 172] on input "dialog" at bounding box center [589, 181] width 294 height 27
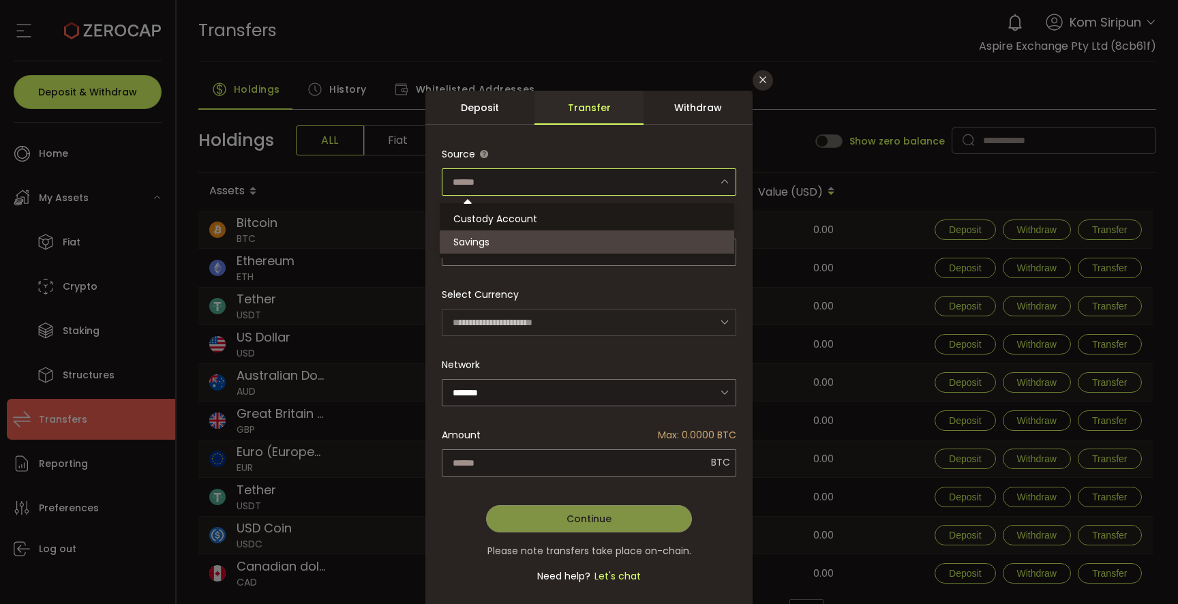
click at [512, 243] on li "Savings" at bounding box center [589, 241] width 299 height 23
type input "*******"
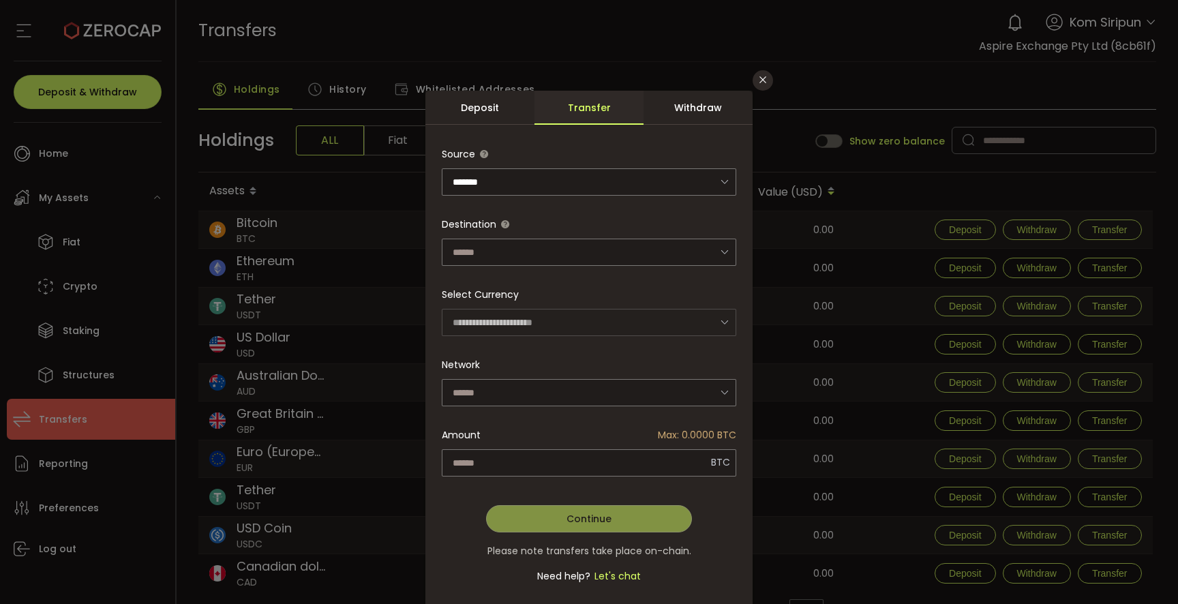
click at [509, 254] on div "dialog" at bounding box center [589, 372] width 294 height 464
click at [508, 259] on input "dialog" at bounding box center [589, 252] width 294 height 27
click at [505, 287] on span "Custody Account" at bounding box center [495, 288] width 84 height 14
type input "**********"
click at [523, 389] on input "dialog" at bounding box center [589, 392] width 294 height 27
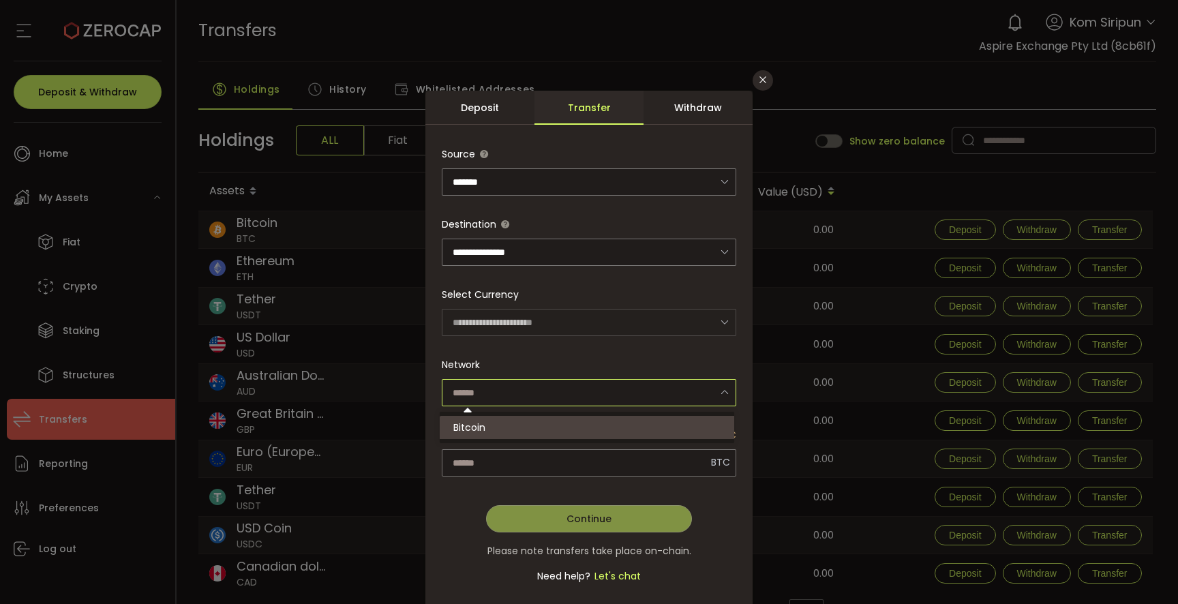
click at [513, 423] on li "Bitcoin" at bounding box center [589, 427] width 299 height 23
type input "*******"
click at [520, 459] on div "dialog" at bounding box center [589, 372] width 294 height 464
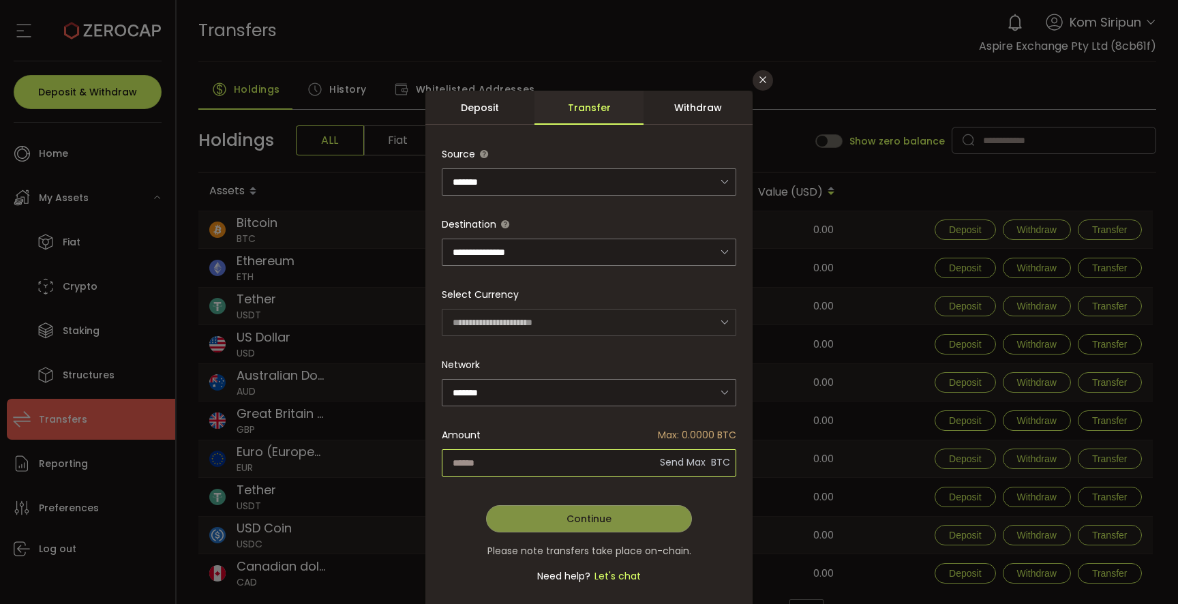
click at [521, 469] on input "dialog" at bounding box center [589, 462] width 294 height 27
click at [757, 81] on icon "Close" at bounding box center [762, 79] width 11 height 11
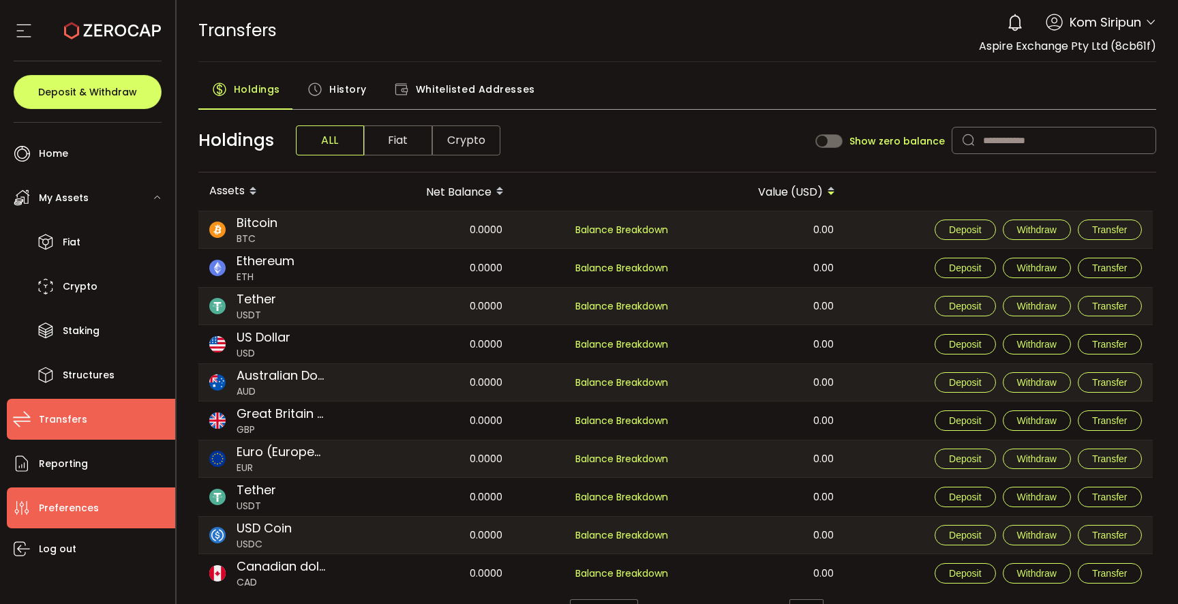
click at [72, 502] on span "Preferences" at bounding box center [69, 508] width 60 height 20
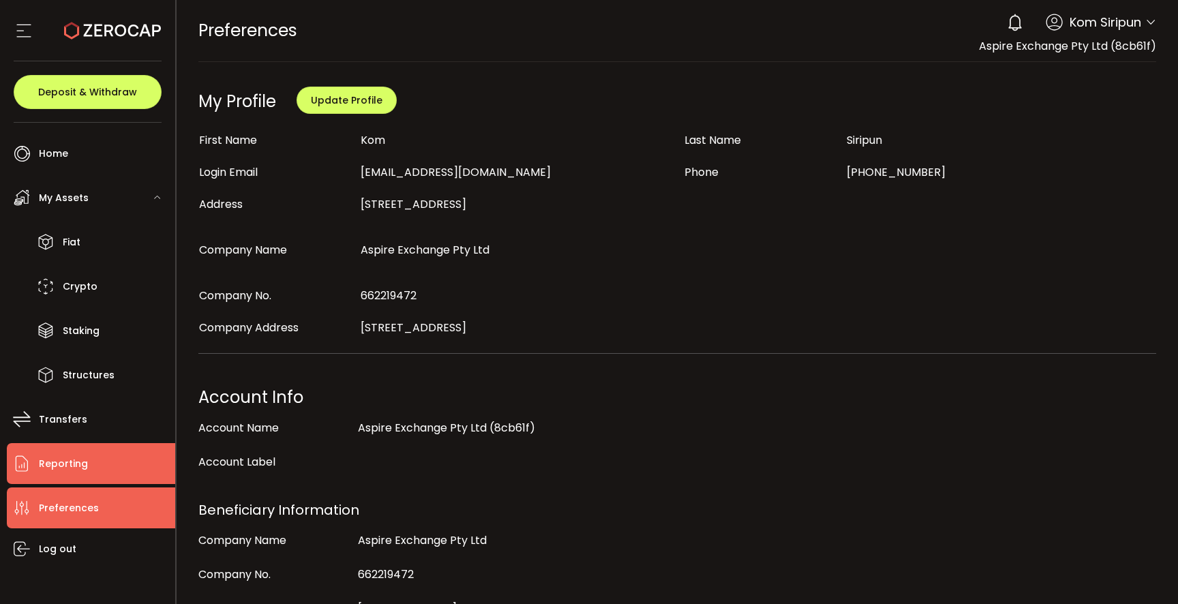
click at [66, 472] on span "Reporting" at bounding box center [63, 464] width 49 height 20
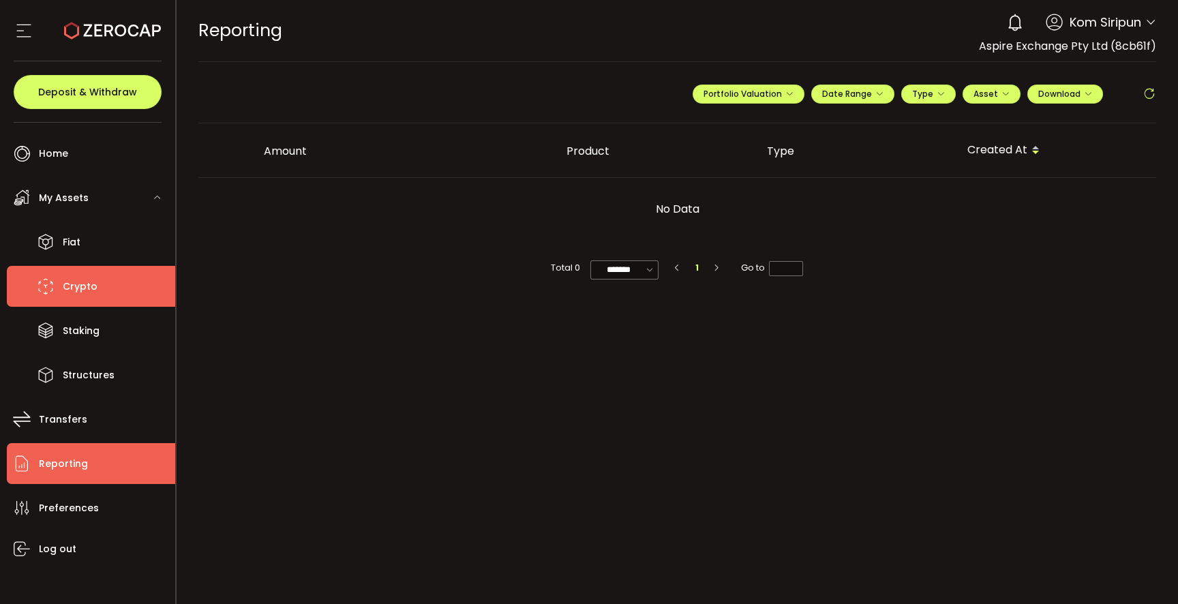
click at [78, 278] on span "Crypto" at bounding box center [80, 287] width 35 height 20
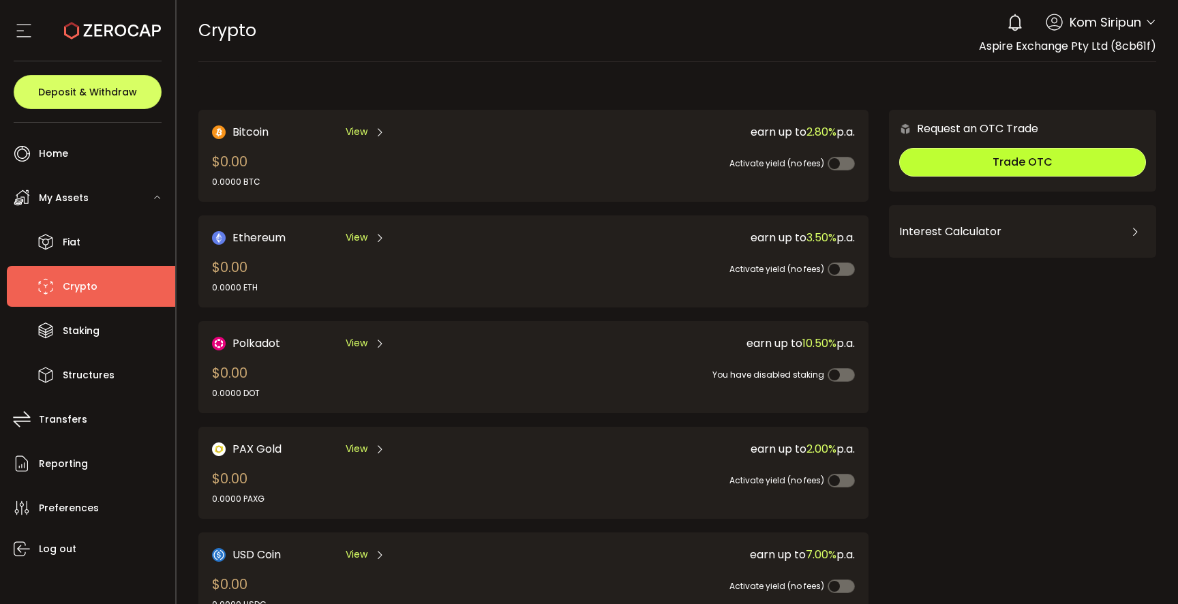
click at [1062, 159] on button "Trade OTC" at bounding box center [1022, 162] width 247 height 29
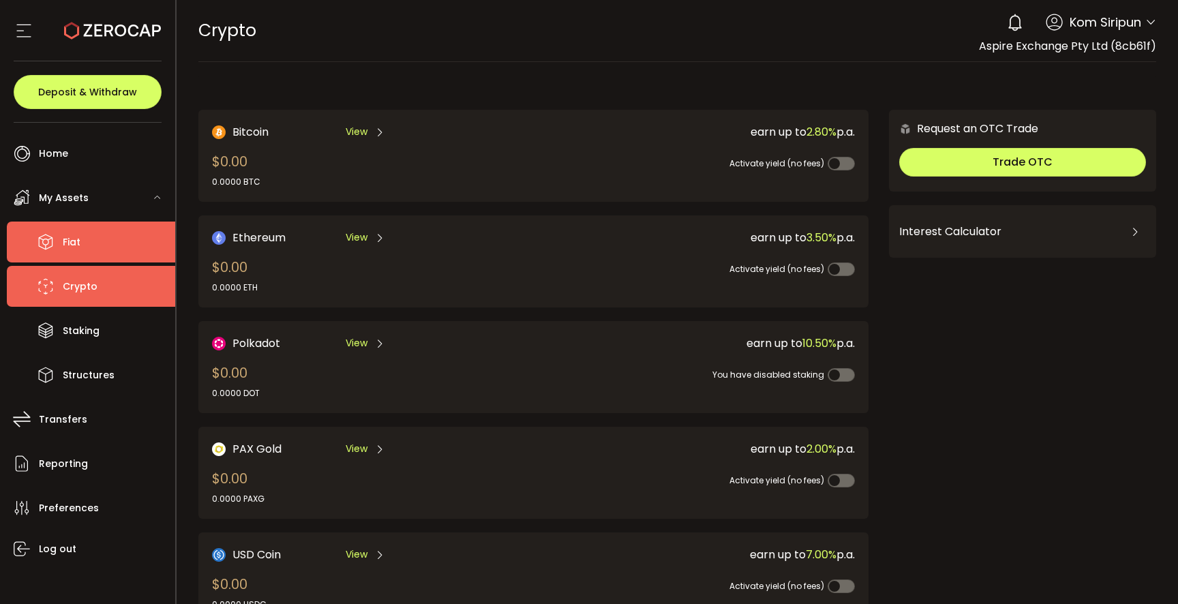
click at [87, 245] on li "Fiat" at bounding box center [91, 242] width 168 height 41
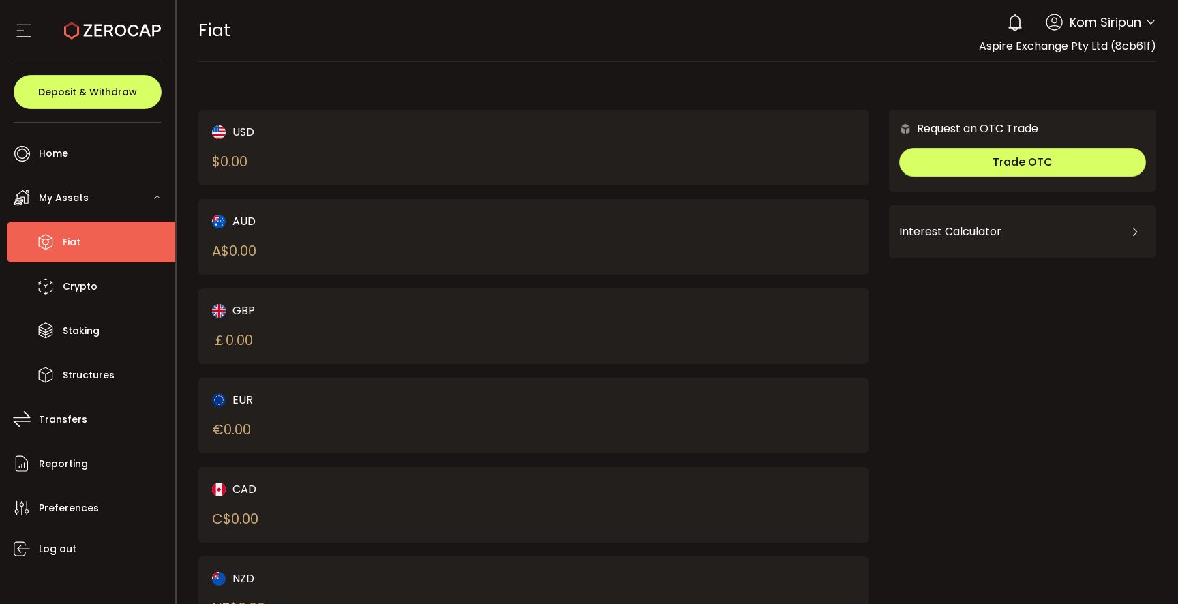
click at [21, 35] on icon at bounding box center [24, 30] width 20 height 20
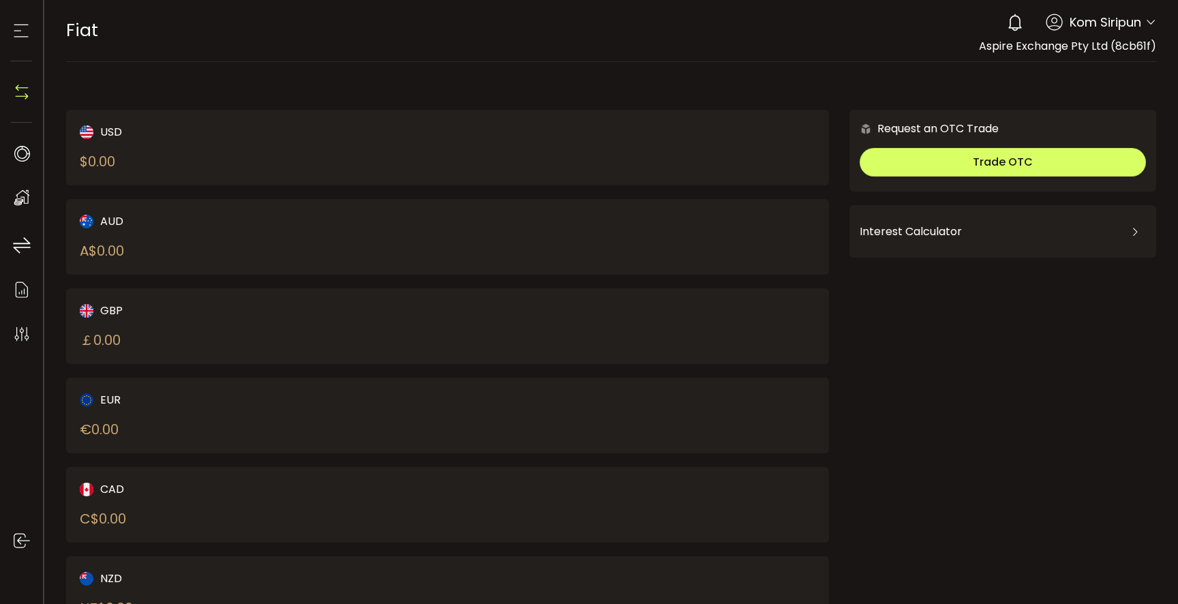
click at [21, 31] on icon at bounding box center [21, 30] width 20 height 20
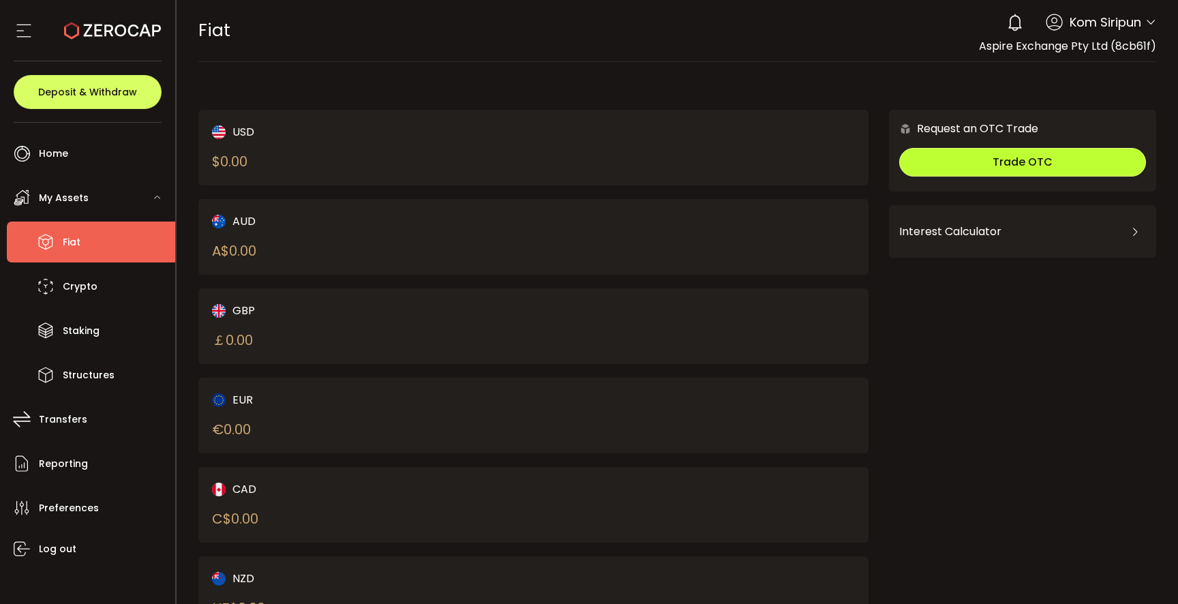
click at [1079, 164] on button "Trade OTC" at bounding box center [1022, 162] width 247 height 29
click at [67, 242] on span "Fiat" at bounding box center [72, 242] width 18 height 20
click at [56, 191] on span "My Assets" at bounding box center [64, 198] width 50 height 20
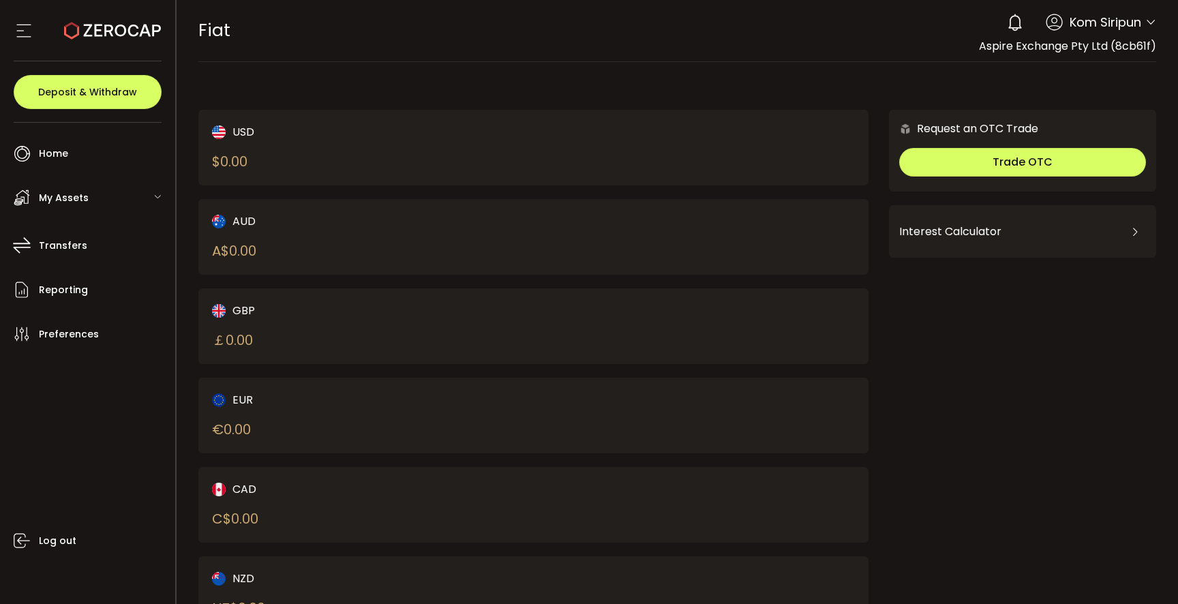
click at [96, 198] on div "My Assets" at bounding box center [91, 197] width 168 height 41
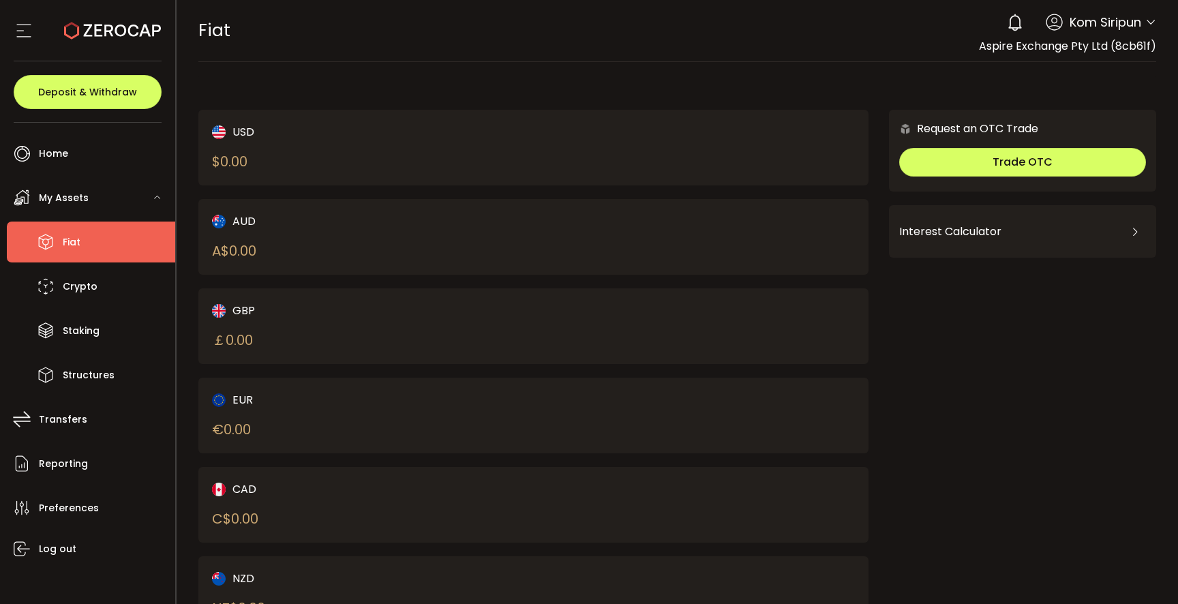
click at [76, 235] on span "Fiat" at bounding box center [72, 242] width 18 height 20
click at [389, 247] on div "AUD A$ 0.00" at bounding box center [357, 237] width 290 height 48
drag, startPoint x: 318, startPoint y: 221, endPoint x: 306, endPoint y: 225, distance: 12.3
click at [317, 222] on div "AUD" at bounding box center [357, 221] width 290 height 17
click at [269, 228] on div "AUD A$ 0.00" at bounding box center [357, 237] width 290 height 48
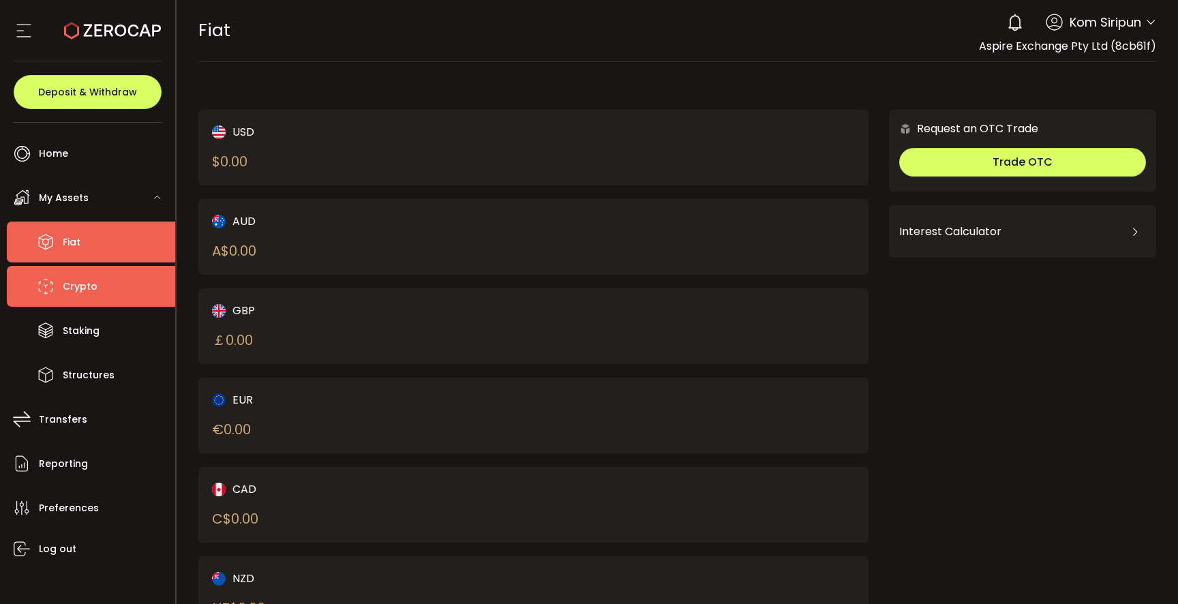
click at [82, 289] on span "Crypto" at bounding box center [80, 287] width 35 height 20
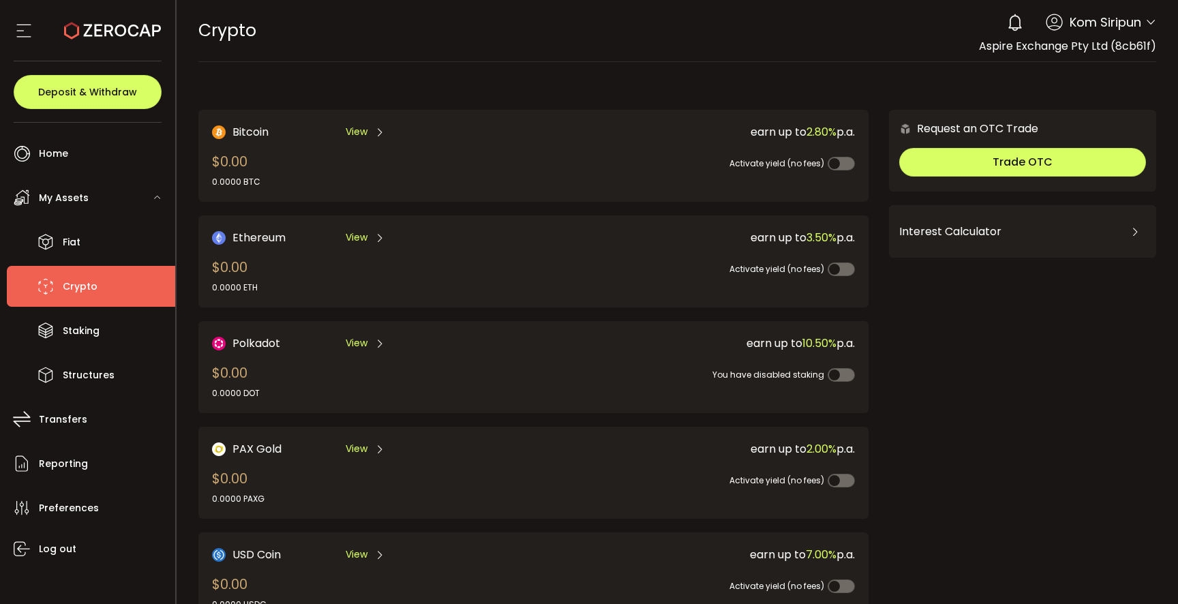
click at [353, 136] on span "View" at bounding box center [357, 132] width 22 height 14
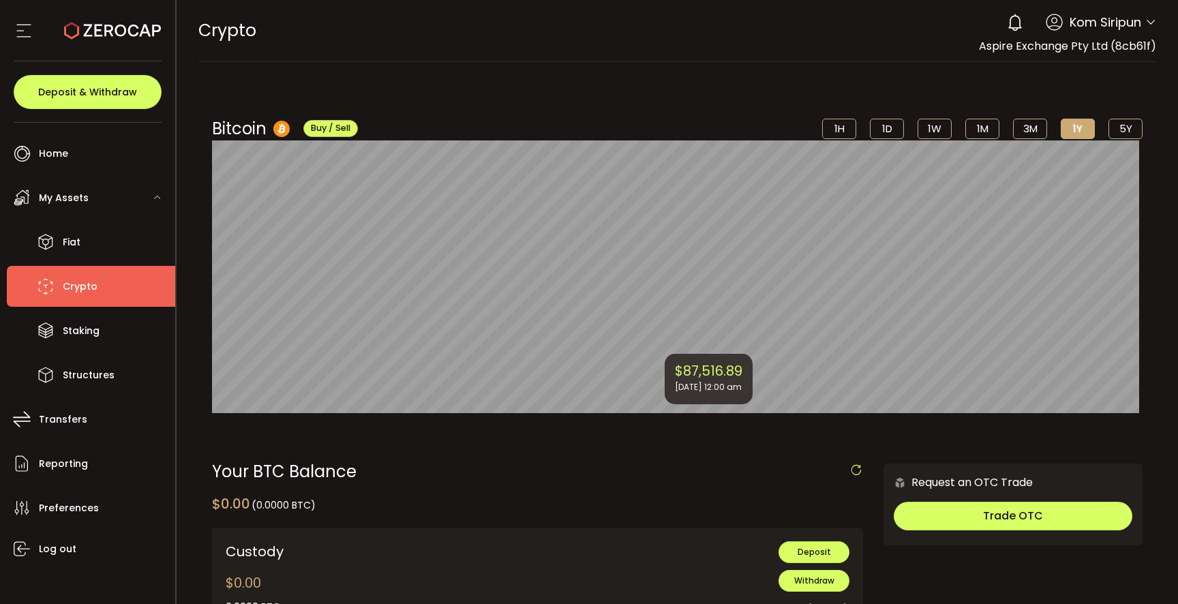
scroll to position [66, 0]
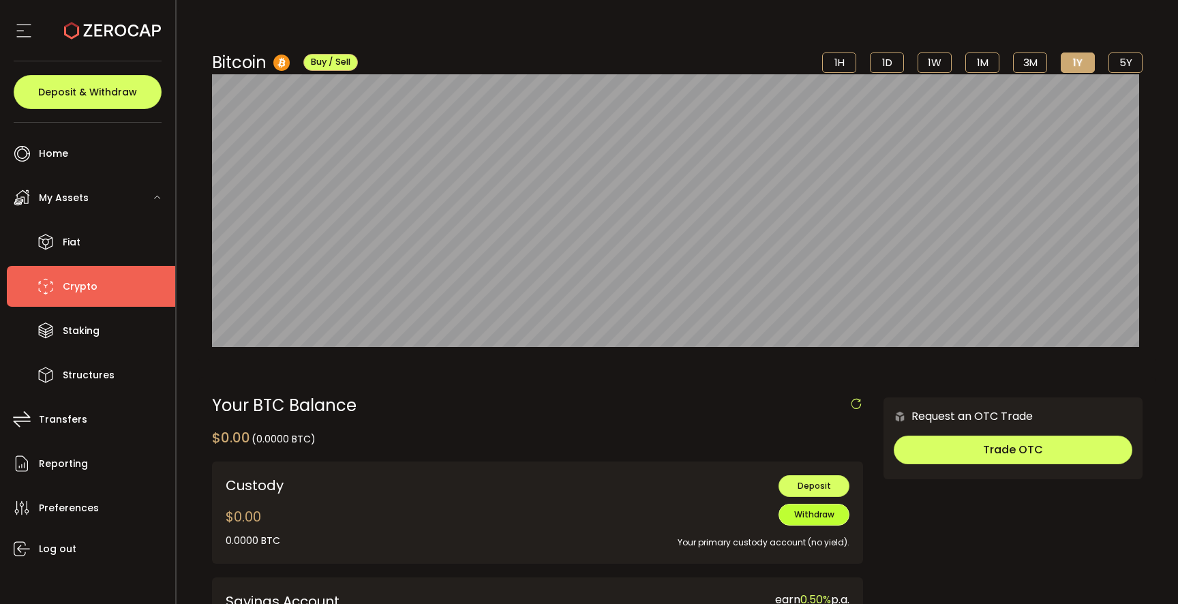
click at [807, 518] on span "Withdraw" at bounding box center [814, 514] width 40 height 12
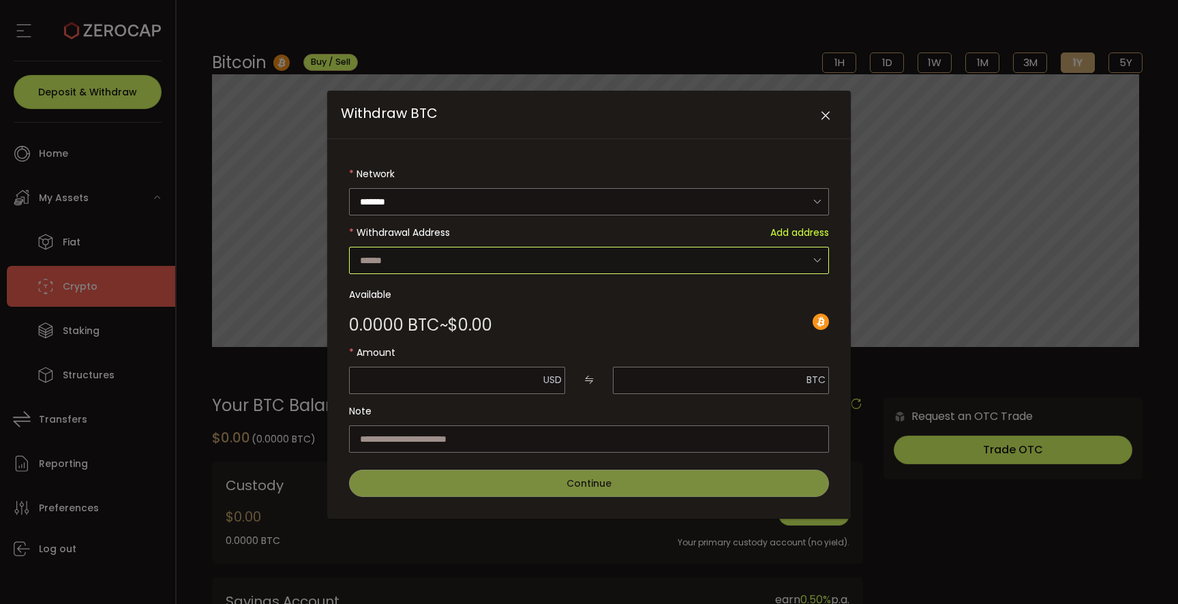
click at [429, 260] on input "Withdraw BTC" at bounding box center [589, 260] width 480 height 27
click at [826, 115] on icon "Close" at bounding box center [826, 116] width 14 height 14
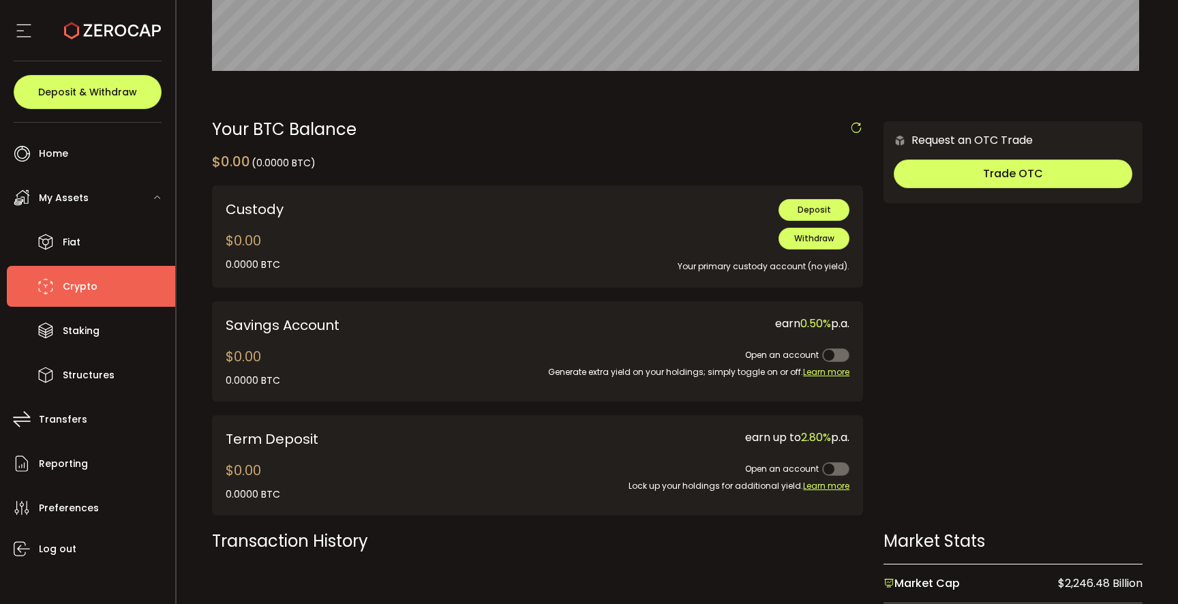
scroll to position [138, 0]
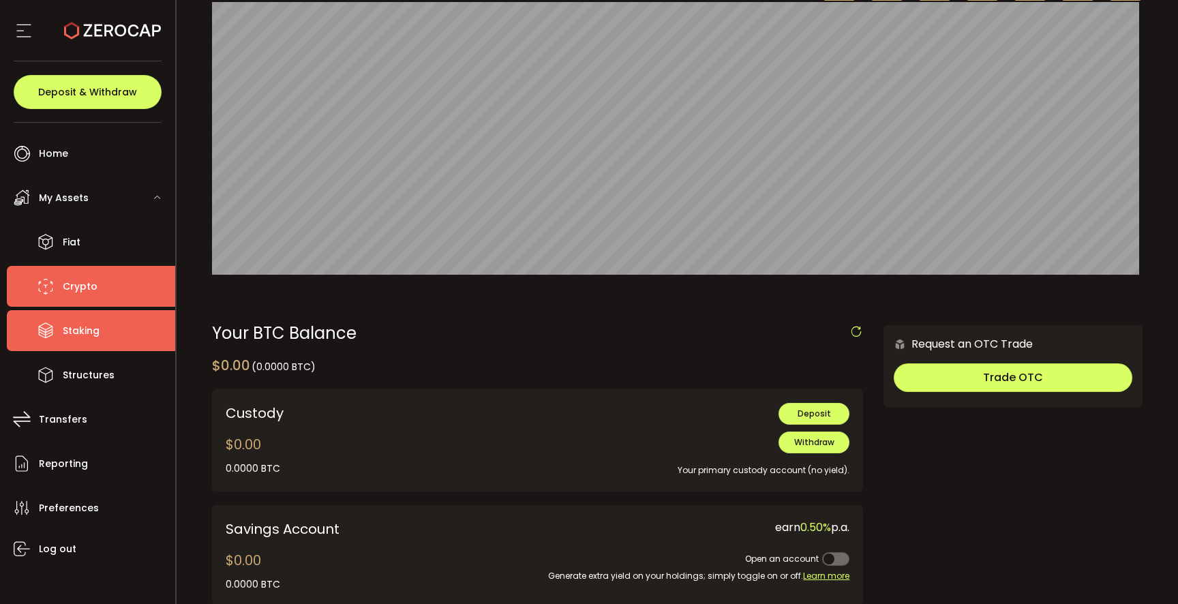
click at [70, 322] on span "Staking" at bounding box center [81, 331] width 37 height 20
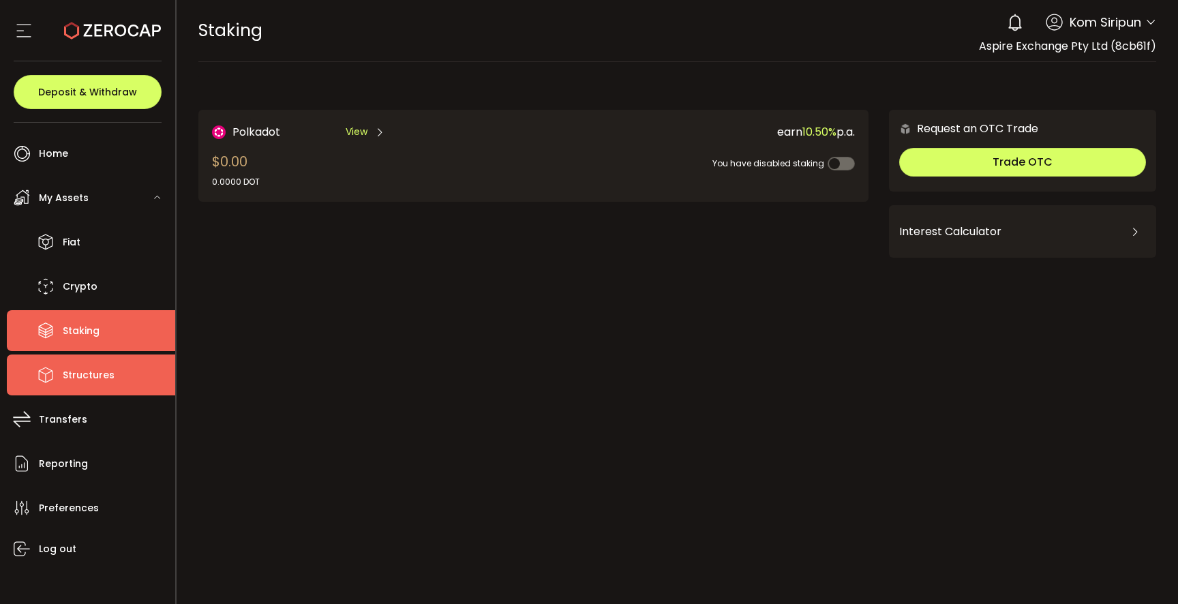
click at [82, 365] on li "Structures" at bounding box center [91, 374] width 168 height 41
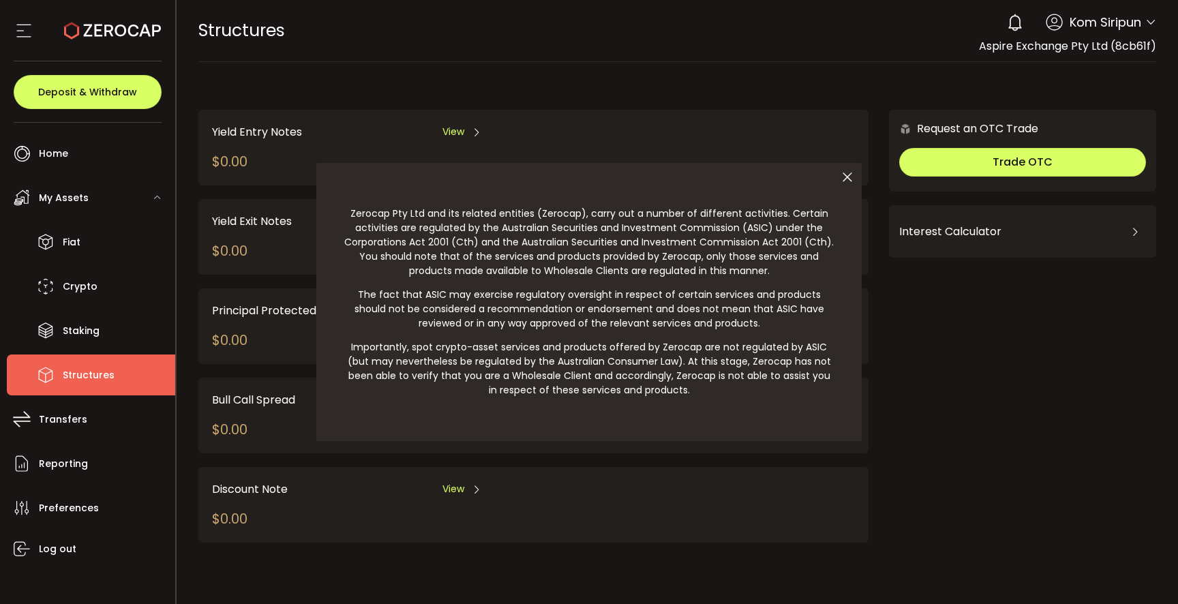
click at [847, 182] on icon at bounding box center [847, 177] width 29 height 29
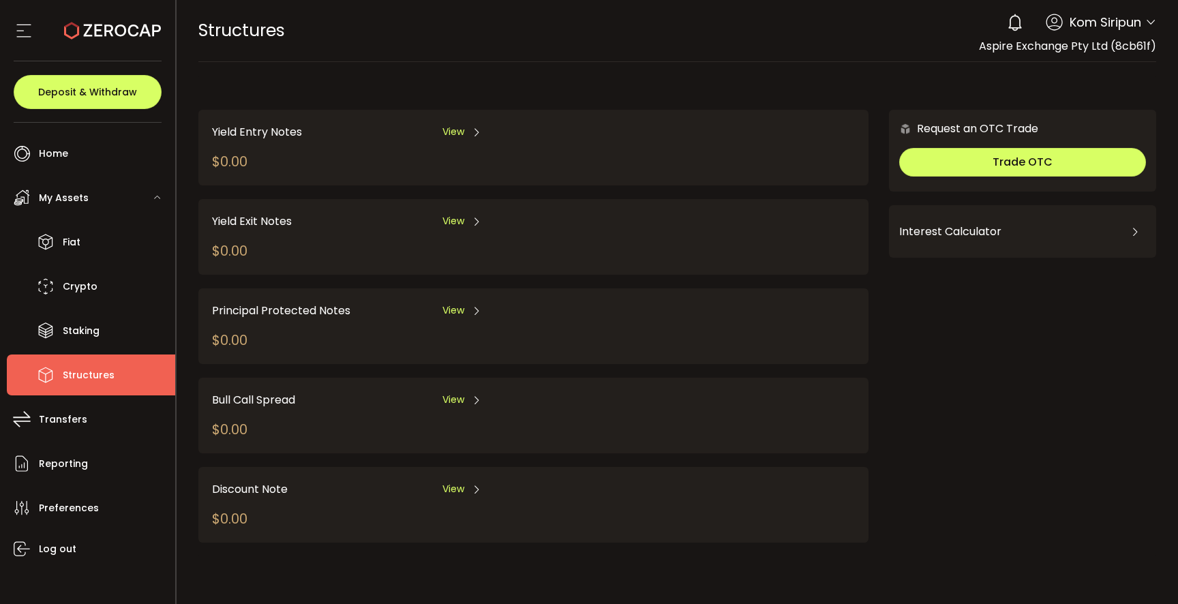
click at [466, 130] on div "View" at bounding box center [462, 131] width 40 height 17
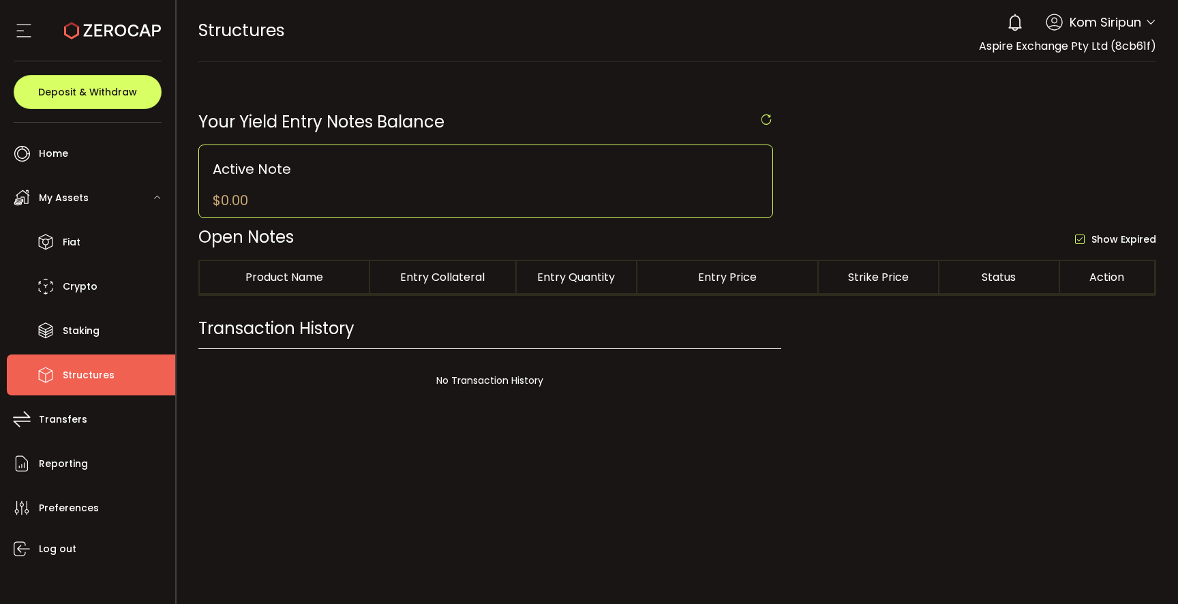
click at [443, 132] on section "PDF is being processed and will download to your computer STRUCTURES Buy Power …" at bounding box center [678, 302] width 1002 height 604
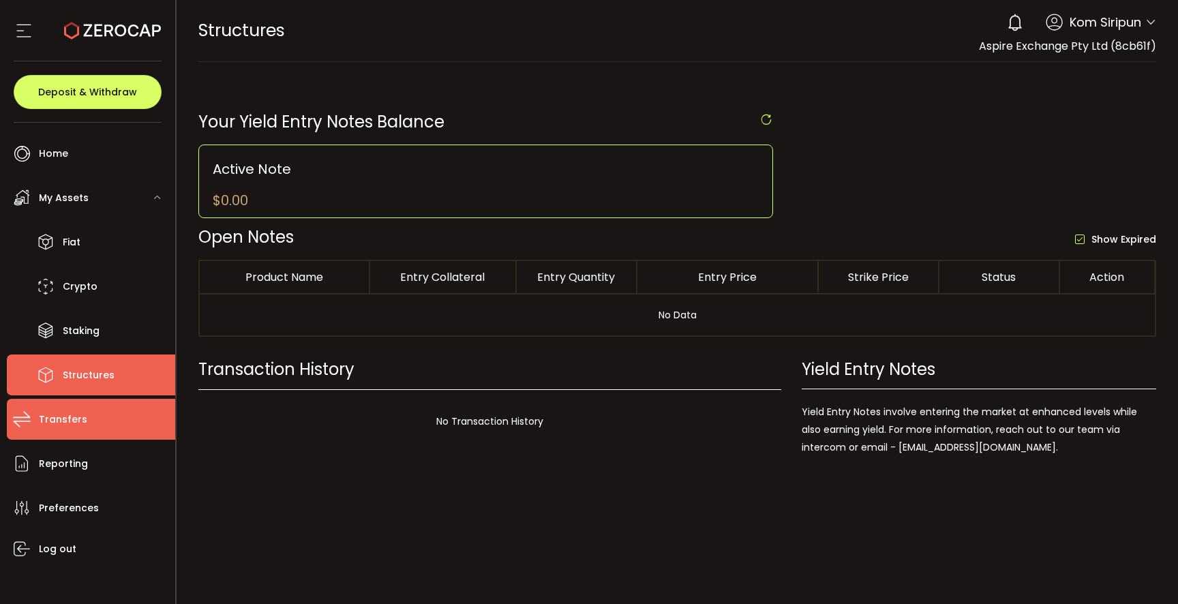
click at [52, 418] on span "Transfers" at bounding box center [63, 420] width 48 height 20
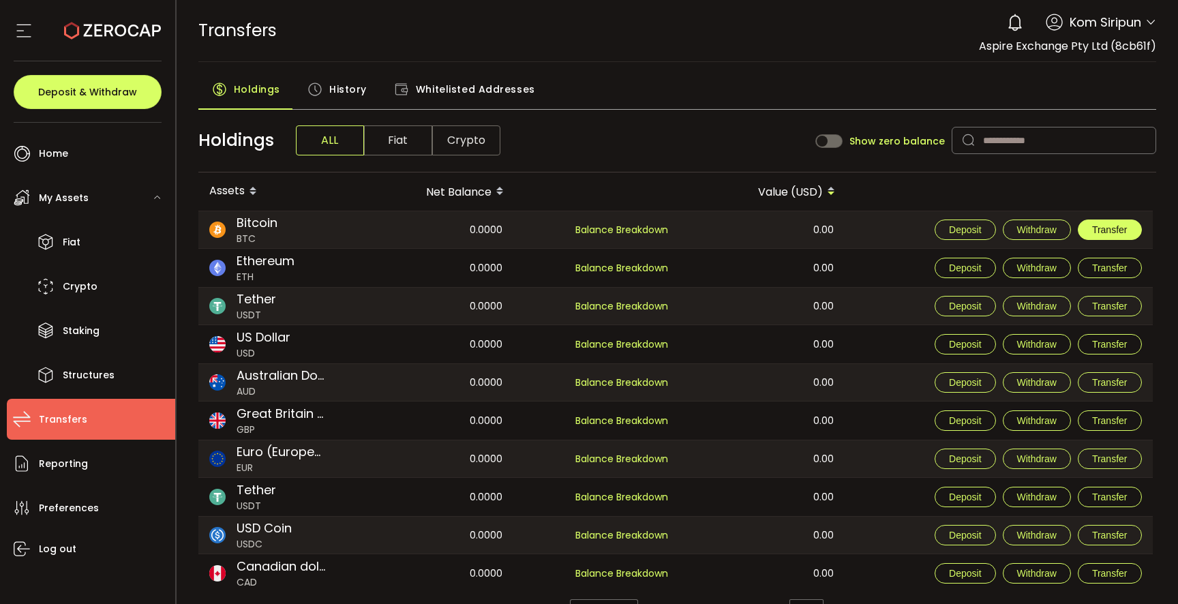
click at [1129, 228] on button "Transfer" at bounding box center [1110, 229] width 64 height 20
type input "**********"
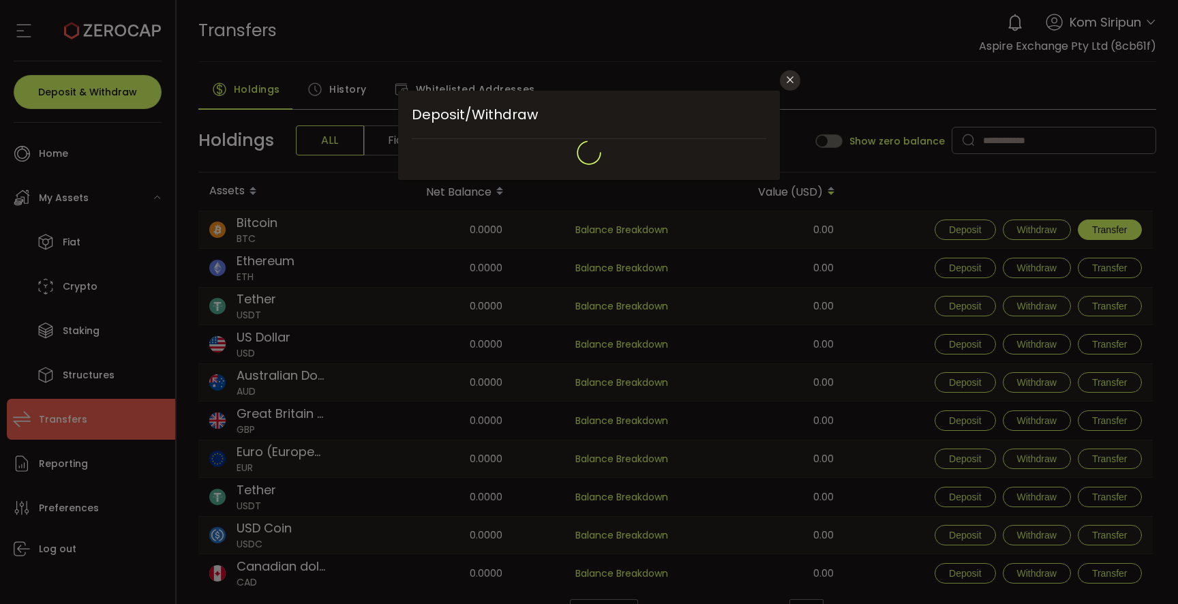
type input "*******"
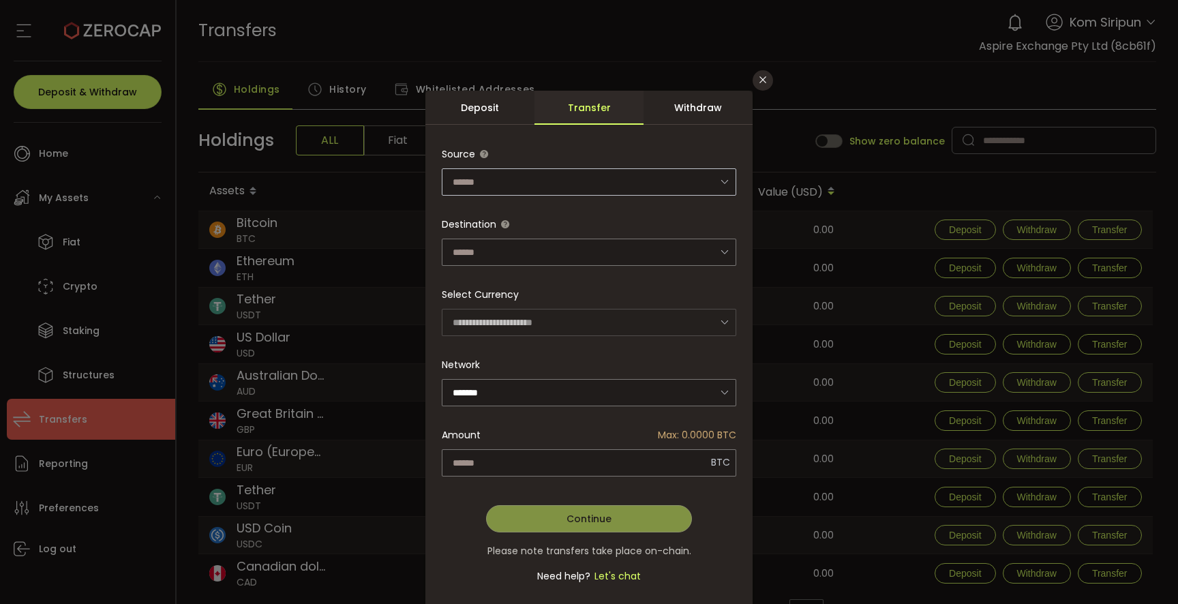
click at [729, 181] on icon "dialog" at bounding box center [724, 182] width 17 height 28
click at [604, 220] on li "Custody Account" at bounding box center [589, 218] width 299 height 23
type input "**********"
click at [550, 257] on div "dialog" at bounding box center [589, 372] width 294 height 464
click at [507, 258] on input "dialog" at bounding box center [589, 252] width 294 height 27
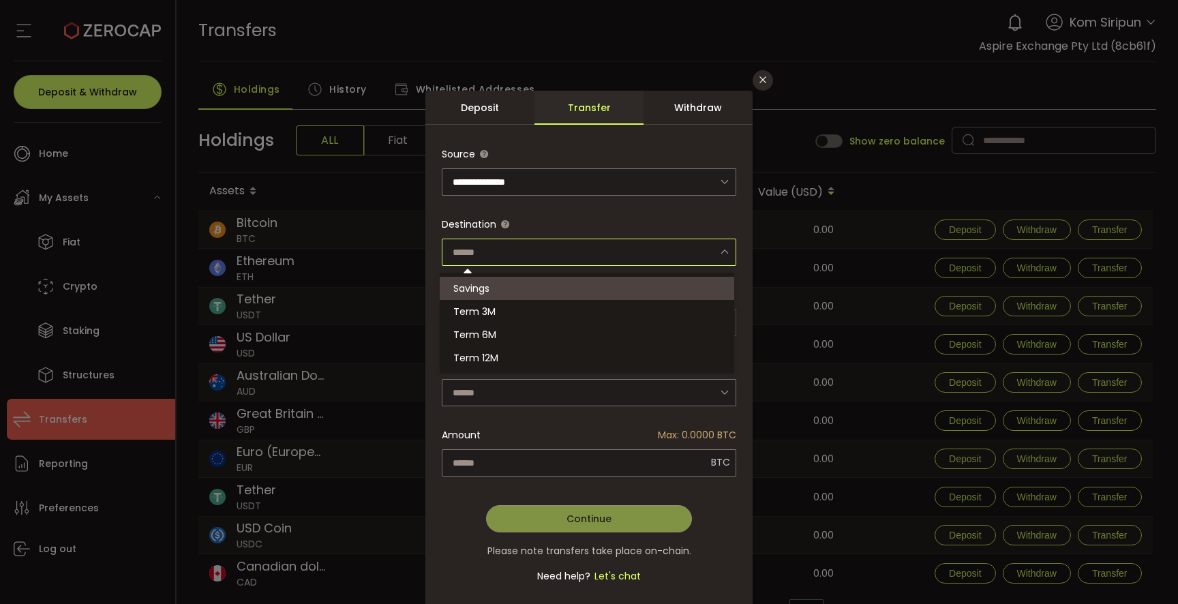
click at [497, 288] on li "Savings" at bounding box center [589, 288] width 299 height 23
type input "*******"
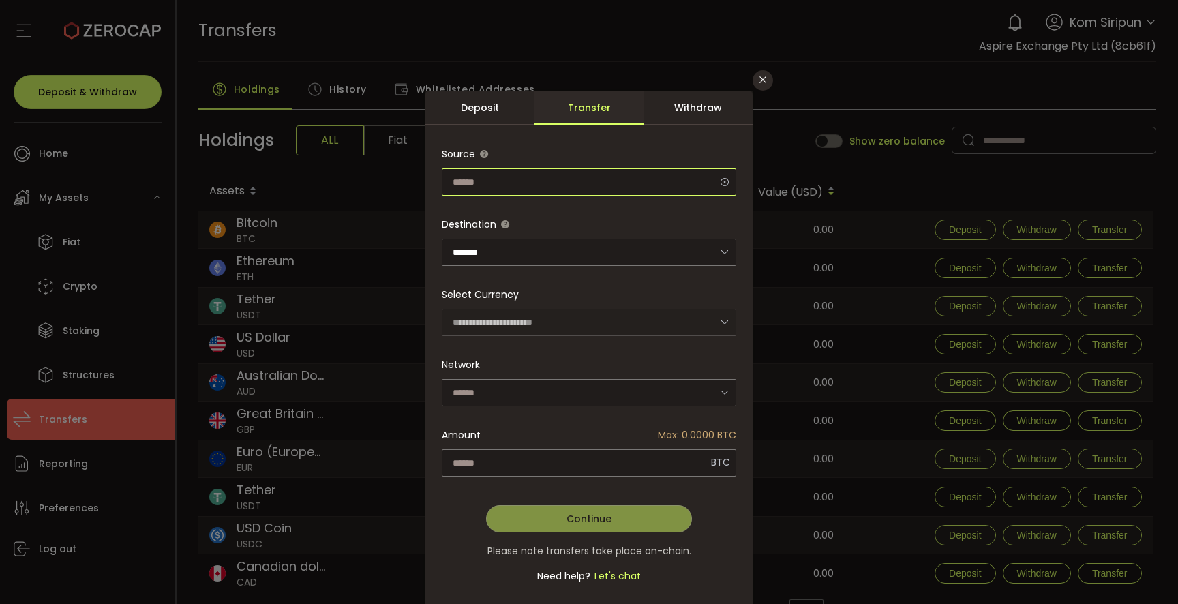
click at [543, 186] on input "dialog" at bounding box center [589, 181] width 294 height 27
click at [564, 219] on li "Custody Account" at bounding box center [589, 218] width 299 height 23
type input "**********"
click at [521, 384] on input "dialog" at bounding box center [589, 392] width 294 height 27
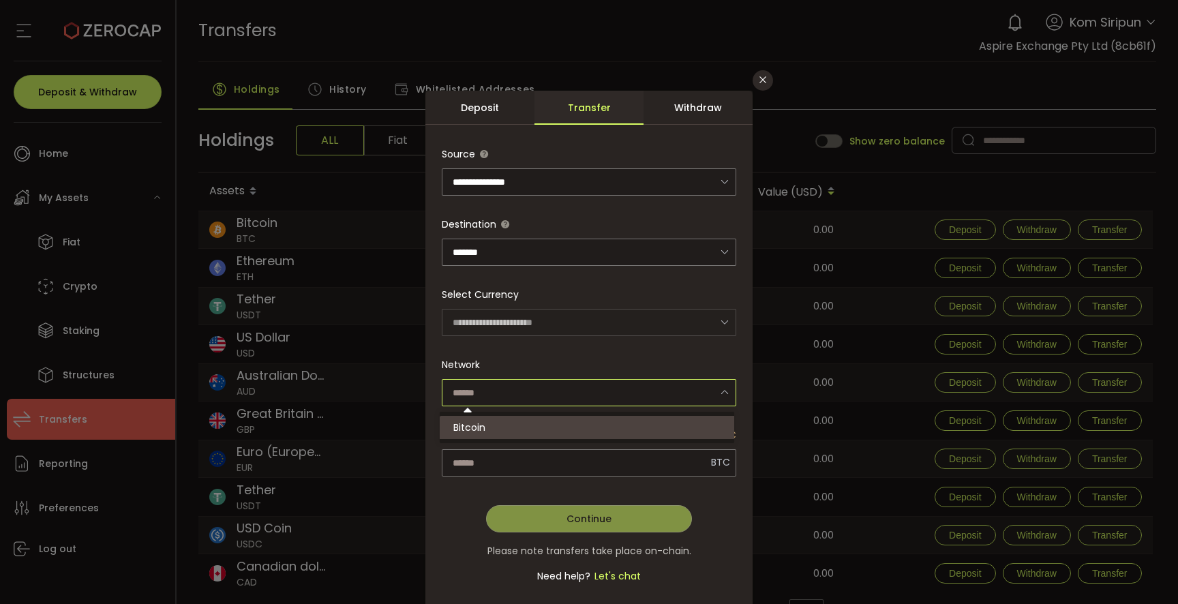
click at [512, 428] on li "Bitcoin" at bounding box center [589, 427] width 299 height 23
type input "*******"
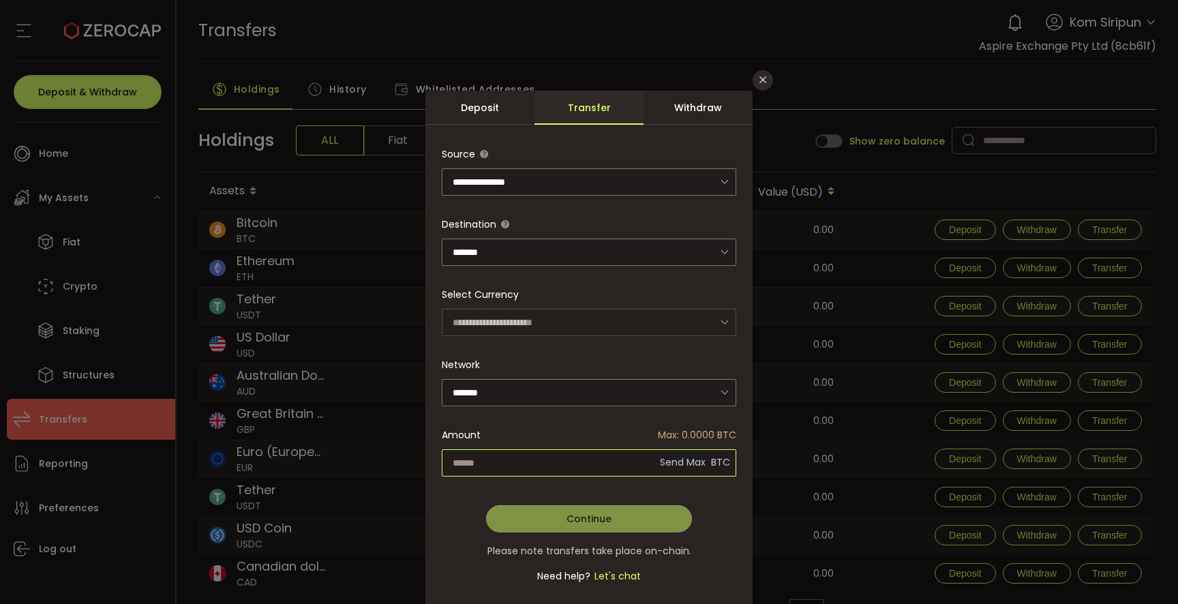
click at [541, 458] on input "dialog" at bounding box center [589, 462] width 294 height 27
type input "*"
click at [661, 458] on span "Send Max" at bounding box center [683, 461] width 50 height 27
click at [759, 81] on icon "Close" at bounding box center [762, 79] width 11 height 11
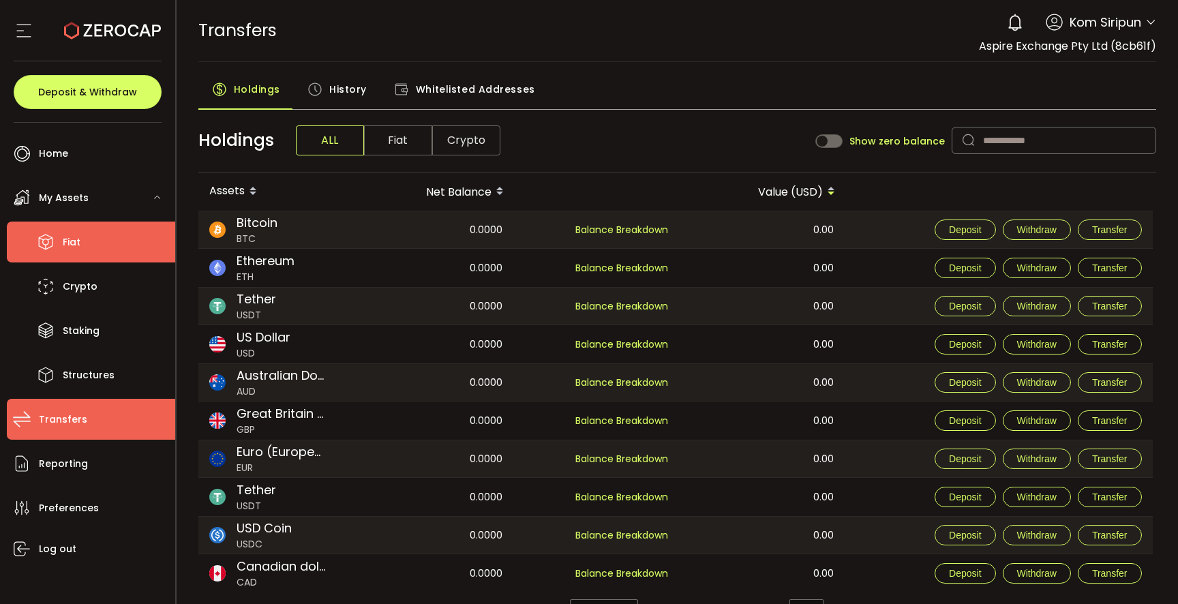
click at [82, 245] on li "Fiat" at bounding box center [91, 242] width 168 height 41
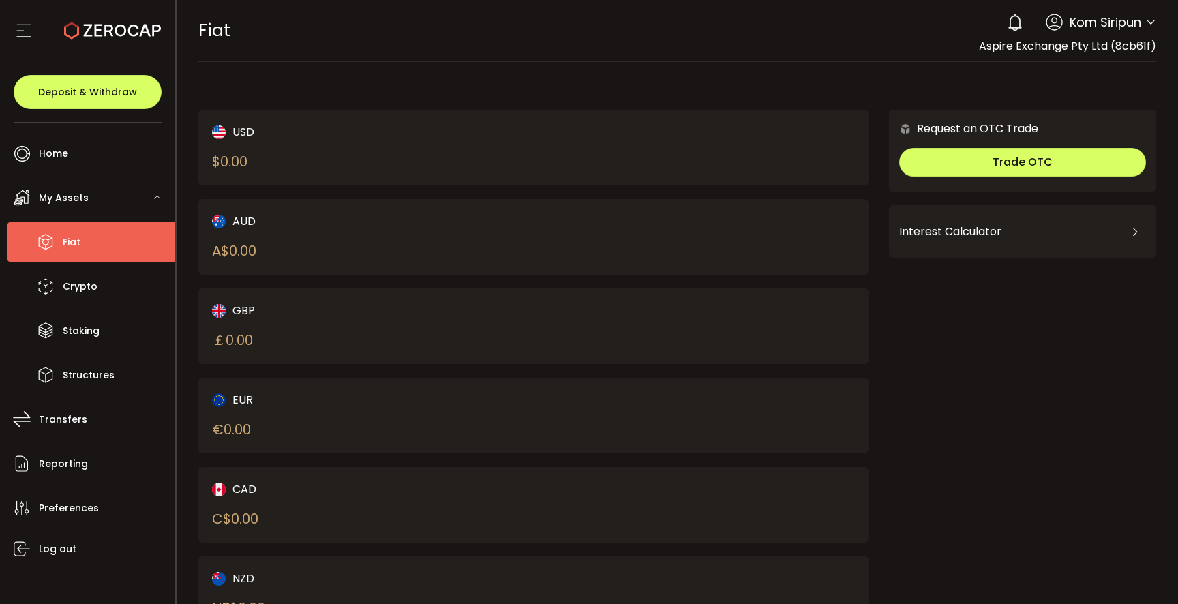
click at [366, 241] on div "AUD A$ 0.00" at bounding box center [357, 237] width 290 height 48
click at [236, 225] on div "AUD" at bounding box center [357, 221] width 290 height 17
click at [74, 97] on span "Deposit & Withdraw" at bounding box center [87, 92] width 99 height 10
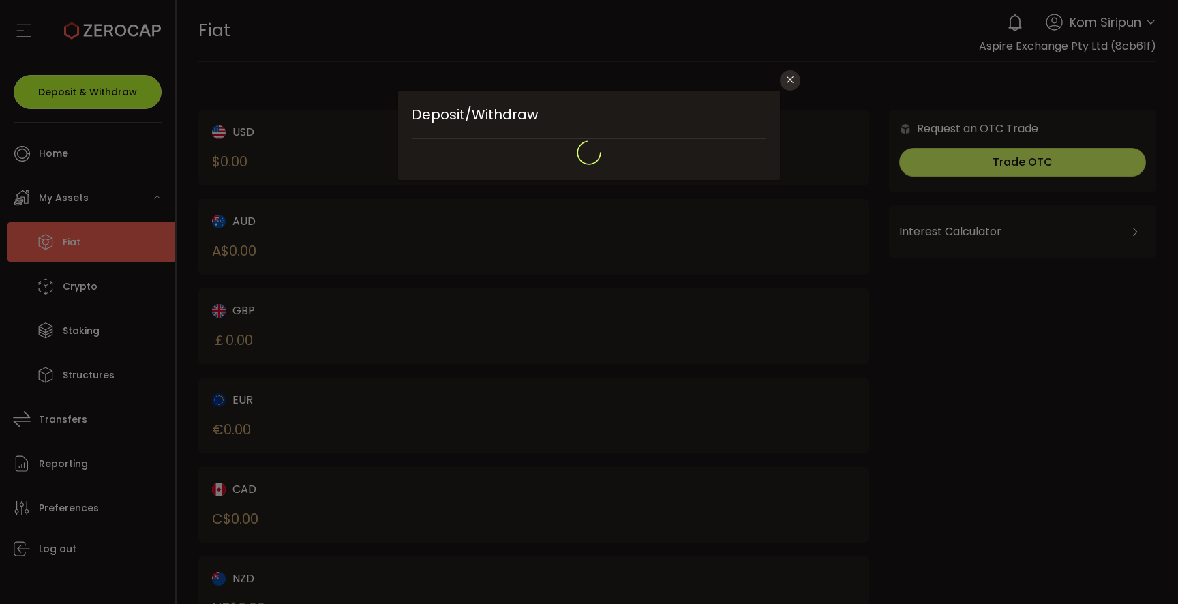
type input "**********"
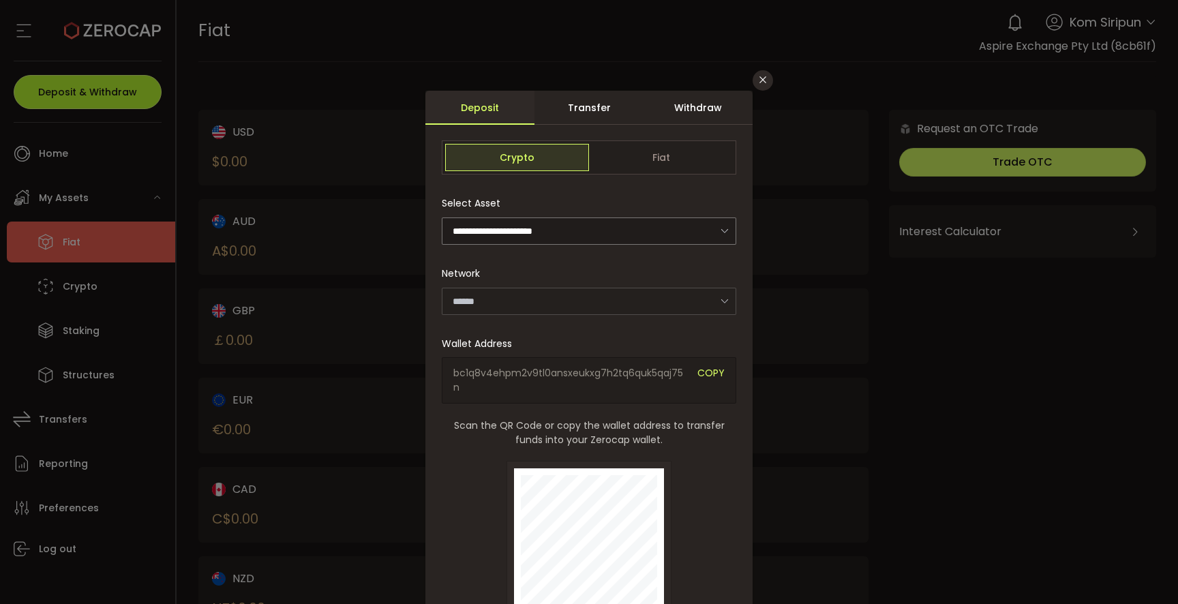
type input "*******"
click at [603, 102] on div "Transfer" at bounding box center [588, 108] width 109 height 34
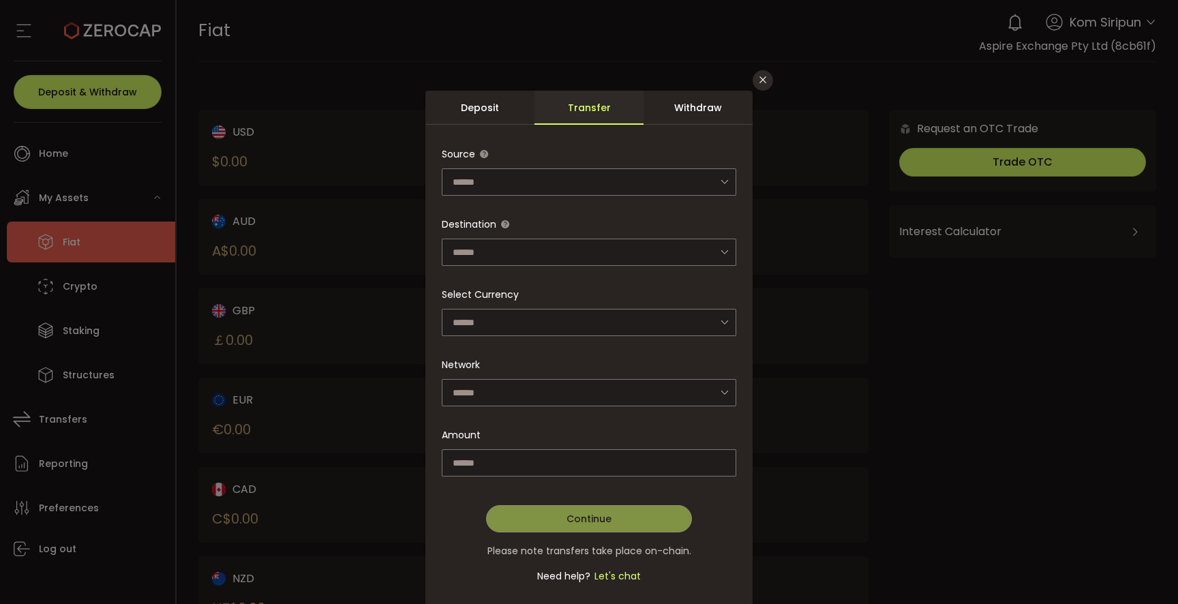
click at [420, 118] on div "**********" at bounding box center [589, 302] width 1178 height 604
click at [454, 107] on div "Deposit" at bounding box center [479, 108] width 109 height 34
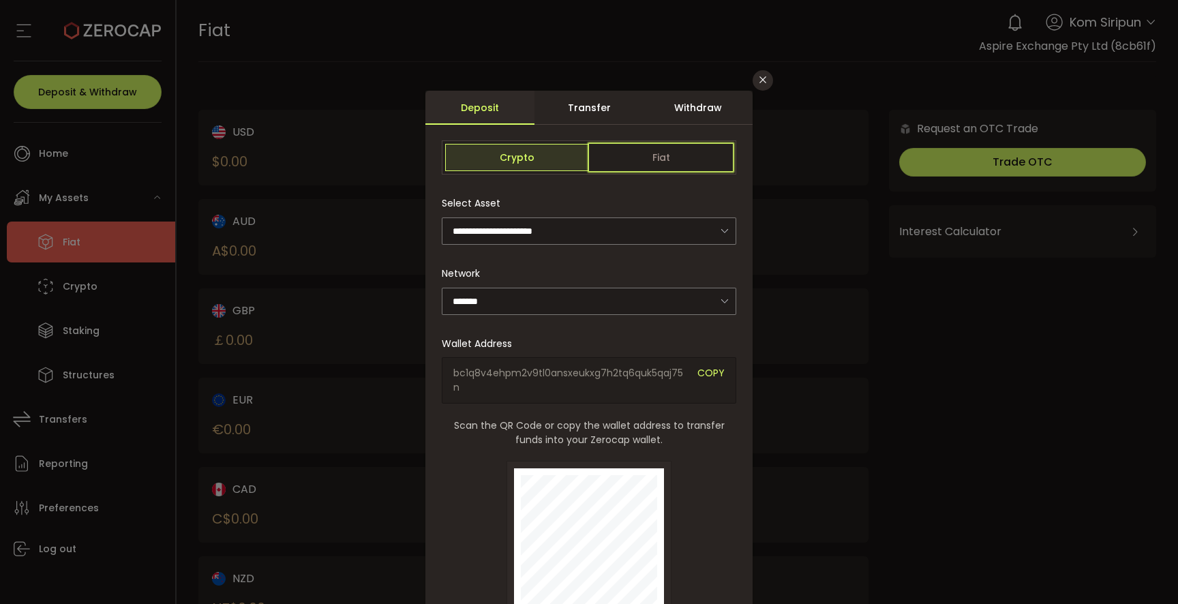
click at [650, 157] on span "Fiat" at bounding box center [661, 157] width 144 height 27
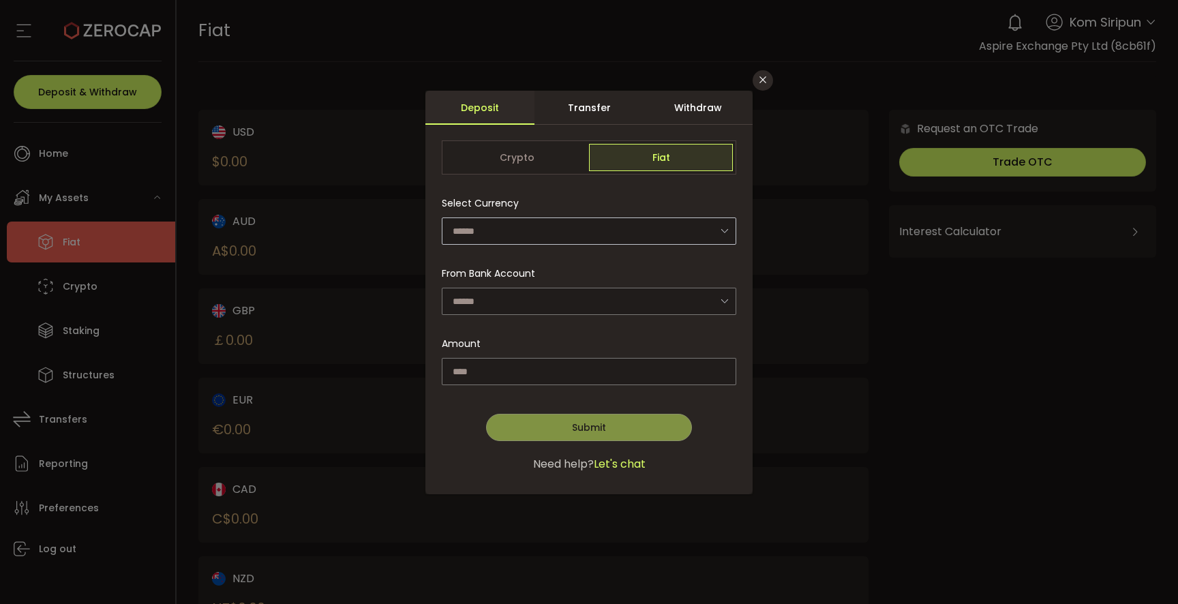
click at [728, 231] on icon "dialog" at bounding box center [724, 231] width 17 height 28
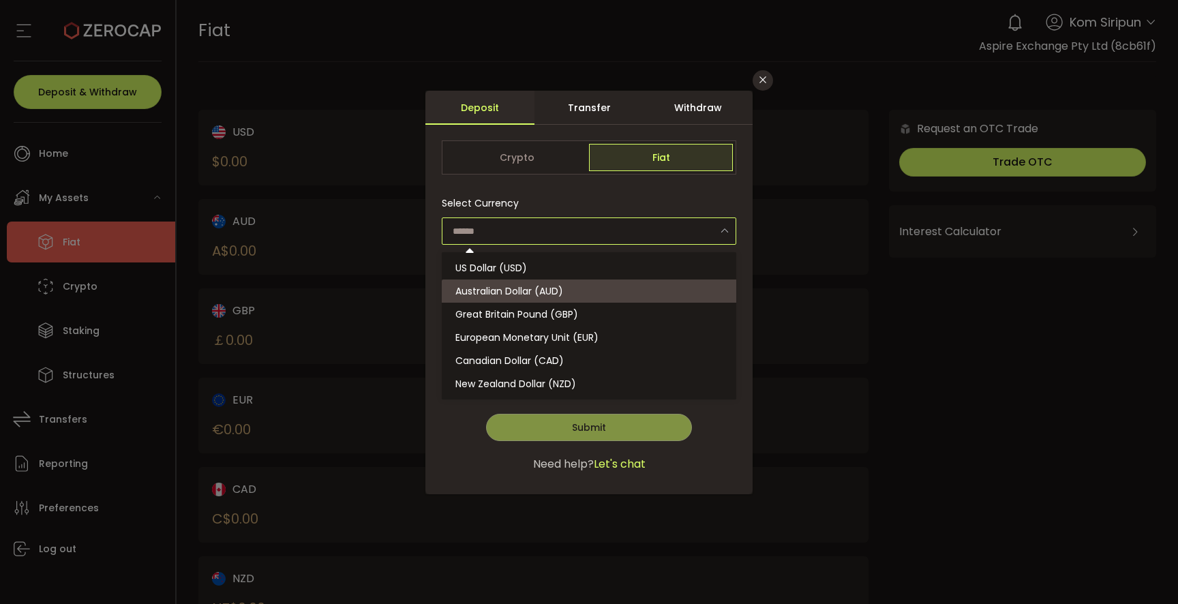
click at [635, 281] on li "Australian Dollar (AUD)" at bounding box center [591, 290] width 299 height 23
type input "**********"
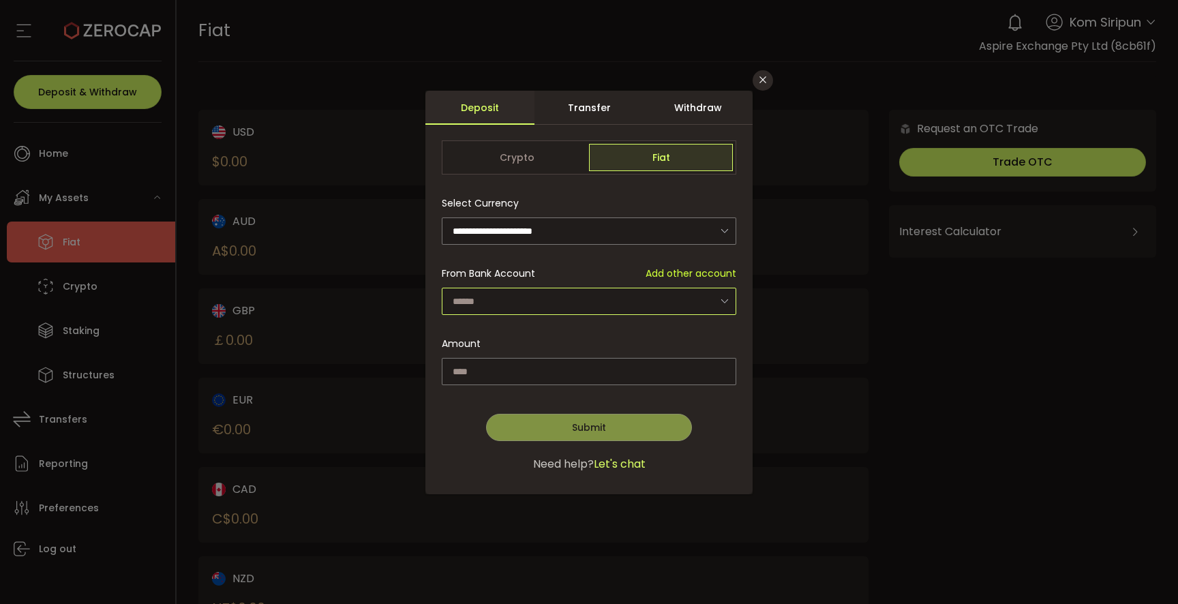
click at [639, 299] on input "dialog" at bounding box center [589, 301] width 294 height 27
click at [616, 333] on li "Aspire Exchange Pty Ltd - 7091" at bounding box center [591, 337] width 299 height 23
type input "**********"
drag, startPoint x: 612, startPoint y: 376, endPoint x: 446, endPoint y: 363, distance: 166.8
click at [446, 363] on input "dialog" at bounding box center [589, 371] width 294 height 27
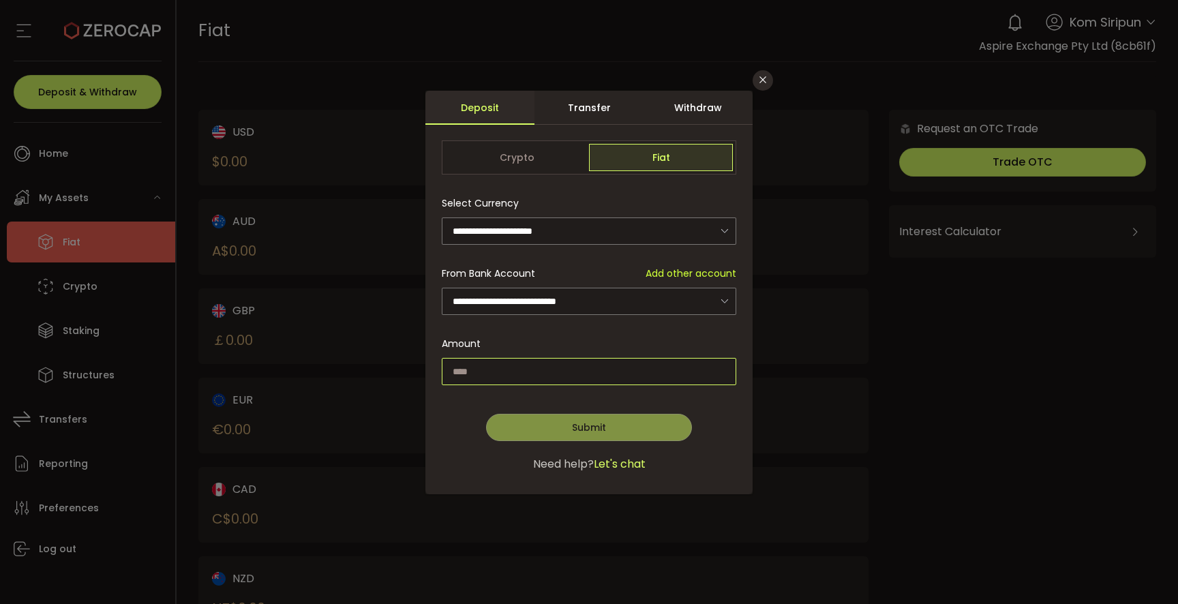
type input "*"
type input "**"
click at [591, 423] on span "Submit" at bounding box center [589, 428] width 34 height 14
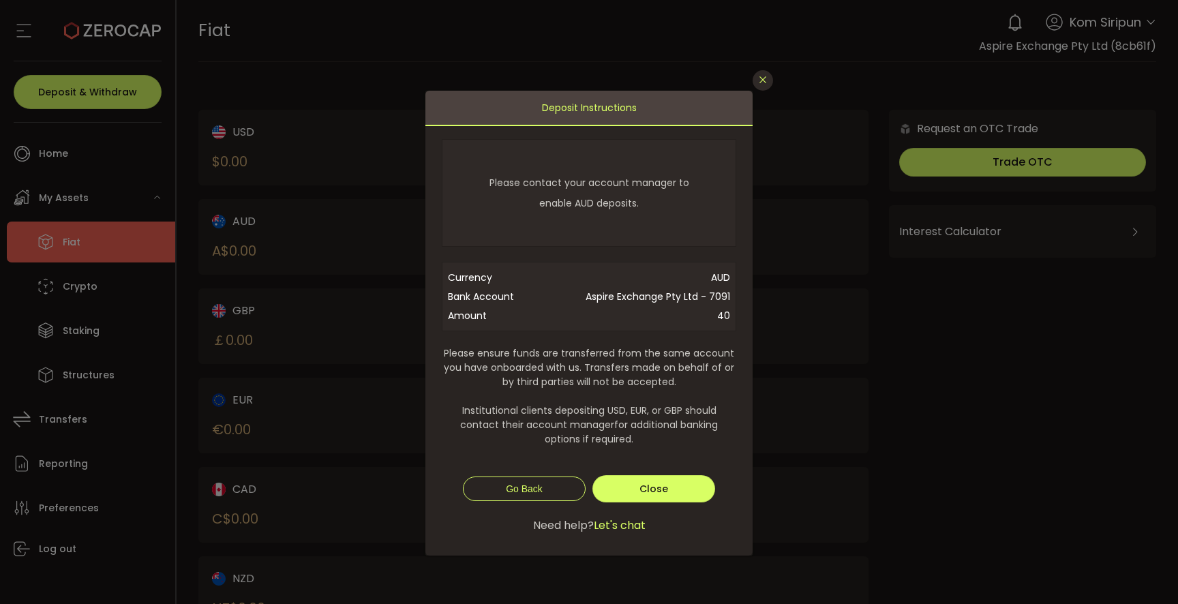
click at [768, 79] on button "Close" at bounding box center [762, 80] width 20 height 20
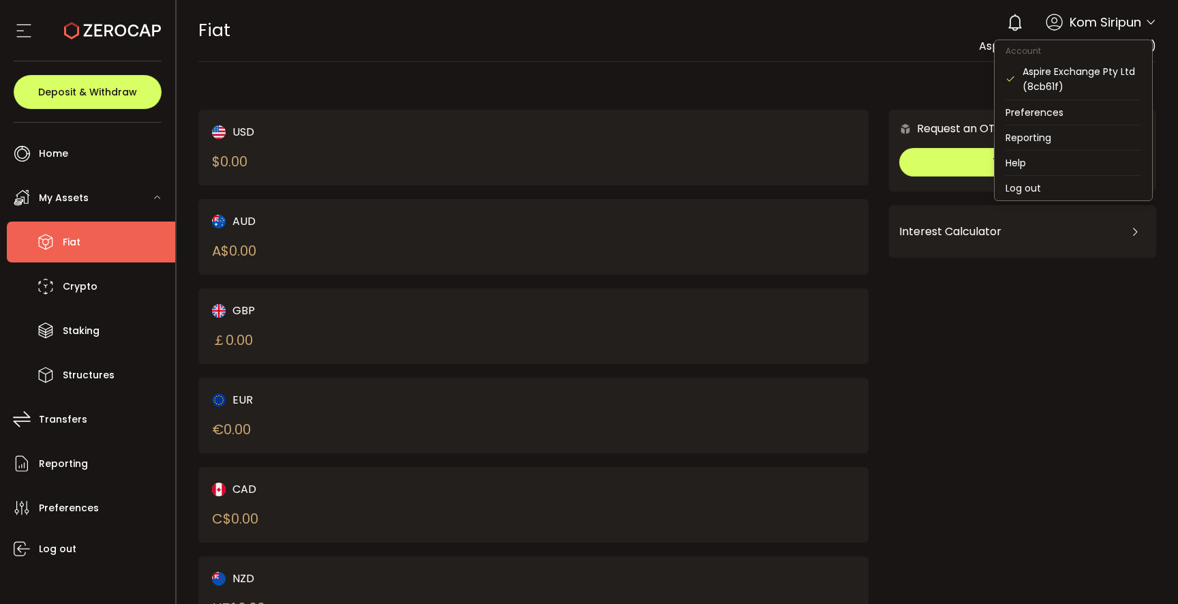
click at [1145, 22] on icon at bounding box center [1150, 22] width 11 height 11
click at [1065, 117] on li "Preferences" at bounding box center [1072, 112] width 157 height 25
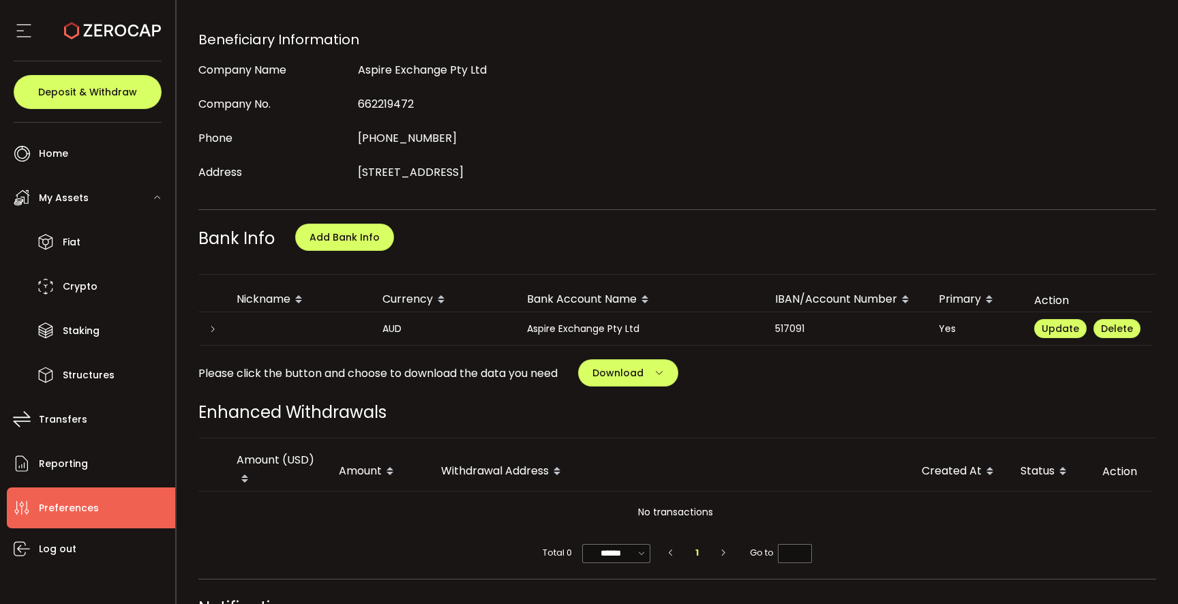
scroll to position [534, 0]
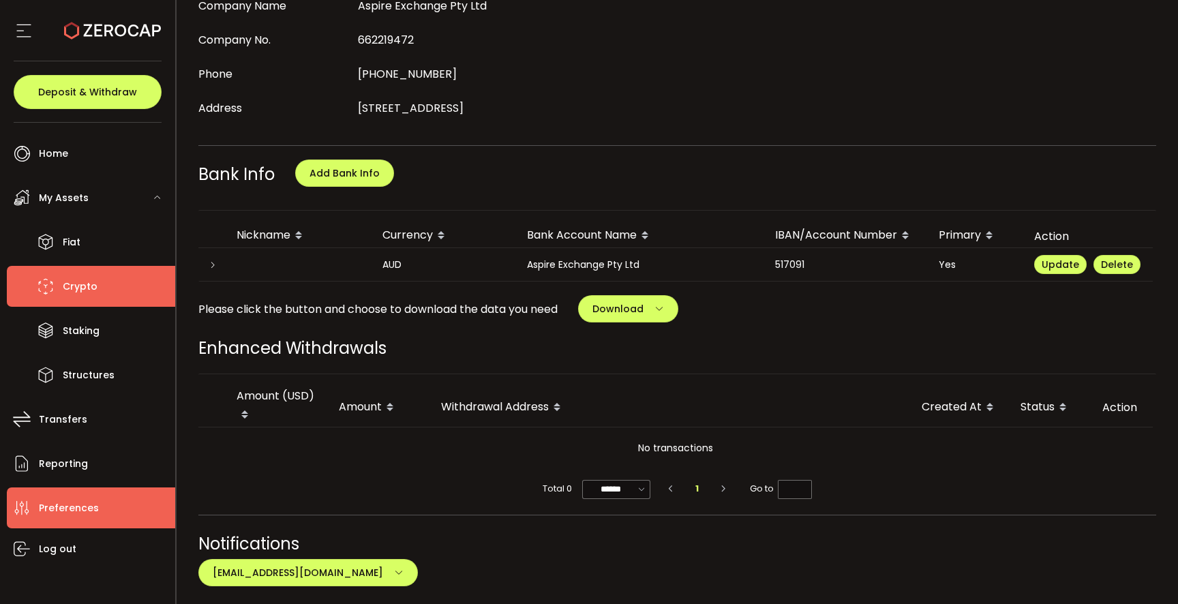
click at [57, 293] on li "Crypto" at bounding box center [91, 286] width 168 height 41
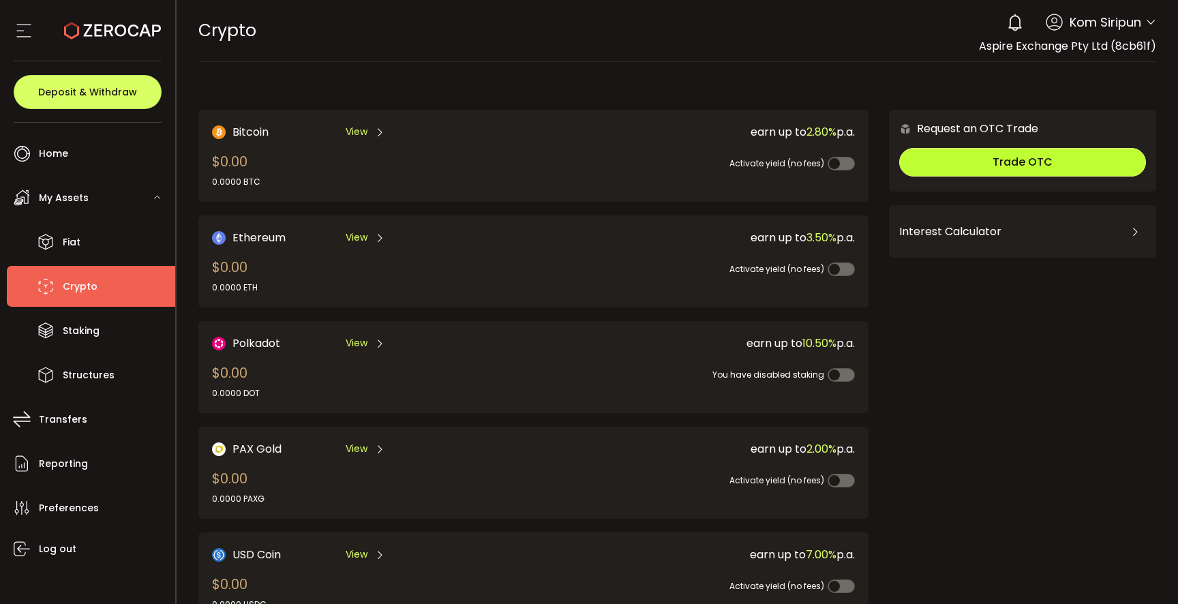
click at [1048, 168] on button "Trade OTC" at bounding box center [1022, 162] width 247 height 29
click at [1039, 162] on span "Trade OTC" at bounding box center [1022, 162] width 60 height 16
click at [1040, 159] on span "Trade OTC" at bounding box center [1022, 162] width 60 height 16
click at [517, 136] on div "Bitcoin View $0.00 0.0000 BTC earn up to 2.80% p.a. Activate yield (no fees)" at bounding box center [533, 155] width 643 height 65
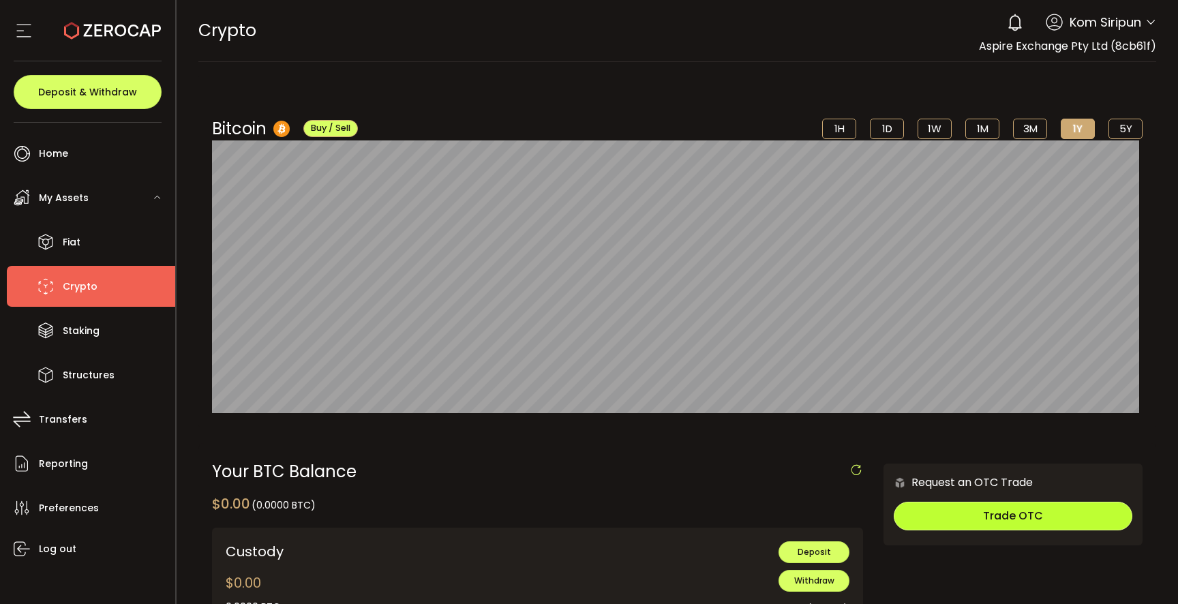
click at [1017, 520] on span "Trade OTC" at bounding box center [1013, 516] width 60 height 16
